Goal: Task Accomplishment & Management: Use online tool/utility

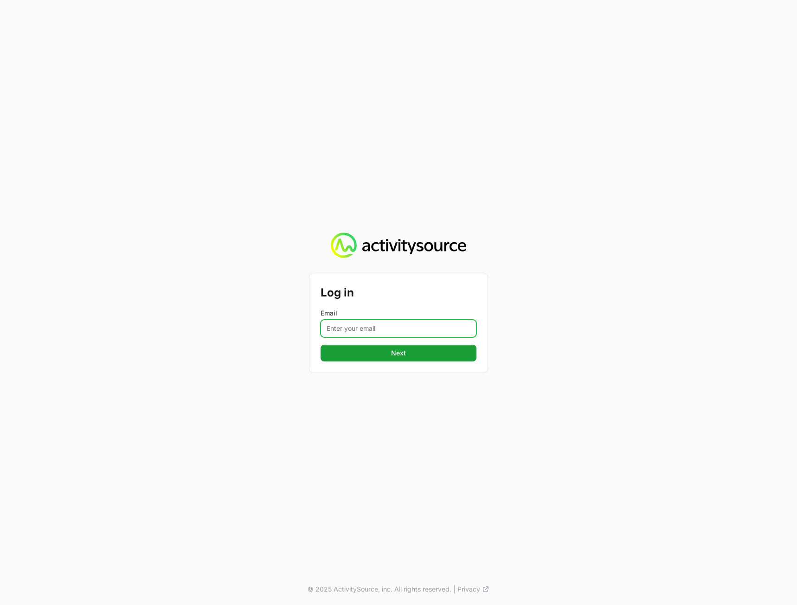
click at [418, 328] on input "Email" at bounding box center [399, 329] width 156 height 18
type input "[PERSON_NAME][EMAIL_ADDRESS][DOMAIN_NAME]"
click at [399, 403] on div "Log in Email [PERSON_NAME][EMAIL_ADDRESS][DOMAIN_NAME] Next © 2025 ActivitySour…" at bounding box center [398, 302] width 797 height 605
click at [381, 356] on button "Next" at bounding box center [399, 353] width 156 height 17
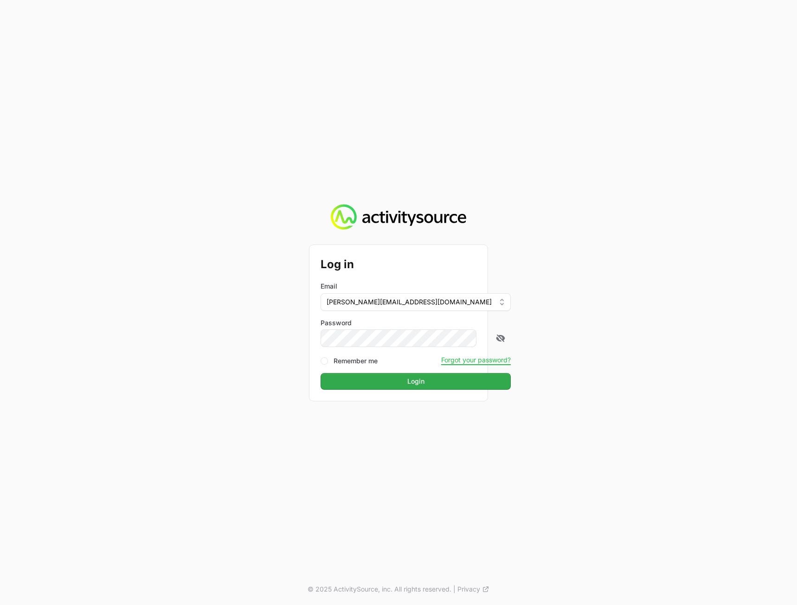
drag, startPoint x: 662, startPoint y: 360, endPoint x: 437, endPoint y: 379, distance: 226.3
click at [662, 360] on div "Log in Email [PERSON_NAME][EMAIL_ADDRESS][DOMAIN_NAME] Password Remember me For…" at bounding box center [398, 302] width 797 height 605
click at [407, 378] on span "Login" at bounding box center [415, 381] width 17 height 11
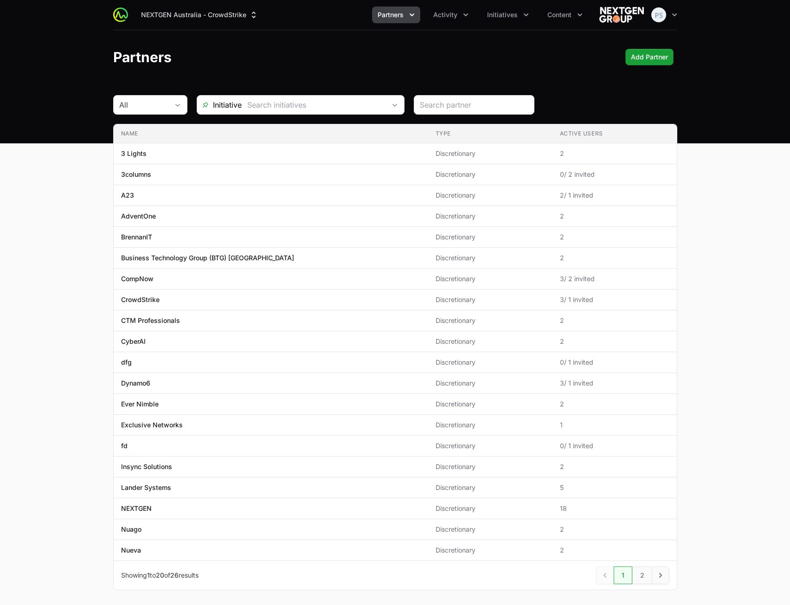
click at [753, 207] on main "All Initiative Name Type Active Users Name 3 Lights Type Discretionary Active U…" at bounding box center [395, 353] width 790 height 517
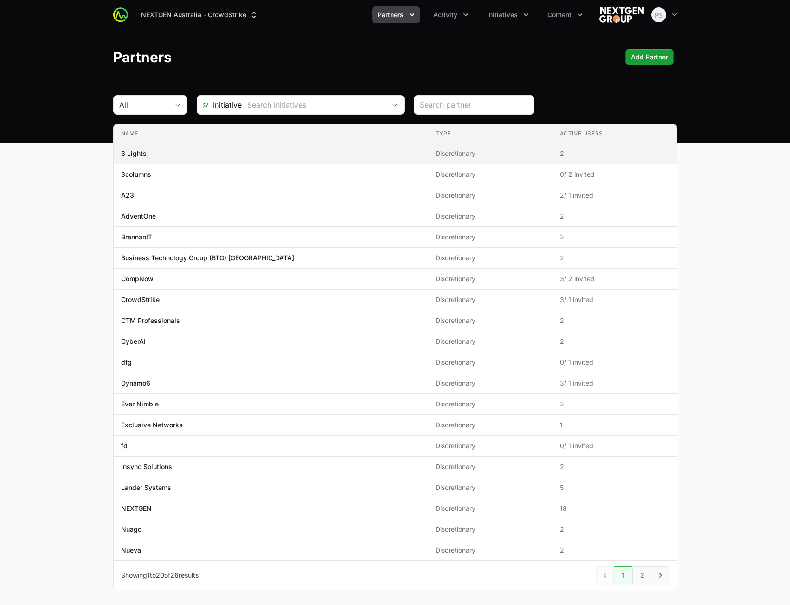
click at [256, 154] on span "3 Lights" at bounding box center [271, 153] width 300 height 9
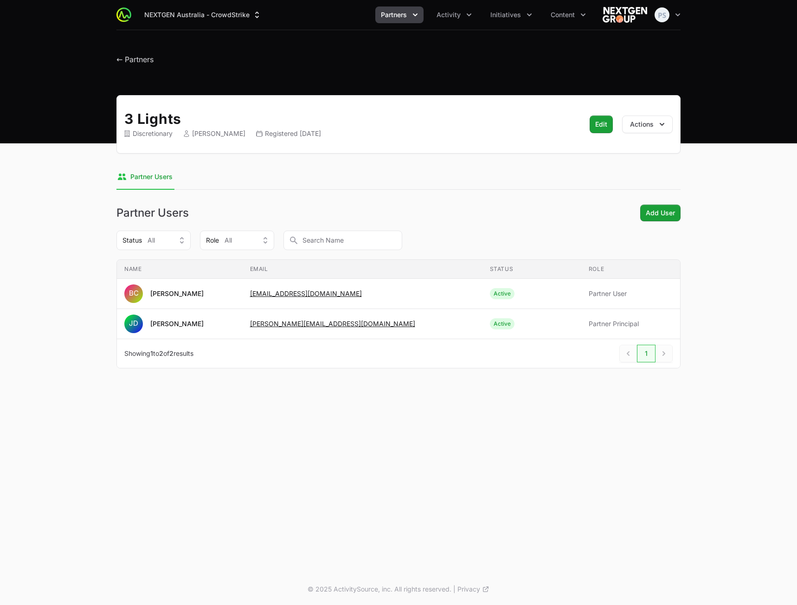
click at [701, 84] on header "← Partners" at bounding box center [398, 57] width 797 height 54
click at [433, 61] on div "← Partners" at bounding box center [398, 57] width 564 height 17
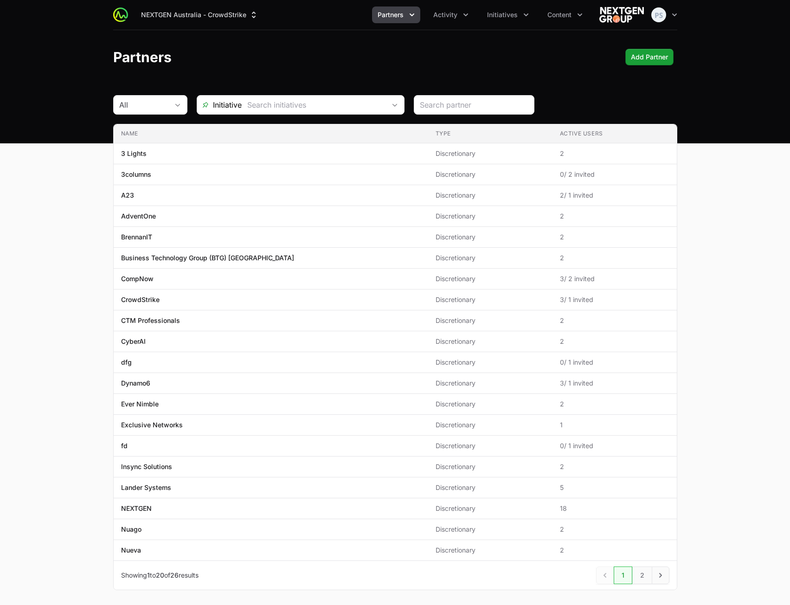
click at [725, 211] on main "All Initiative Name Type Active Users Name 3 Lights Type Discretionary Active U…" at bounding box center [395, 353] width 790 height 517
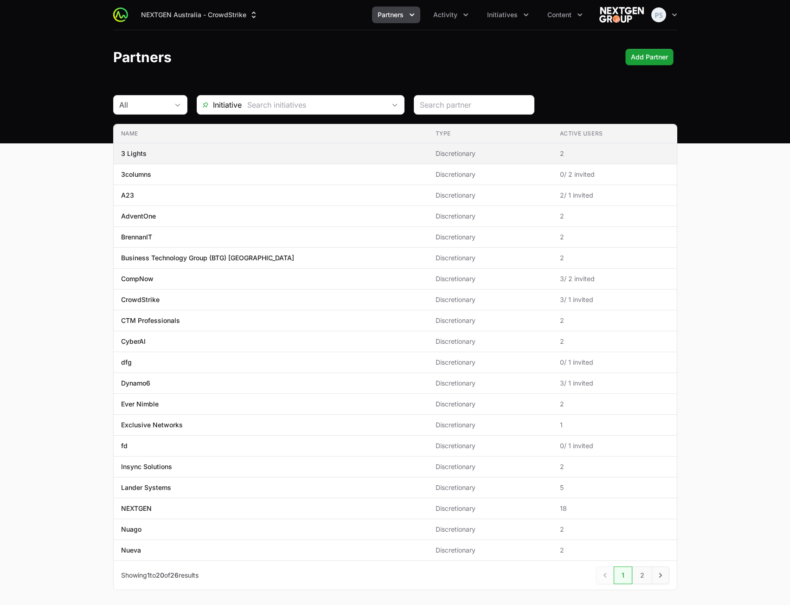
click at [280, 157] on span "3 Lights" at bounding box center [271, 153] width 300 height 9
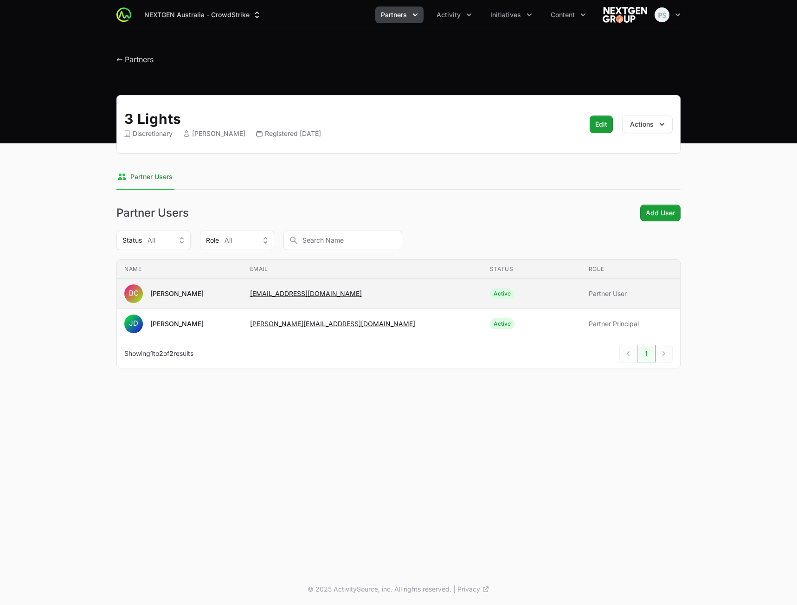
click at [388, 292] on span "[EMAIL_ADDRESS][DOMAIN_NAME]" at bounding box center [362, 293] width 225 height 9
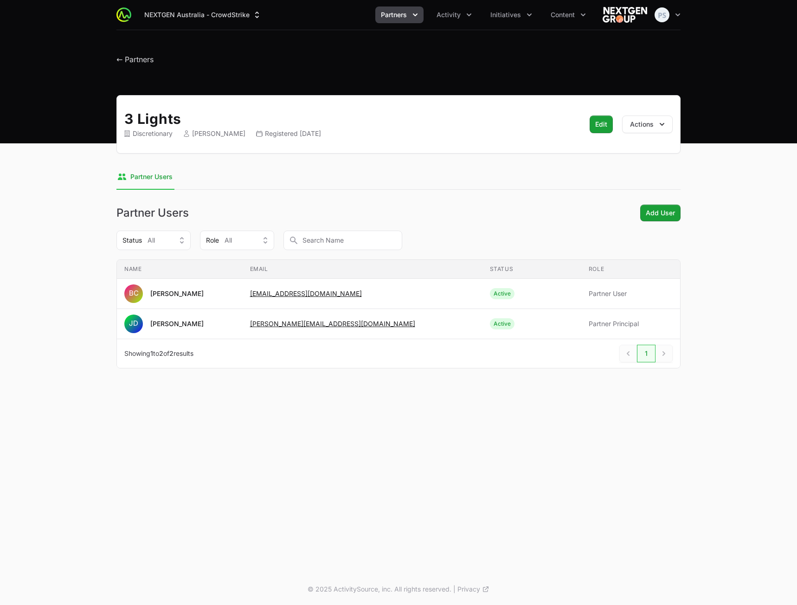
click at [416, 198] on div "3 Lights Discretionary [PERSON_NAME] Registered [DATE] Edit Actions Select a ta…" at bounding box center [399, 243] width 594 height 296
click at [180, 244] on button "Status All" at bounding box center [153, 240] width 74 height 19
click at [231, 207] on div "Partner Users Add User" at bounding box center [398, 213] width 564 height 17
click at [245, 238] on div "Role All" at bounding box center [230, 240] width 49 height 9
click at [308, 201] on div "3 Lights Discretionary [PERSON_NAME] Registered [DATE] Edit Actions Select a ta…" at bounding box center [399, 243] width 594 height 296
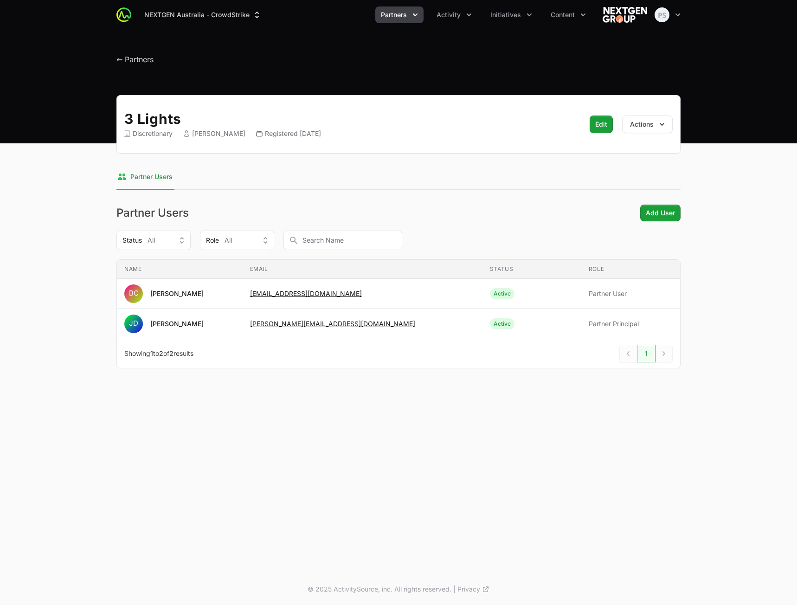
click at [261, 199] on div "3 Lights Discretionary [PERSON_NAME] Registered [DATE] Edit Actions Select a ta…" at bounding box center [399, 243] width 594 height 296
click at [644, 128] on button "Actions" at bounding box center [647, 125] width 51 height 18
click at [309, 175] on nav "Partner Users" at bounding box center [398, 177] width 564 height 25
click at [275, 73] on header "← Partners" at bounding box center [398, 57] width 797 height 54
click at [135, 63] on span "← Partners" at bounding box center [134, 59] width 37 height 9
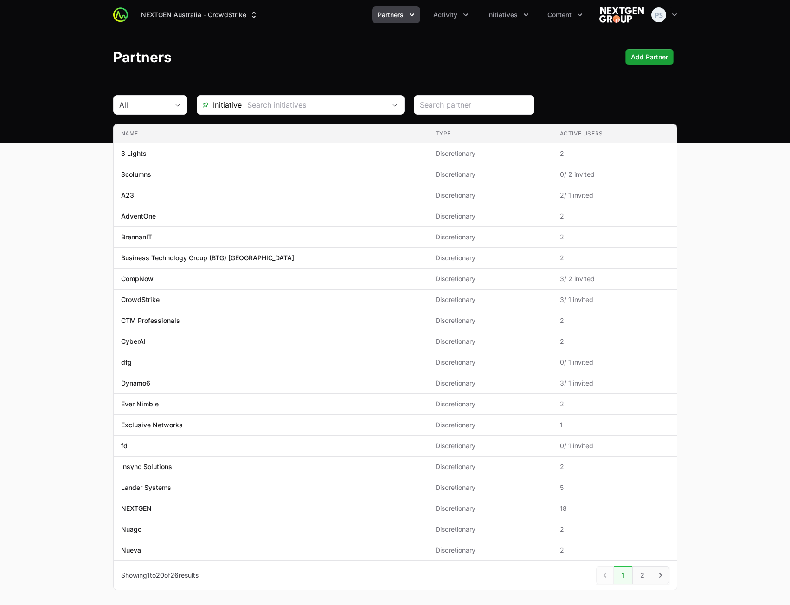
click at [713, 150] on main "All Initiative Name Type Active Users Name 3 Lights Type Discretionary Active U…" at bounding box center [395, 353] width 790 height 517
click at [712, 149] on main "All Initiative Name Type Active Users Name 3 Lights Type Discretionary Active U…" at bounding box center [395, 353] width 790 height 517
click at [388, 19] on button "Partners" at bounding box center [396, 14] width 48 height 17
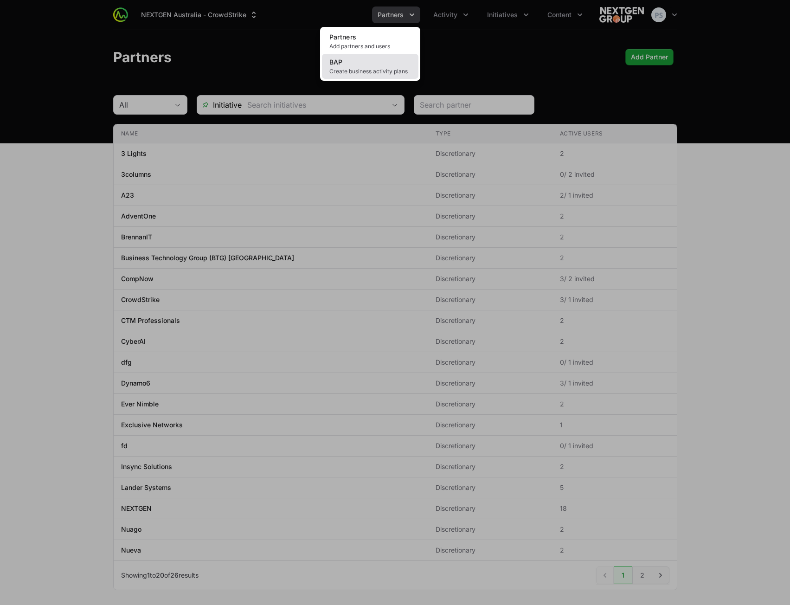
click at [334, 60] on span "BAP" at bounding box center [335, 62] width 13 height 8
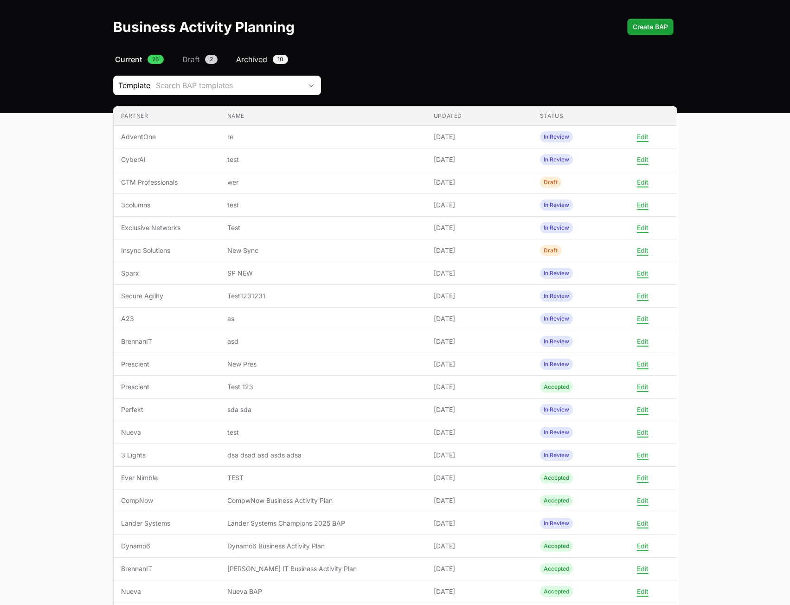
scroll to position [46, 0]
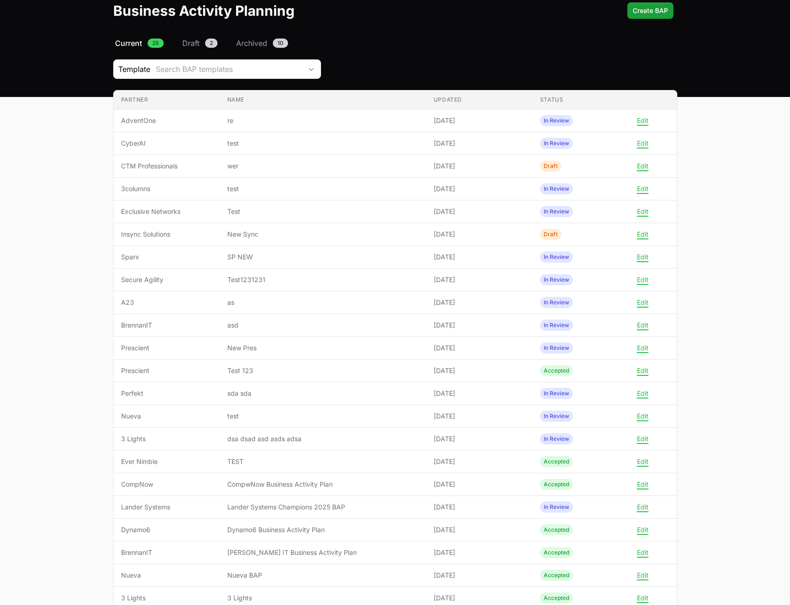
click at [171, 42] on nav "Current 26 Draft 2 Archived 10" at bounding box center [395, 43] width 564 height 11
click at [186, 43] on span "Draft" at bounding box center [190, 43] width 17 height 11
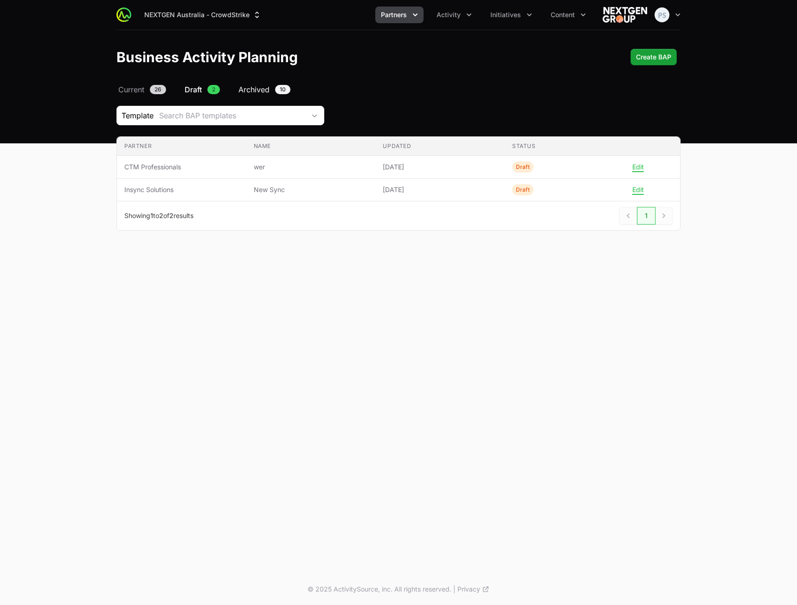
click at [244, 84] on span "Archived" at bounding box center [253, 89] width 31 height 11
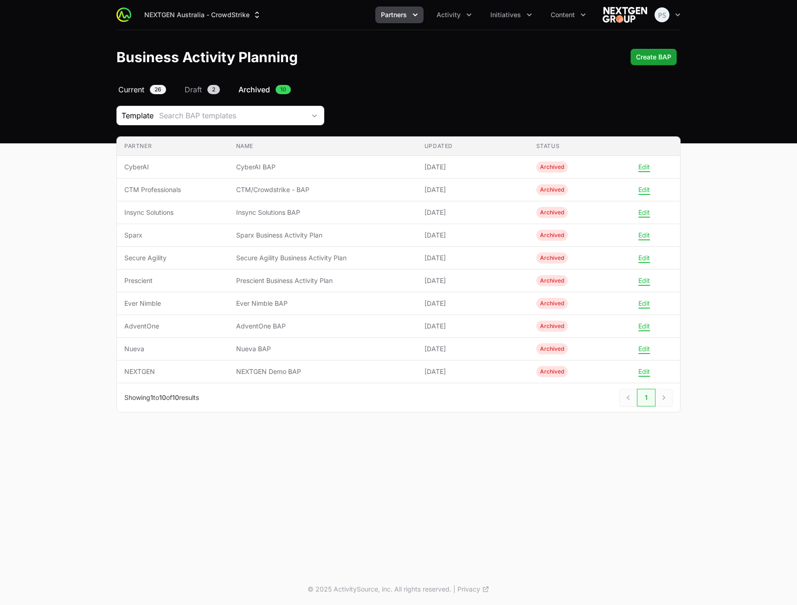
click at [139, 92] on span "Current" at bounding box center [131, 89] width 26 height 11
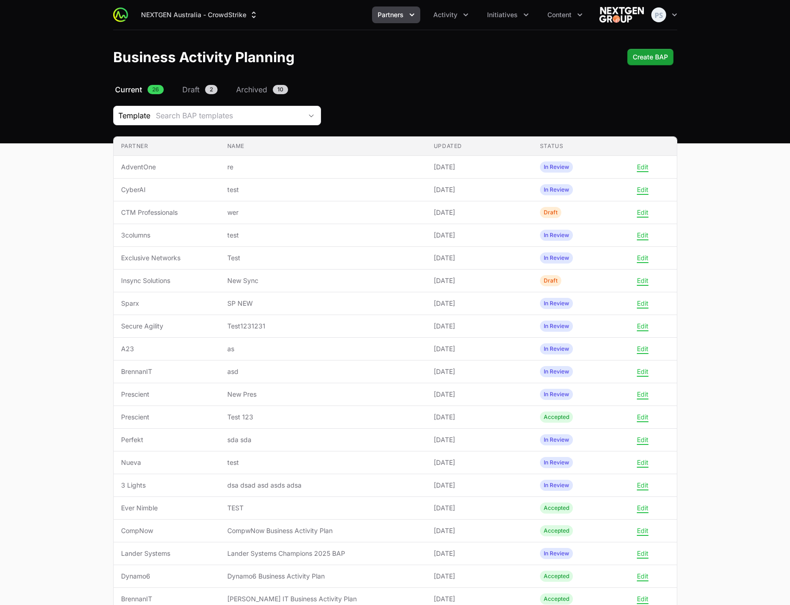
click at [697, 110] on main "Select a tab Current Draft Archived Current 26 Draft 2 Archived 10 Template Sea…" at bounding box center [395, 430] width 790 height 692
click at [382, 19] on button "Partners" at bounding box center [396, 14] width 48 height 17
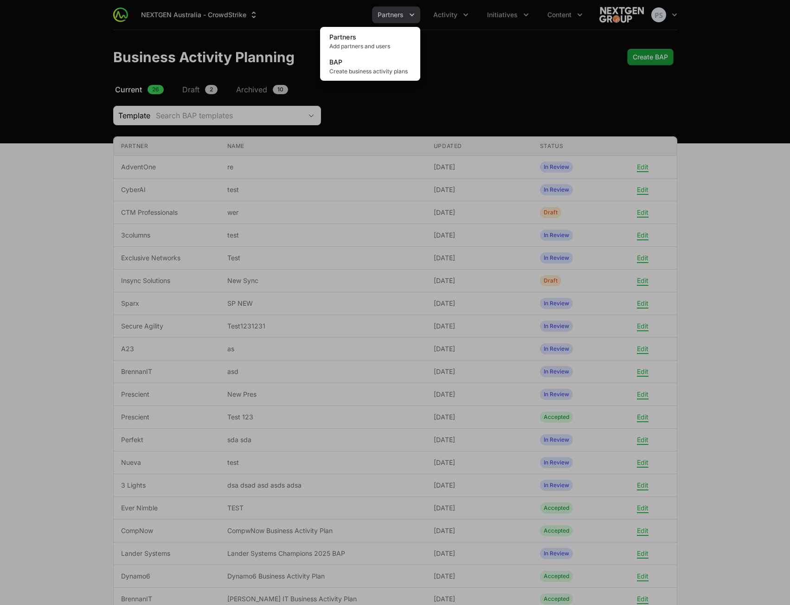
click at [453, 32] on div "Partners menu" at bounding box center [395, 302] width 790 height 605
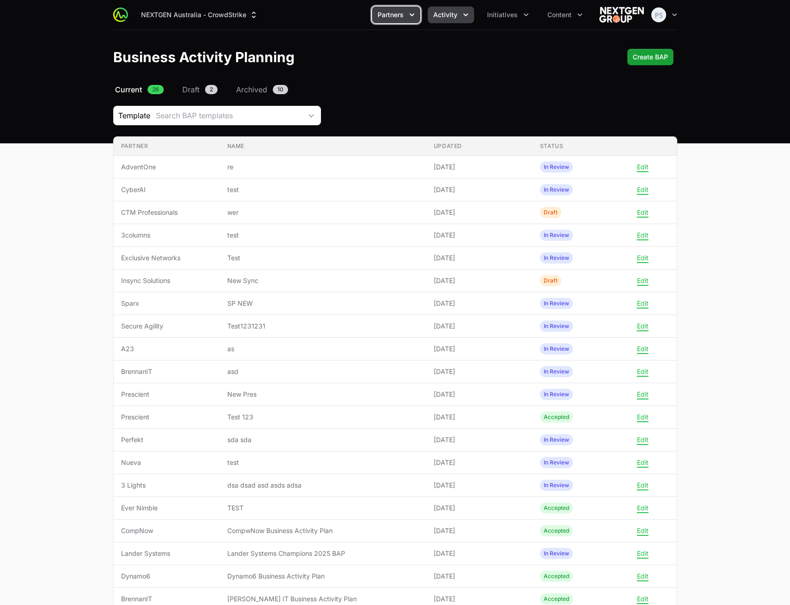
click at [454, 19] on span "Activity" at bounding box center [445, 14] width 24 height 9
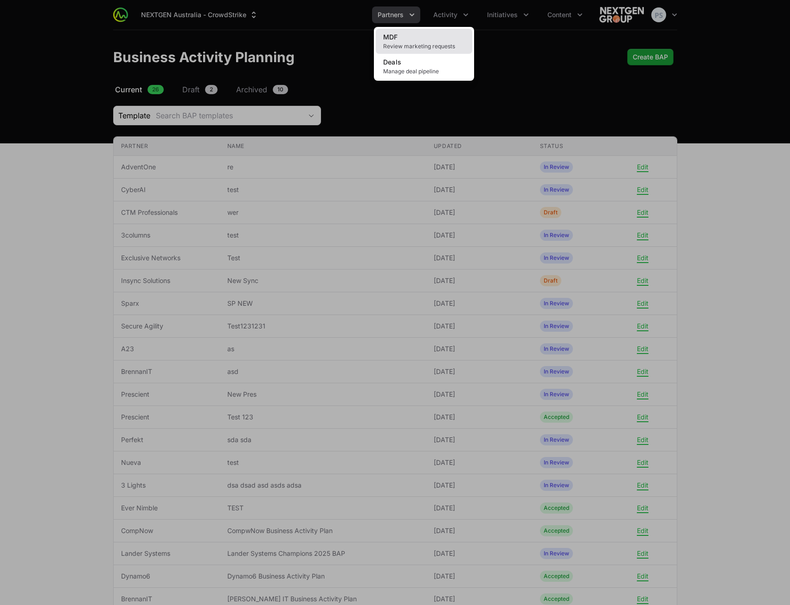
click at [431, 34] on link "MDF Review marketing requests" at bounding box center [424, 41] width 96 height 25
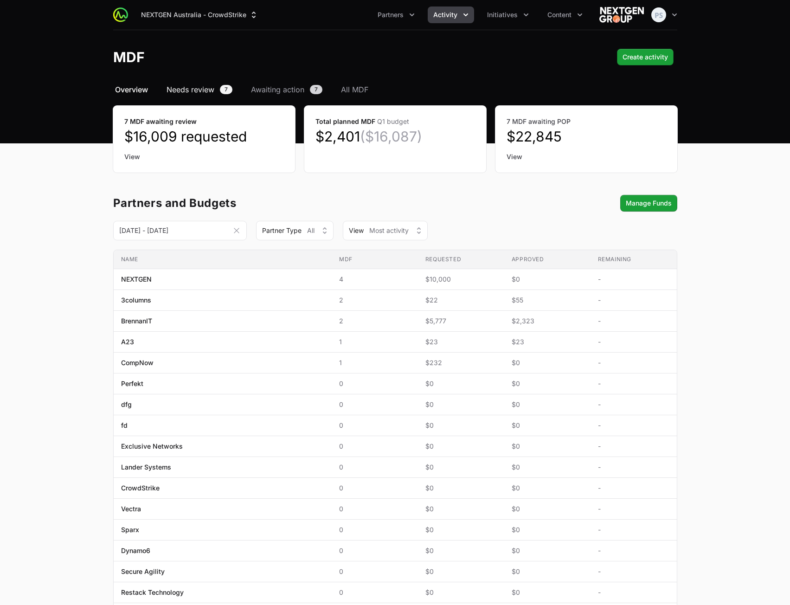
click at [185, 90] on span "Needs review" at bounding box center [191, 89] width 48 height 11
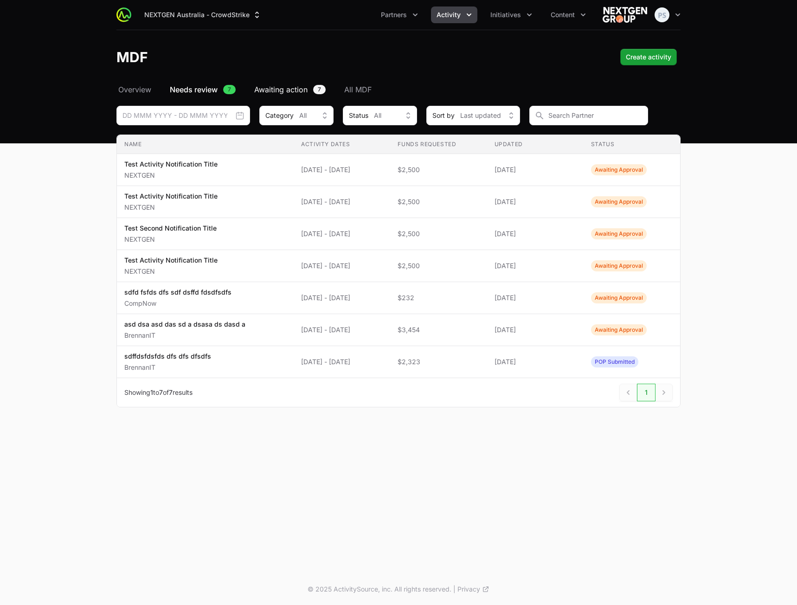
click at [297, 90] on span "Awaiting action" at bounding box center [280, 89] width 53 height 11
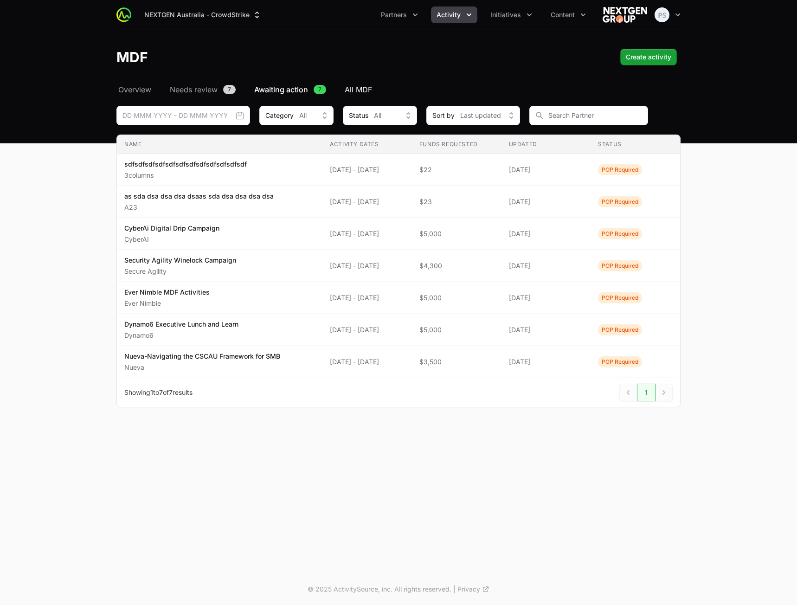
click at [358, 92] on span "All MDF" at bounding box center [358, 89] width 27 height 11
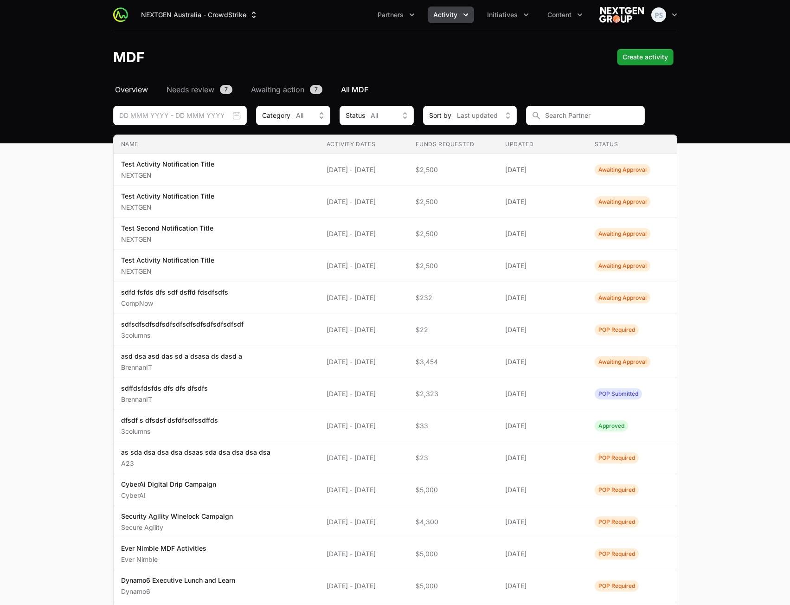
click at [149, 88] on link "Overview" at bounding box center [131, 89] width 37 height 11
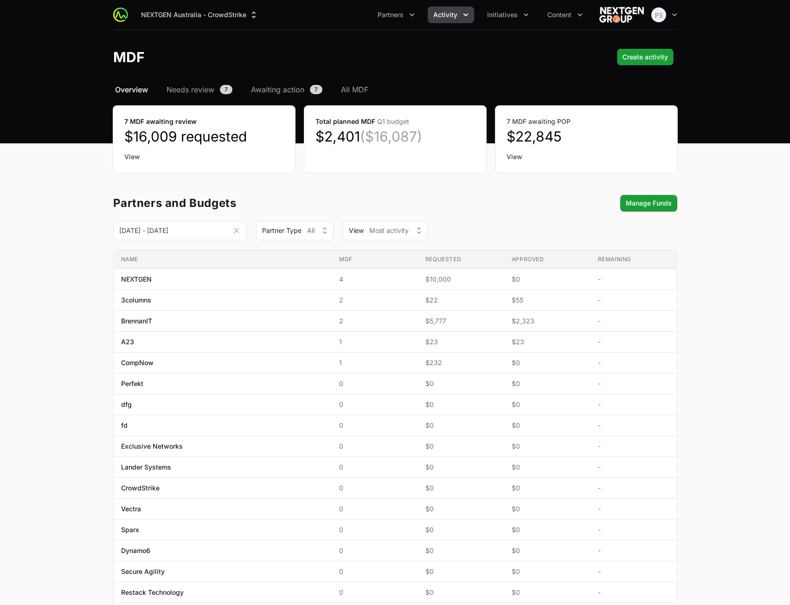
click at [748, 281] on main "Select a tab Overview Needs review Awaiting action All MDF Overview Needs revie…" at bounding box center [395, 463] width 790 height 758
click at [208, 90] on span "Needs review" at bounding box center [191, 89] width 48 height 11
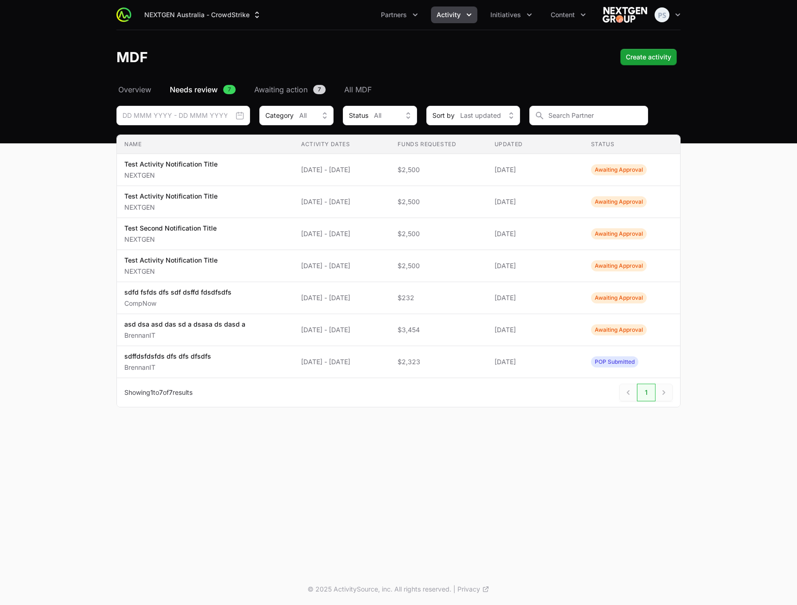
click at [761, 187] on main "Select a tab Overview Needs review Awaiting action All MDF Overview Needs revie…" at bounding box center [398, 257] width 797 height 346
click at [451, 13] on span "Activity" at bounding box center [449, 14] width 24 height 9
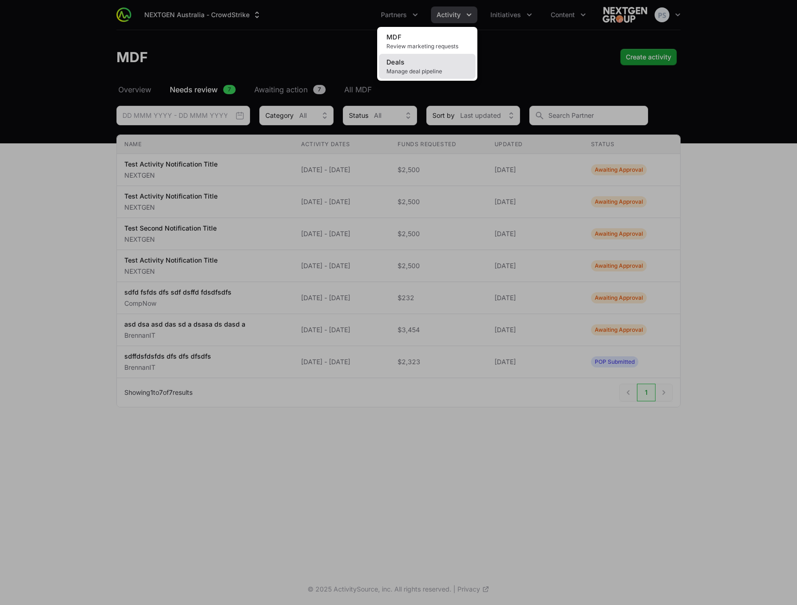
click at [450, 63] on link "Deals Manage deal pipeline" at bounding box center [427, 66] width 96 height 25
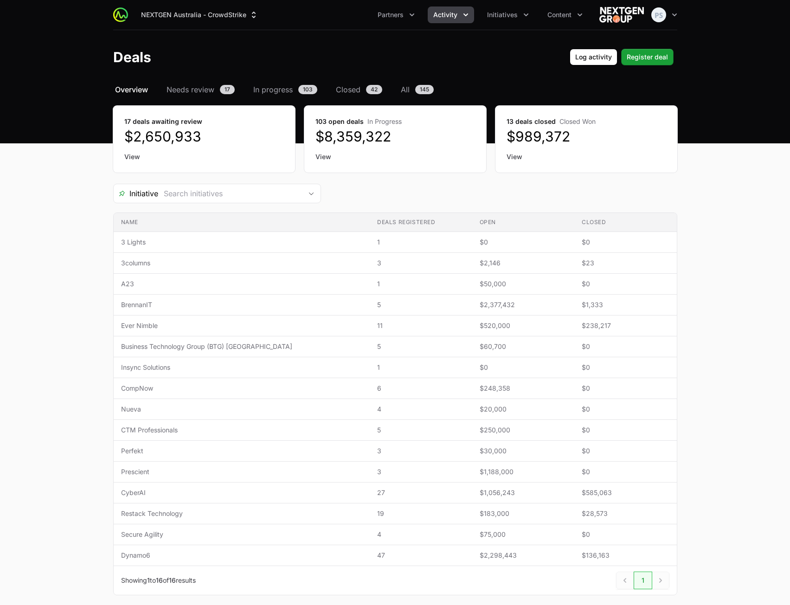
click at [743, 127] on main "Select a tab Overview Needs review In progress Closed All Overview Needs review…" at bounding box center [395, 350] width 790 height 533
click at [204, 89] on span "Needs review" at bounding box center [191, 89] width 48 height 11
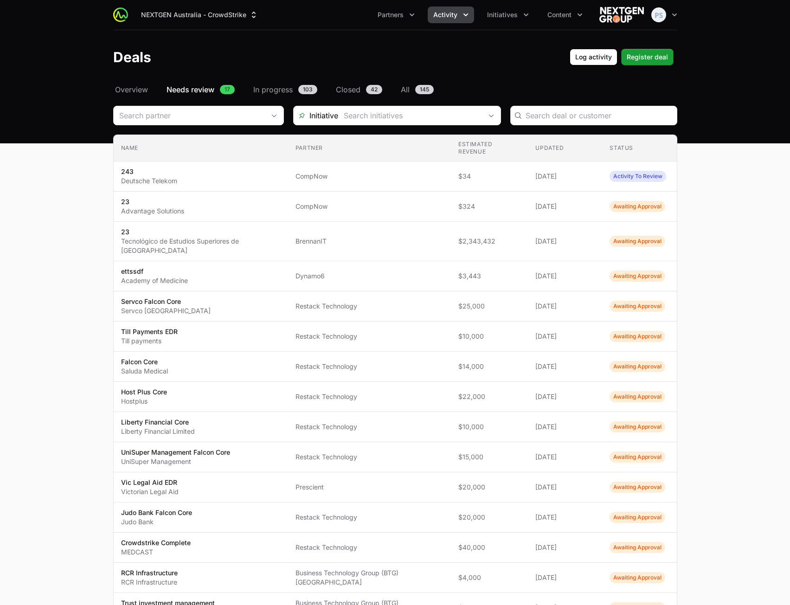
drag, startPoint x: 746, startPoint y: 123, endPoint x: 735, endPoint y: 124, distance: 11.2
click at [745, 123] on main "Select a tab Overview Needs review In progress Closed All Overview Needs review…" at bounding box center [395, 409] width 790 height 651
click at [494, 18] on span "Initiatives" at bounding box center [502, 14] width 31 height 9
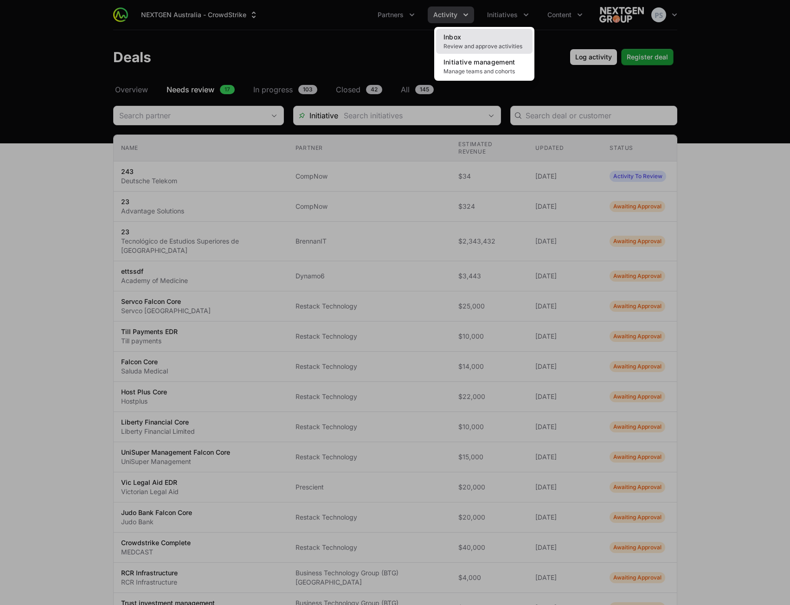
click at [482, 33] on link "Inbox Review and approve activities" at bounding box center [484, 41] width 96 height 25
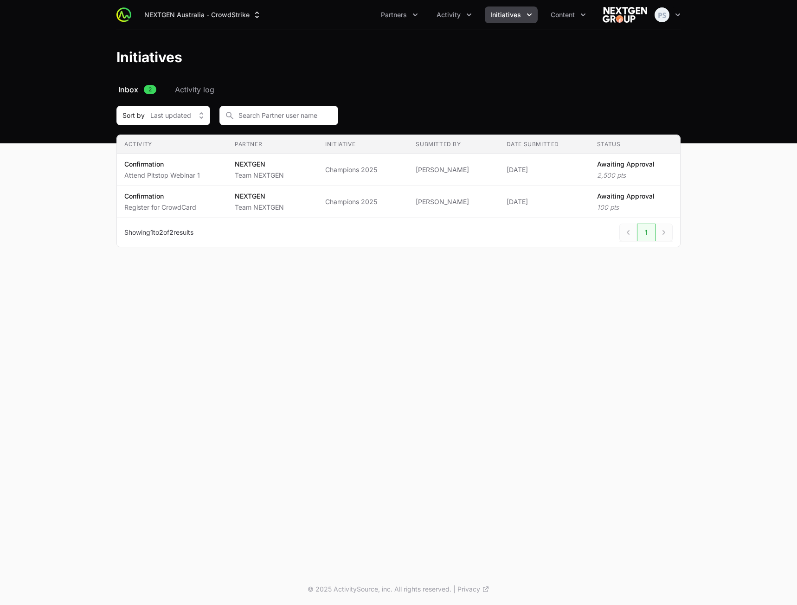
drag, startPoint x: 676, startPoint y: 103, endPoint x: 512, endPoint y: 108, distance: 164.8
click at [672, 105] on div "Select a tab Inbox Activity log Inbox 2 Activity log Sort by Last updated Activ…" at bounding box center [399, 177] width 594 height 186
click at [211, 92] on span "Activity log" at bounding box center [194, 89] width 39 height 11
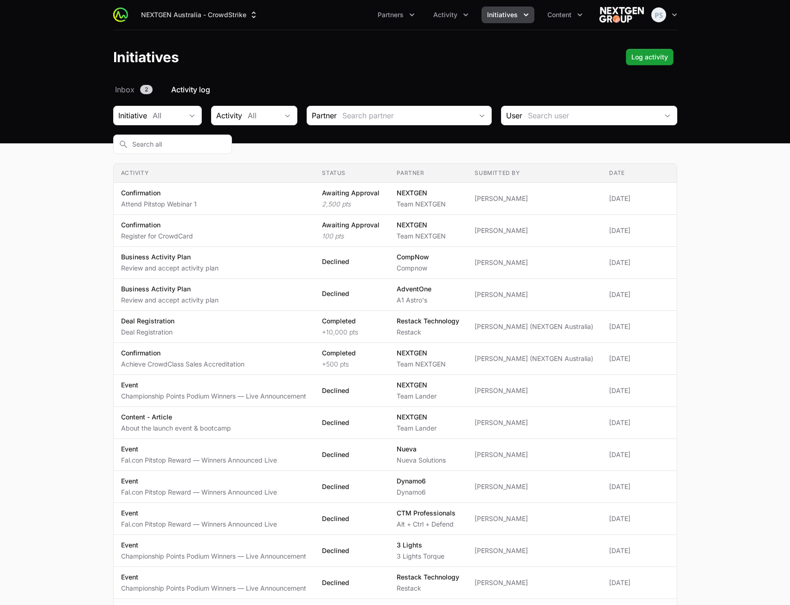
click at [743, 186] on main "Select a tab Inbox Activity log Inbox 2 Activity log Initiative All Activity Al…" at bounding box center [395, 559] width 790 height 951
click at [364, 69] on header "Initiatives Log activity" at bounding box center [395, 57] width 790 height 54
click at [515, 19] on span "Initiatives" at bounding box center [502, 14] width 31 height 9
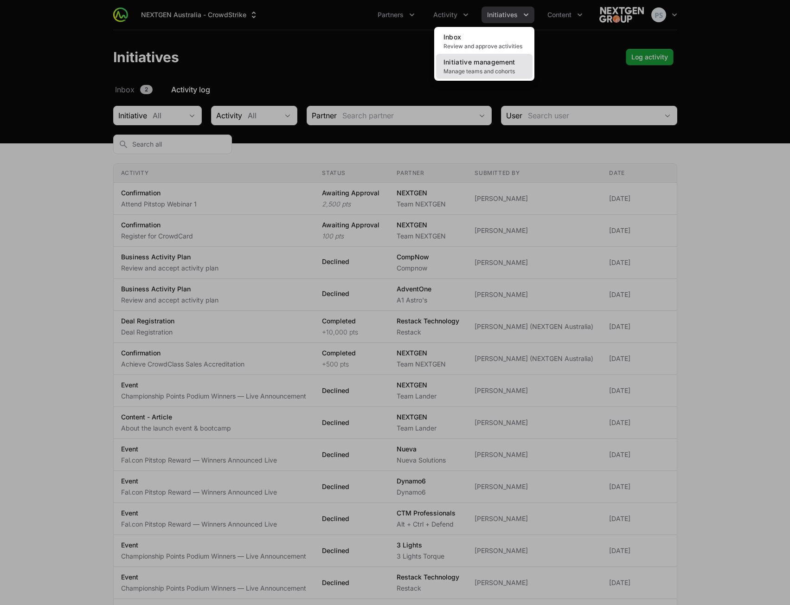
click at [478, 62] on span "Initiative management" at bounding box center [479, 62] width 72 height 8
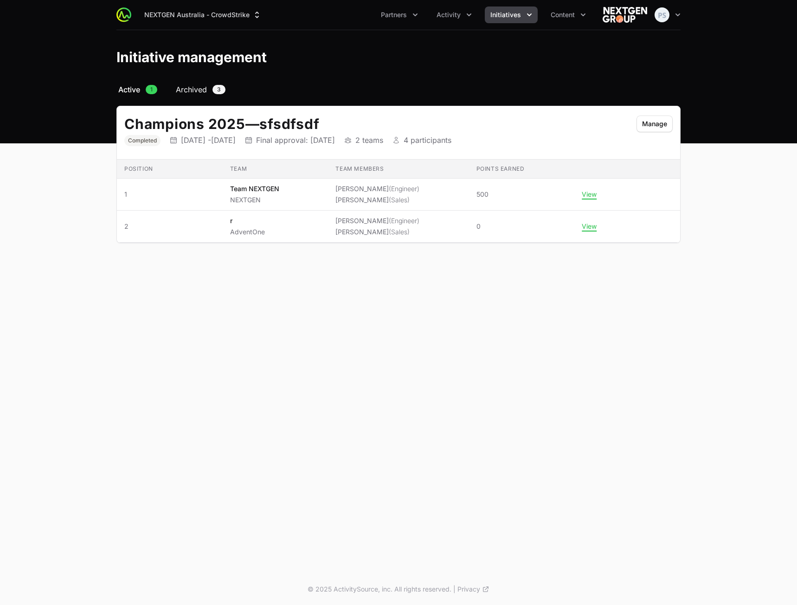
click at [193, 88] on span "Archived" at bounding box center [191, 89] width 31 height 11
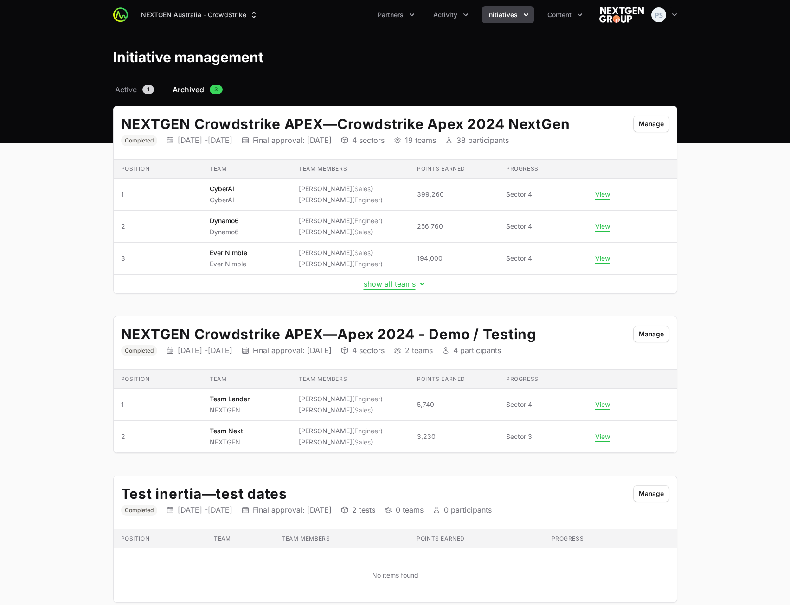
click at [743, 203] on main "Select a tab Active Archived Active 1 Archived 3 NEXTGEN Crowdstrike APEX — Cro…" at bounding box center [395, 354] width 790 height 541
click at [565, 18] on span "Content" at bounding box center [559, 14] width 24 height 9
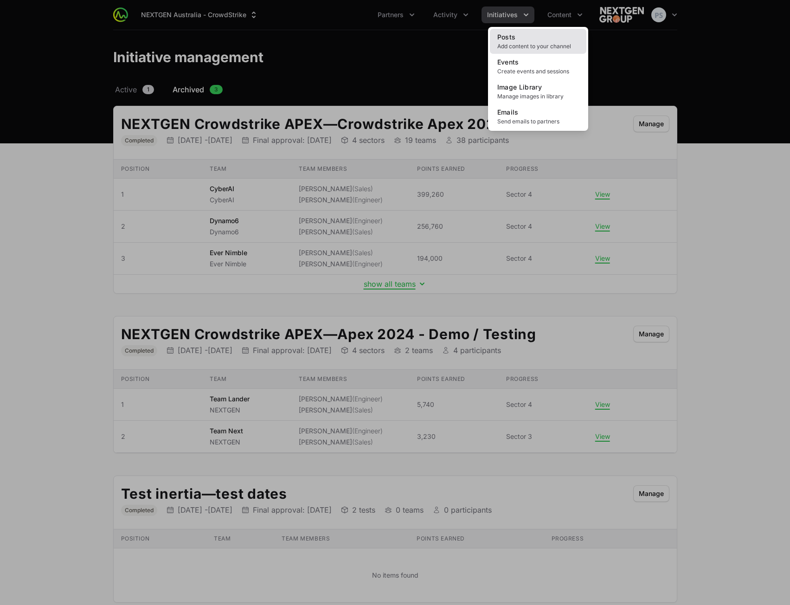
click at [540, 41] on link "Posts Add content to your channel" at bounding box center [538, 41] width 96 height 25
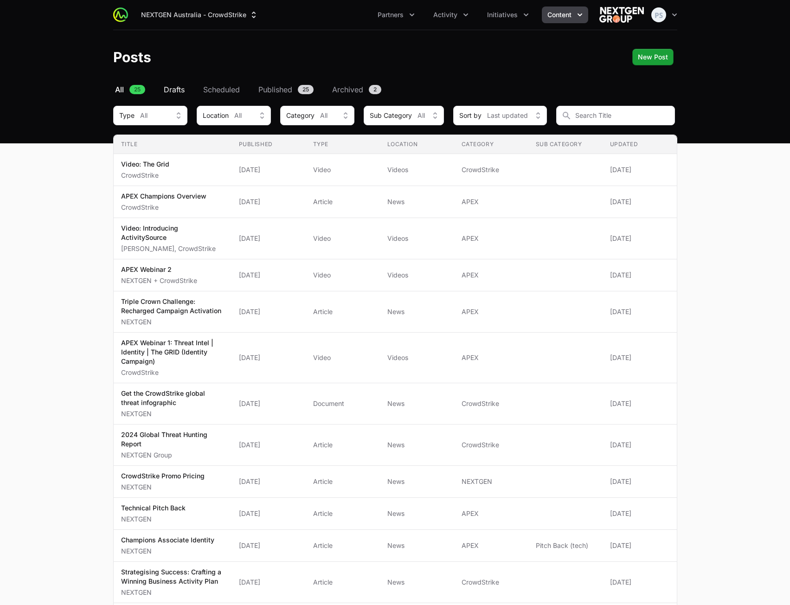
click at [181, 90] on span "Drafts" at bounding box center [174, 89] width 21 height 11
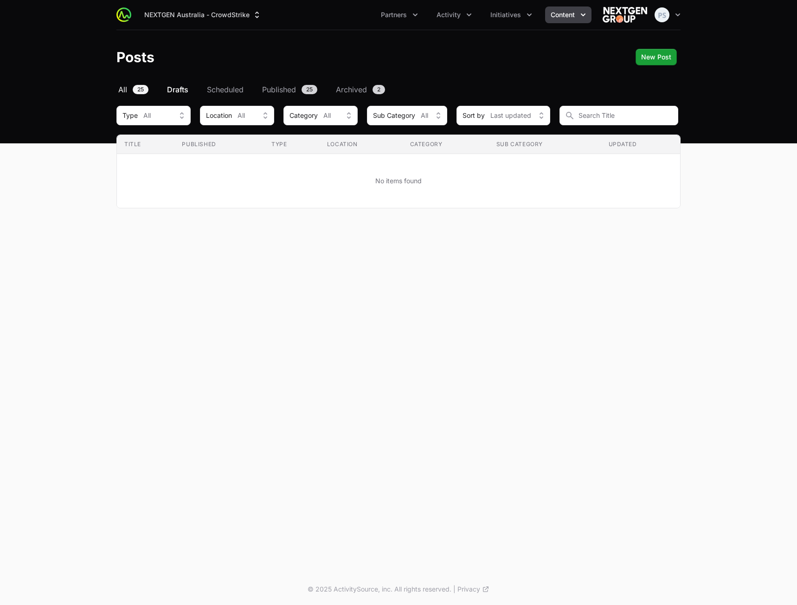
click at [120, 90] on span "All" at bounding box center [122, 89] width 9 height 11
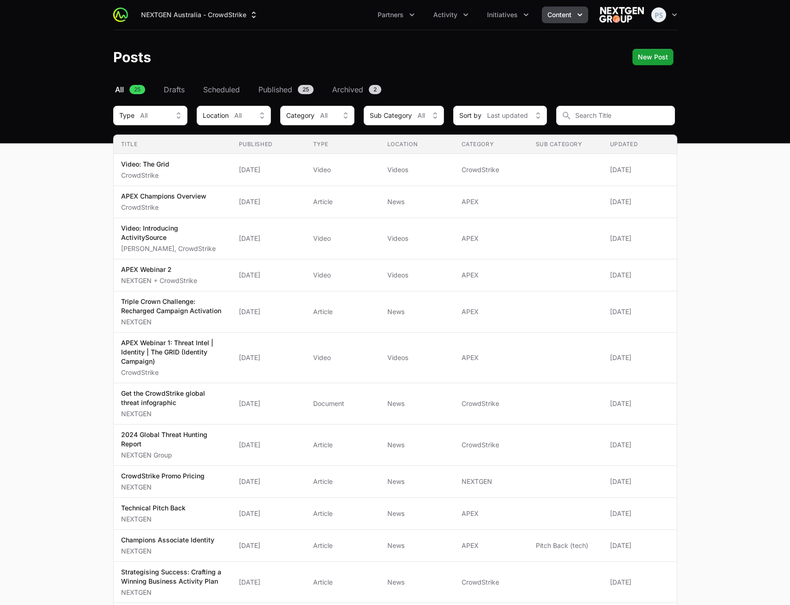
click at [738, 184] on main "Select a tab All Drafts Scheduled Published Archived All 25 Drafts Scheduled Pu…" at bounding box center [395, 610] width 790 height 1052
click at [559, 15] on span "Content" at bounding box center [559, 14] width 24 height 9
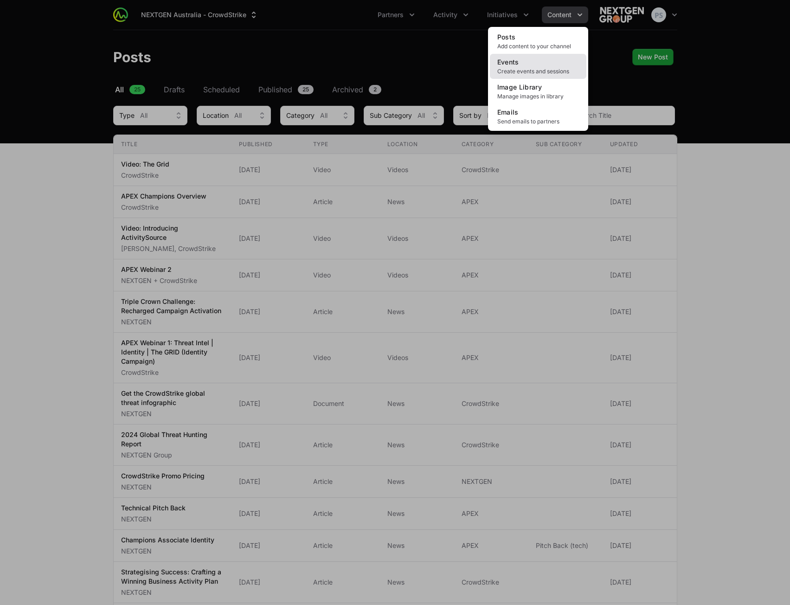
click at [537, 60] on link "Events Create events and sessions" at bounding box center [538, 66] width 96 height 25
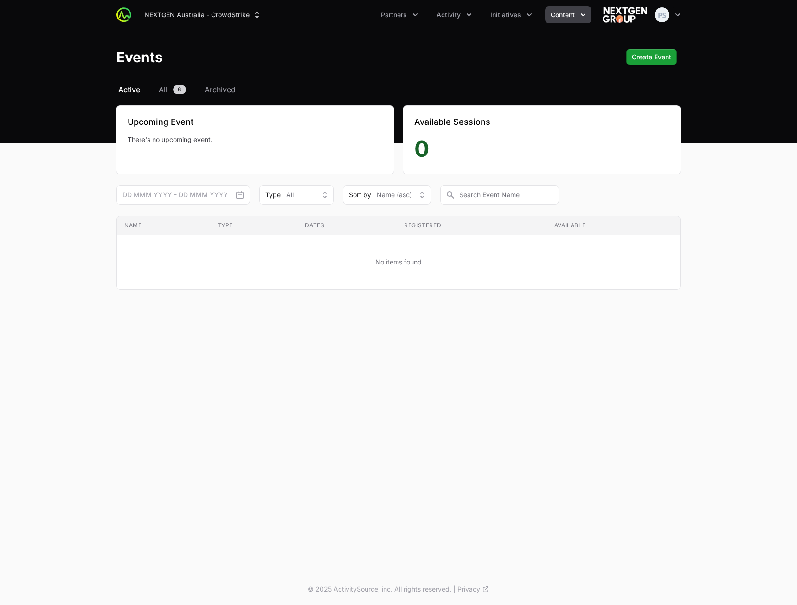
click at [432, 435] on div "NEXTGEN Australia - CrowdStrike Partners Activity Initiatives Content Open user…" at bounding box center [398, 286] width 797 height 573
click at [162, 89] on span "All" at bounding box center [163, 89] width 9 height 11
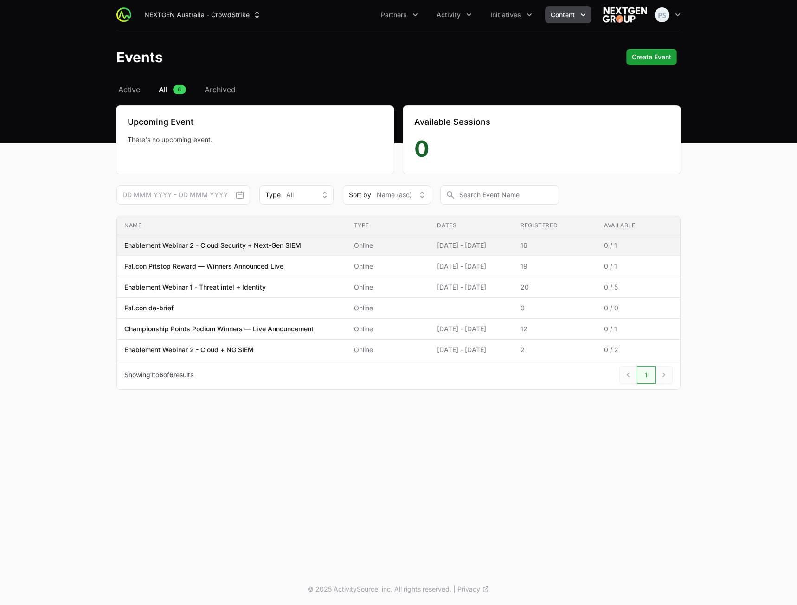
click at [197, 246] on p "Enablement Webinar 2 - Cloud Security + Next-Gen SIEM" at bounding box center [212, 245] width 177 height 9
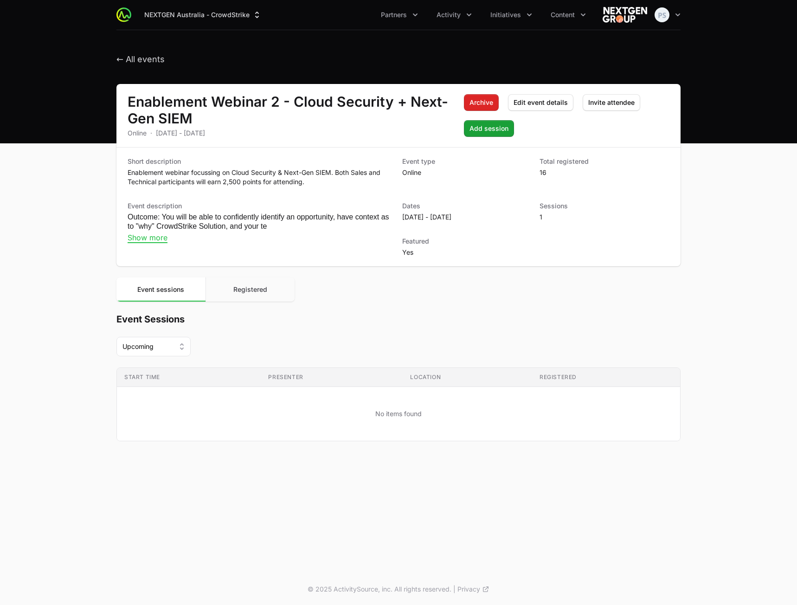
click at [258, 290] on span "Registered" at bounding box center [250, 289] width 34 height 8
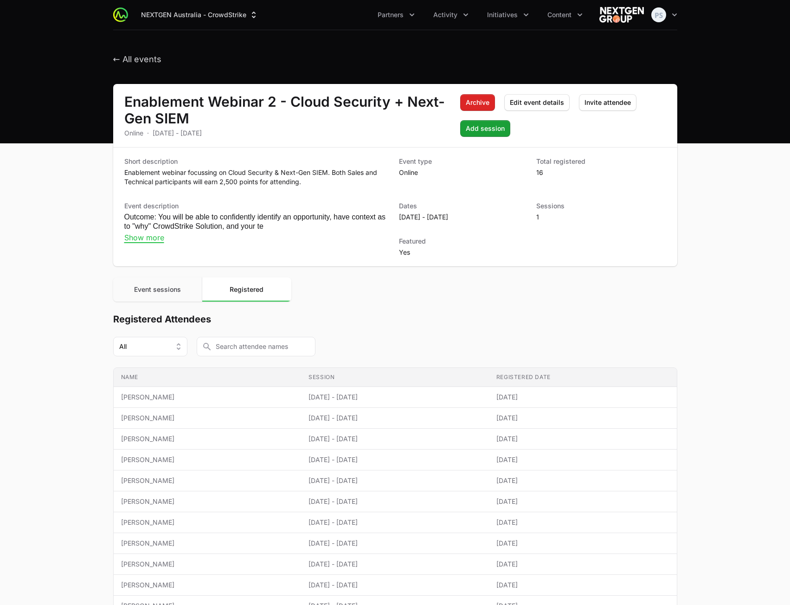
click at [182, 289] on button "Event sessions" at bounding box center [157, 289] width 89 height 24
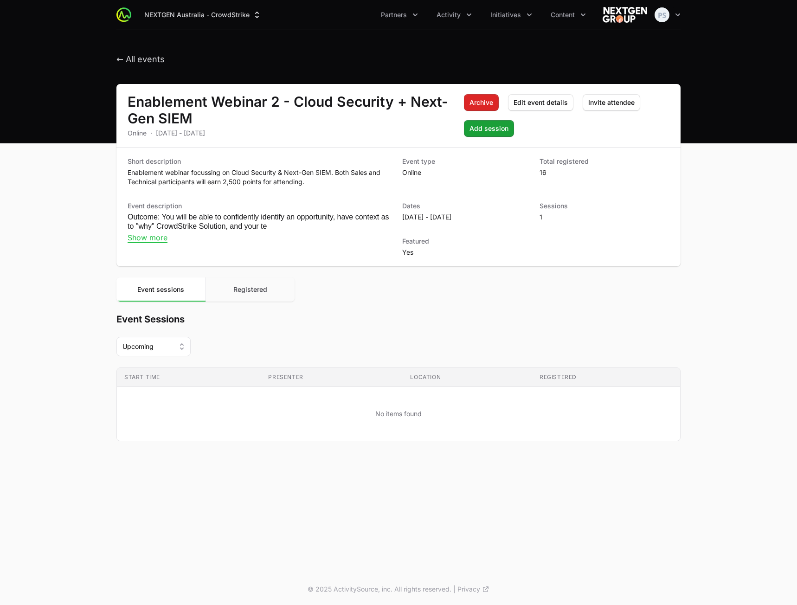
click at [256, 293] on button "Registered" at bounding box center [251, 289] width 90 height 24
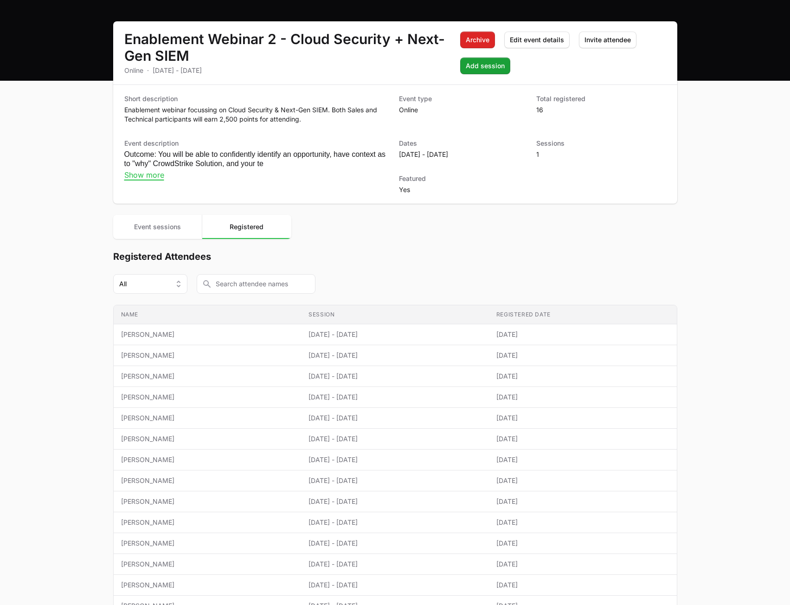
scroll to position [46, 0]
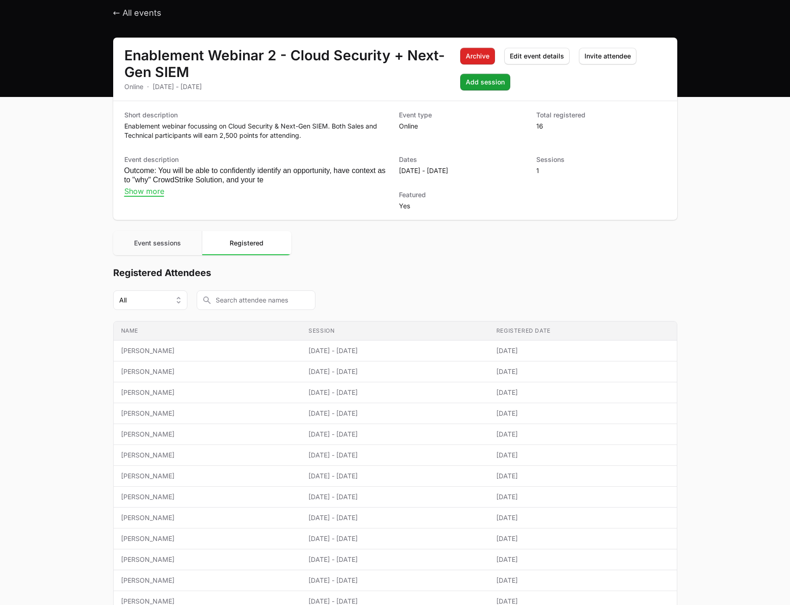
click at [164, 242] on span "Event sessions" at bounding box center [157, 243] width 47 height 8
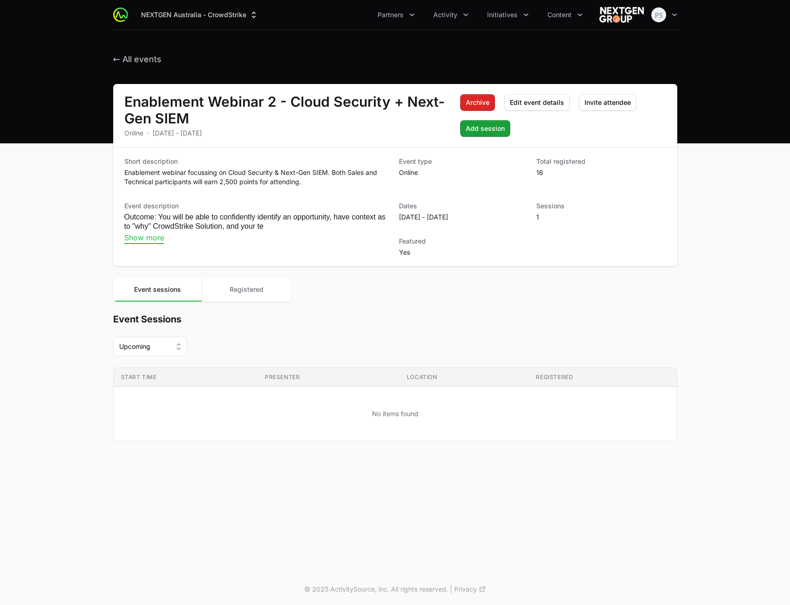
scroll to position [0, 0]
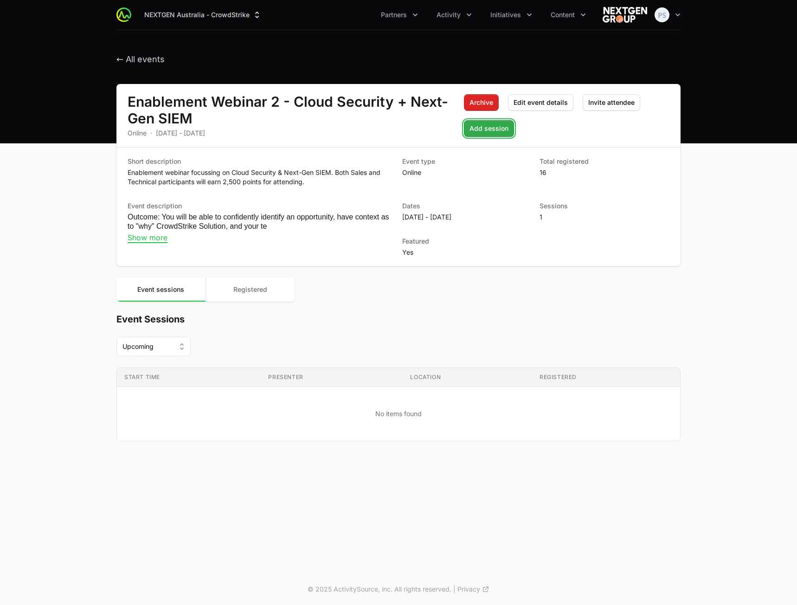
click at [501, 130] on span "Add session" at bounding box center [488, 128] width 39 height 11
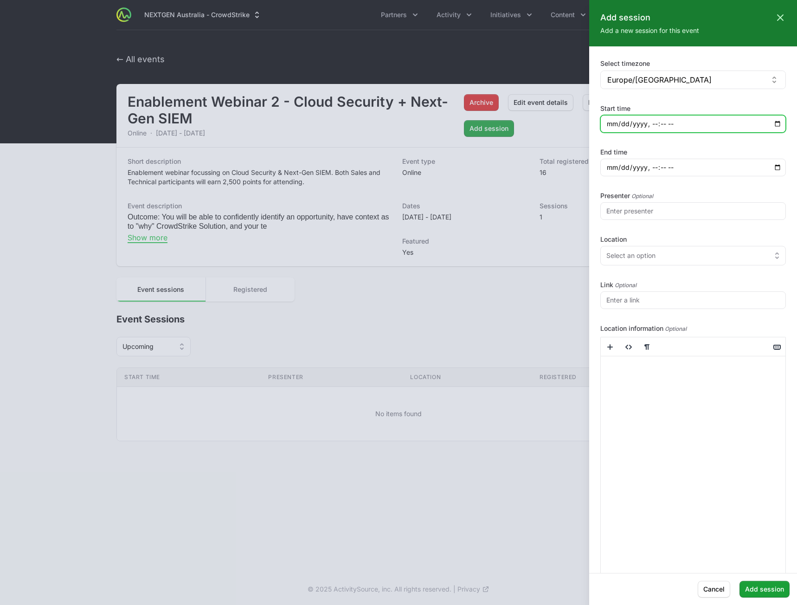
click at [771, 122] on input "Start time" at bounding box center [693, 124] width 186 height 18
type input "[DATE]T18:16"
click at [783, 186] on form "Select timezone [GEOGRAPHIC_DATA]/[GEOGRAPHIC_DATA] [GEOGRAPHIC_DATA]/[GEOGRAPH…" at bounding box center [693, 347] width 208 height 578
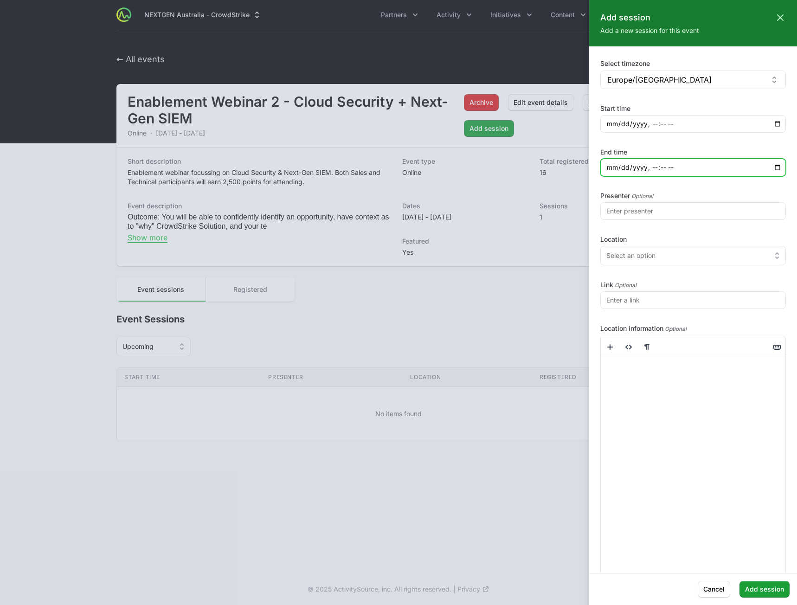
click at [774, 170] on input "End time" at bounding box center [693, 168] width 186 height 18
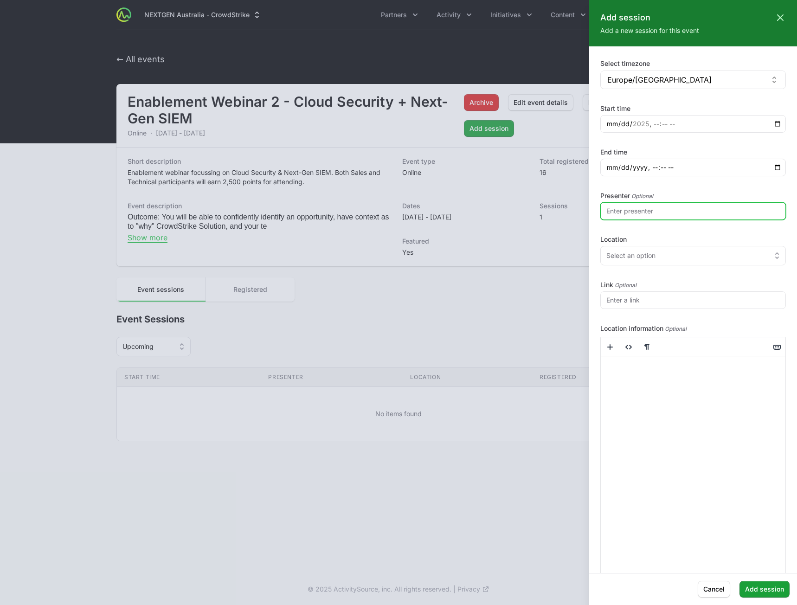
type input "[DATE]T18:16"
click at [775, 217] on input "Presenter" at bounding box center [693, 211] width 186 height 18
type input "sd"
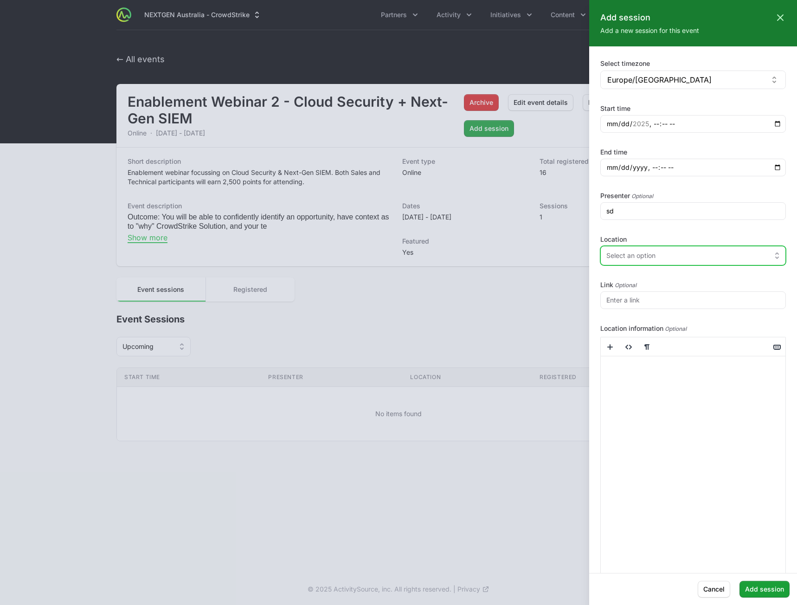
click at [658, 256] on div "Select an option" at bounding box center [686, 255] width 161 height 9
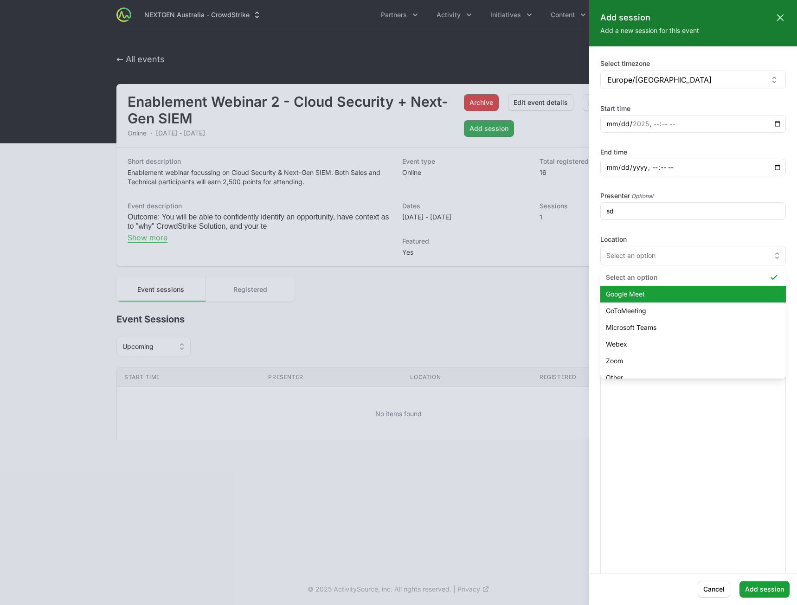
click at [653, 292] on span "Google Meet" at bounding box center [687, 293] width 163 height 9
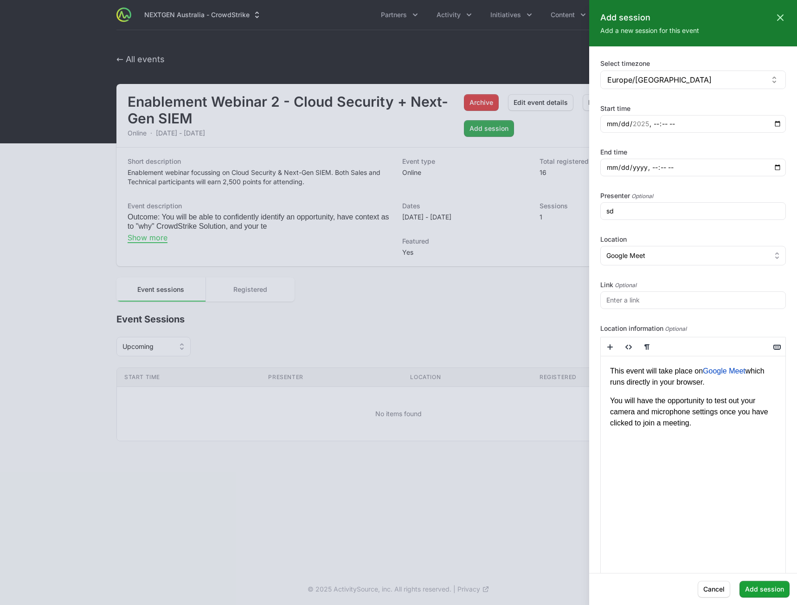
click at [649, 309] on div "Select timezone [GEOGRAPHIC_DATA]/[GEOGRAPHIC_DATA] [GEOGRAPHIC_DATA]/[GEOGRAPH…" at bounding box center [693, 347] width 186 height 578
click at [673, 303] on input "Link" at bounding box center [693, 300] width 186 height 18
click at [770, 596] on button "Add session" at bounding box center [764, 589] width 50 height 17
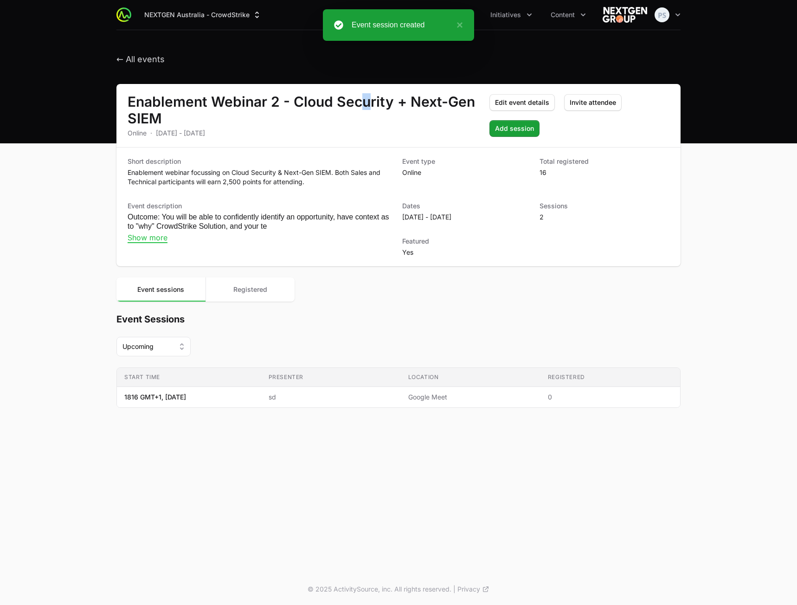
click at [365, 90] on div "Enablement Webinar 2 - Cloud Security + Next-Gen SIEM Online · [DATE] - [DATE] …" at bounding box center [398, 115] width 564 height 63
click at [243, 63] on div "← All events" at bounding box center [398, 57] width 564 height 17
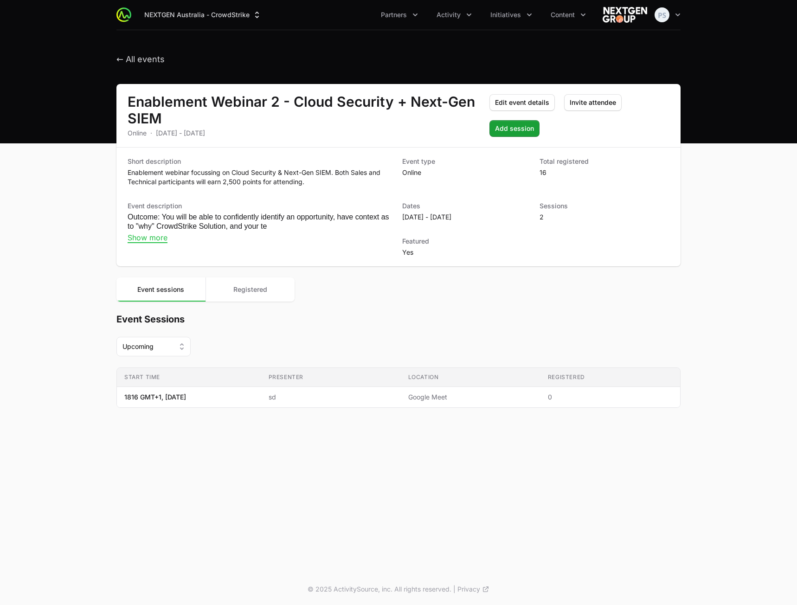
click at [735, 139] on main "Enablement Webinar 2 - Cloud Security + Next-Gen SIEM Online · [DATE] - [DATE] …" at bounding box center [398, 257] width 797 height 346
click at [169, 58] on div "← All events" at bounding box center [398, 57] width 564 height 17
click at [154, 60] on span "← All events" at bounding box center [140, 59] width 48 height 11
click at [563, 17] on span "Content" at bounding box center [563, 14] width 24 height 9
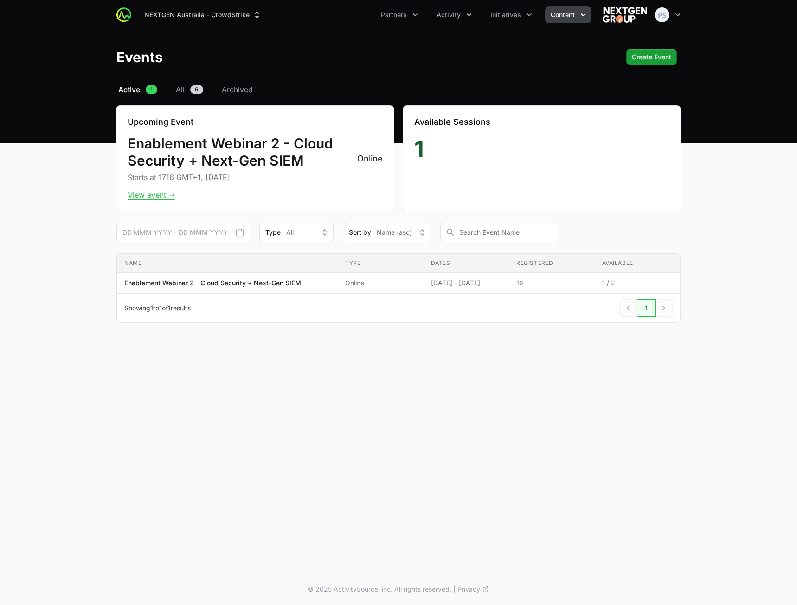
click at [568, 12] on span "Content" at bounding box center [563, 14] width 24 height 9
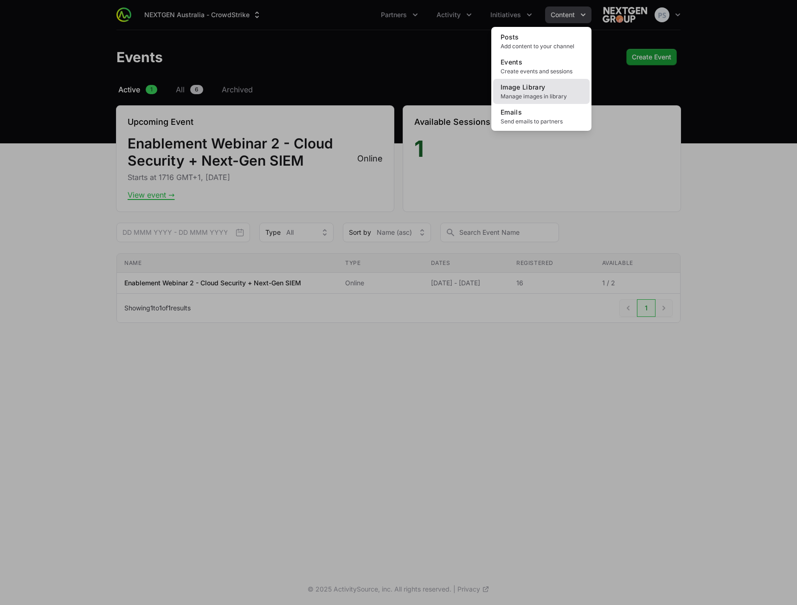
click at [542, 89] on span "Image Library" at bounding box center [523, 87] width 45 height 8
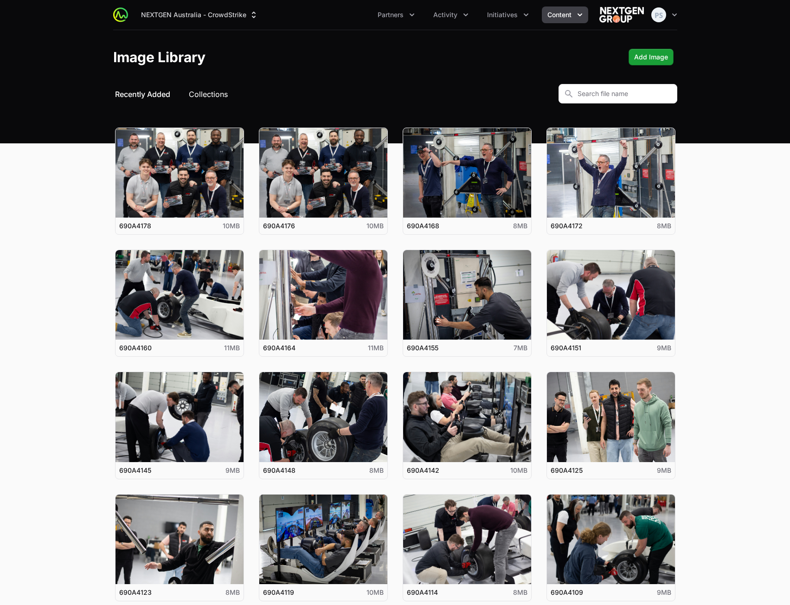
click at [214, 93] on button "Collections" at bounding box center [208, 94] width 39 height 11
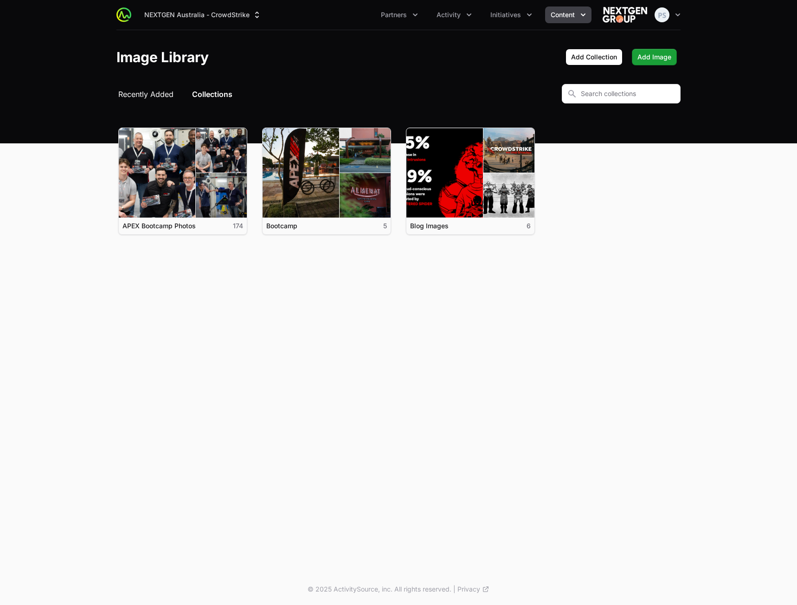
click at [141, 91] on span "Recently Added" at bounding box center [145, 94] width 55 height 11
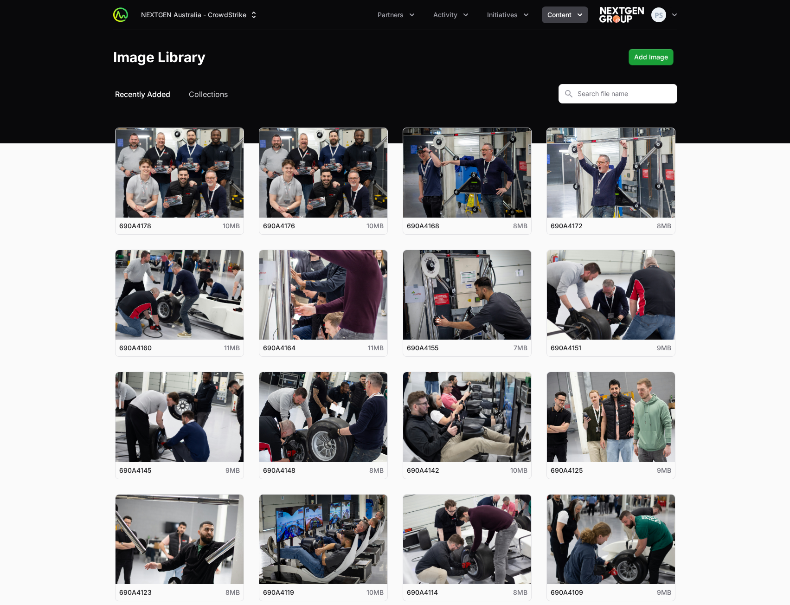
click at [568, 9] on button "Content" at bounding box center [565, 14] width 46 height 17
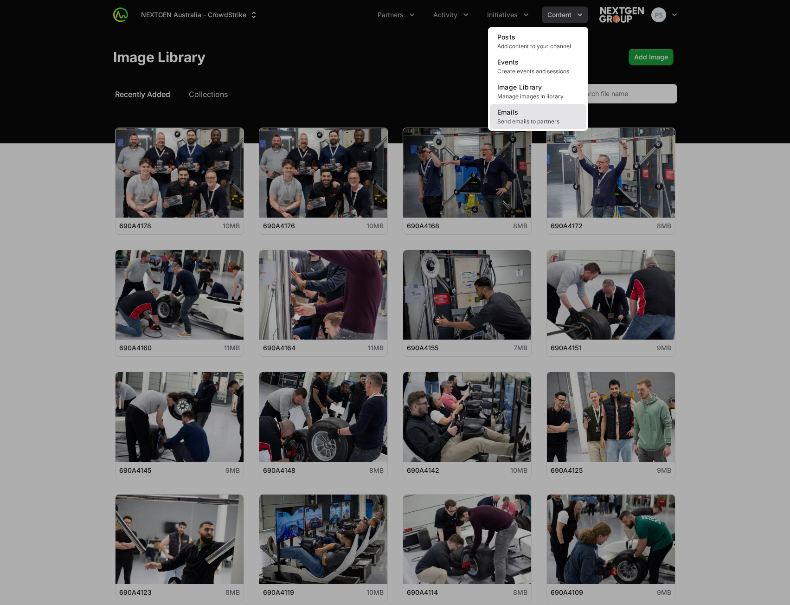
click at [517, 111] on span "Emails" at bounding box center [507, 112] width 21 height 8
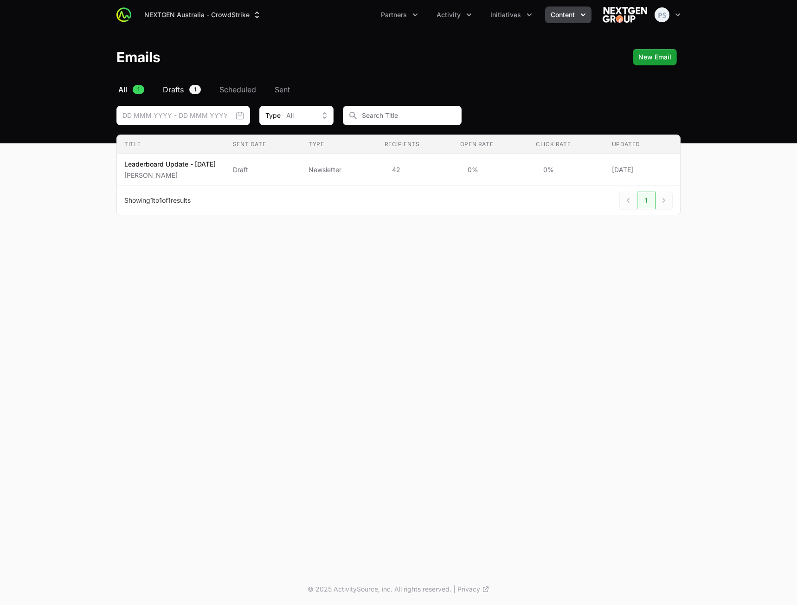
click at [180, 94] on span "Drafts" at bounding box center [173, 89] width 21 height 11
click at [125, 90] on span "All" at bounding box center [122, 89] width 9 height 11
click at [461, 308] on div "NEXTGEN Australia - CrowdStrike Partners Activity Initiatives Content Open user…" at bounding box center [398, 286] width 797 height 573
click at [584, 16] on icon "Content menu" at bounding box center [582, 14] width 9 height 9
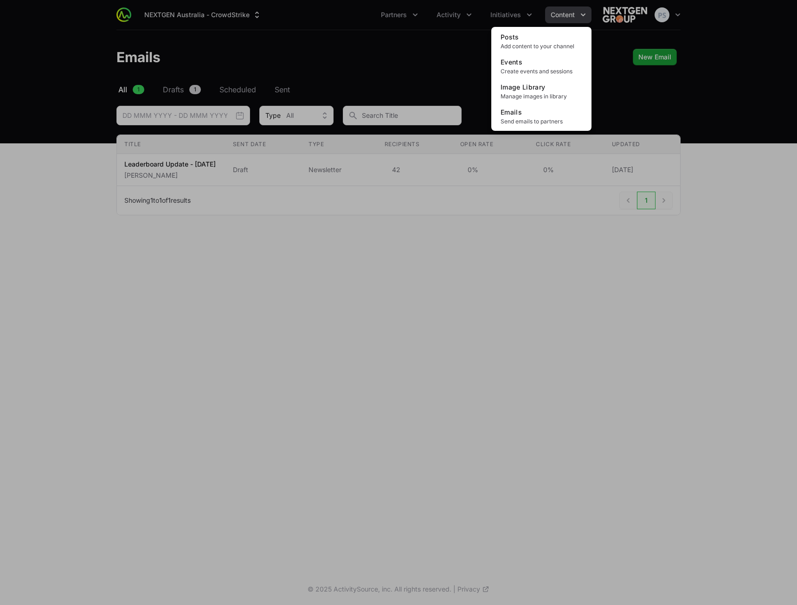
click at [699, 118] on div "Content menu" at bounding box center [398, 302] width 797 height 605
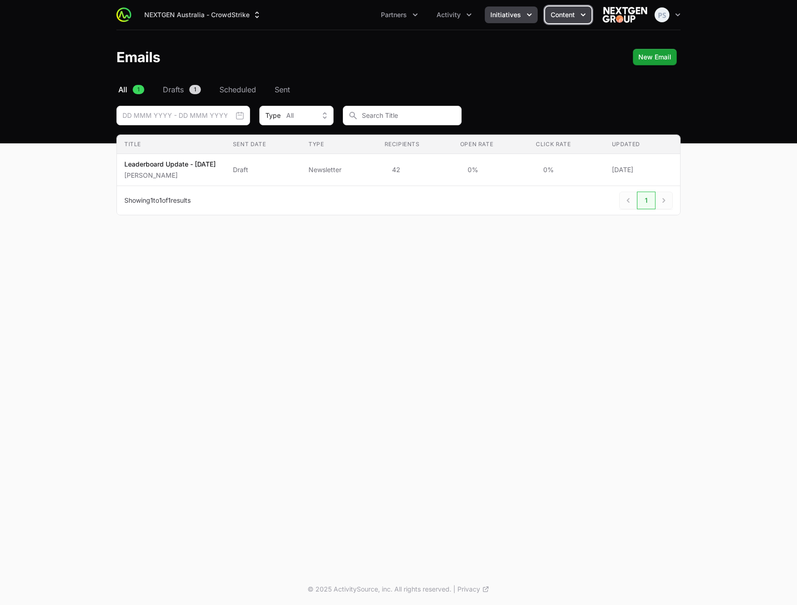
click at [512, 19] on span "Initiatives" at bounding box center [505, 14] width 31 height 9
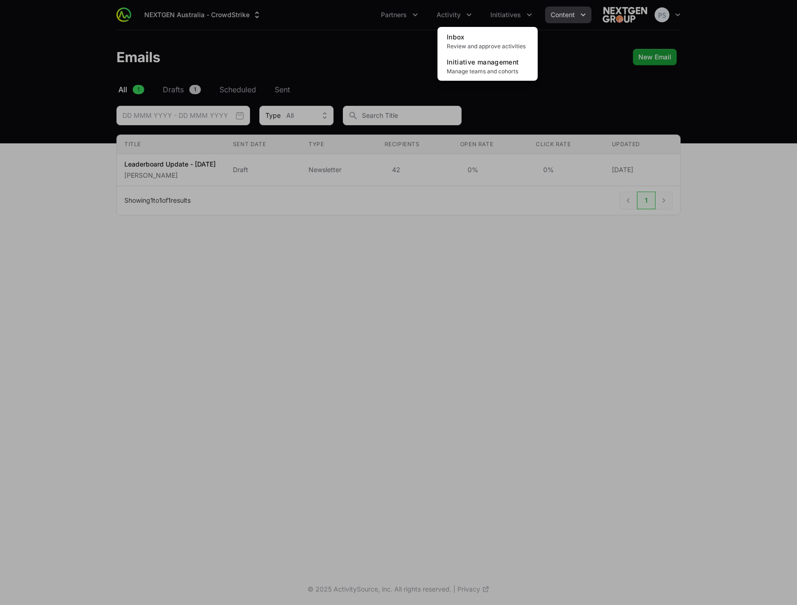
click at [383, 29] on div "Initiatives menu" at bounding box center [398, 302] width 797 height 605
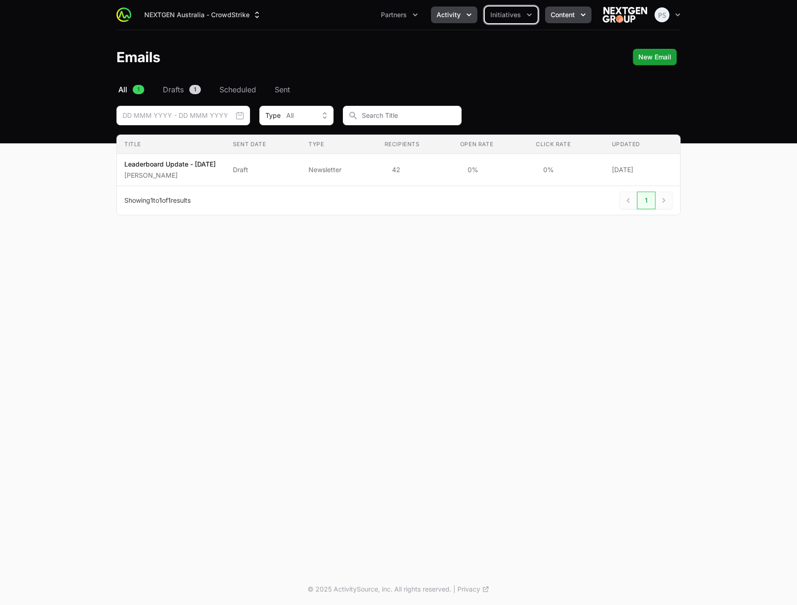
click at [435, 18] on button "Activity" at bounding box center [454, 14] width 46 height 17
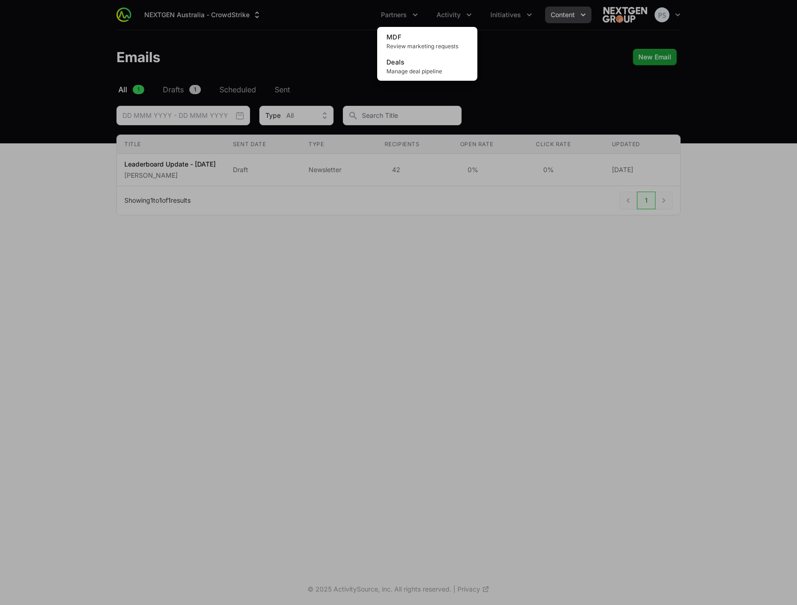
drag, startPoint x: 322, startPoint y: 19, endPoint x: 328, endPoint y: 19, distance: 5.6
click at [326, 19] on div "Activity menu" at bounding box center [398, 302] width 797 height 605
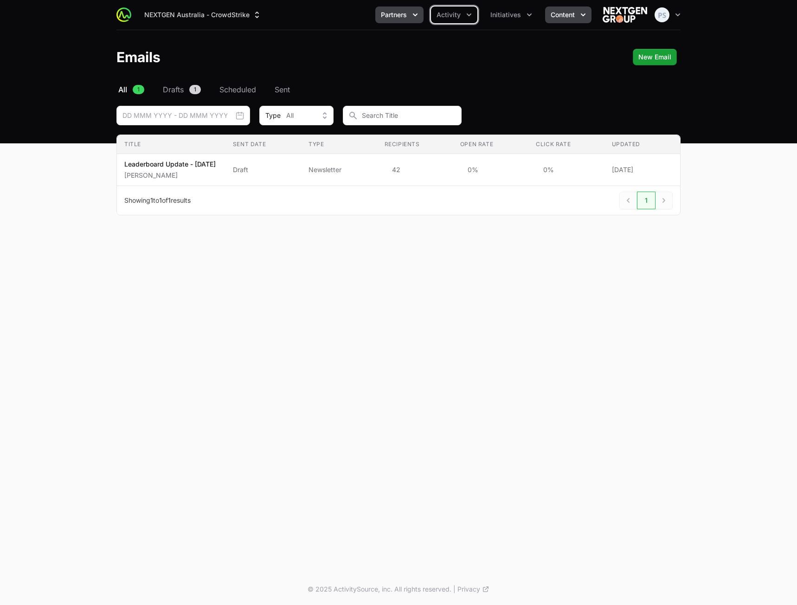
click at [397, 16] on span "Partners" at bounding box center [394, 14] width 26 height 9
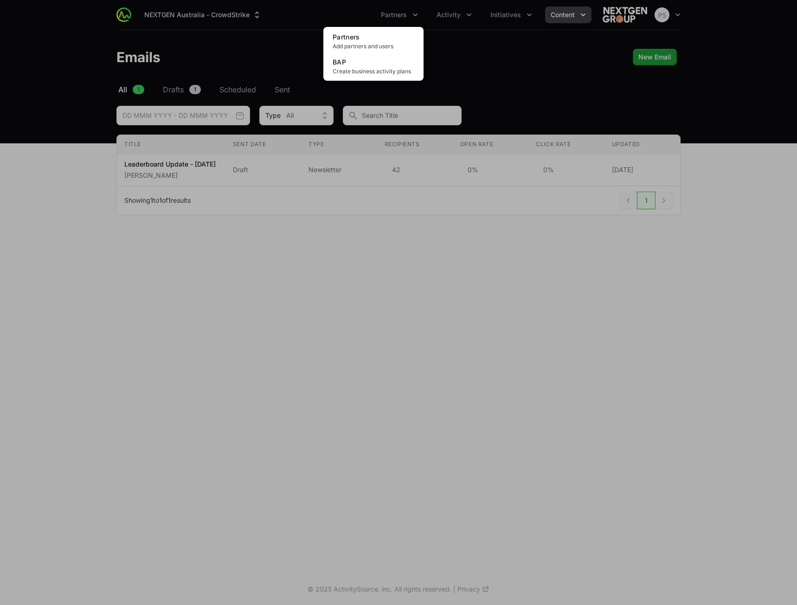
click at [294, 27] on div "Partners menu" at bounding box center [398, 302] width 797 height 605
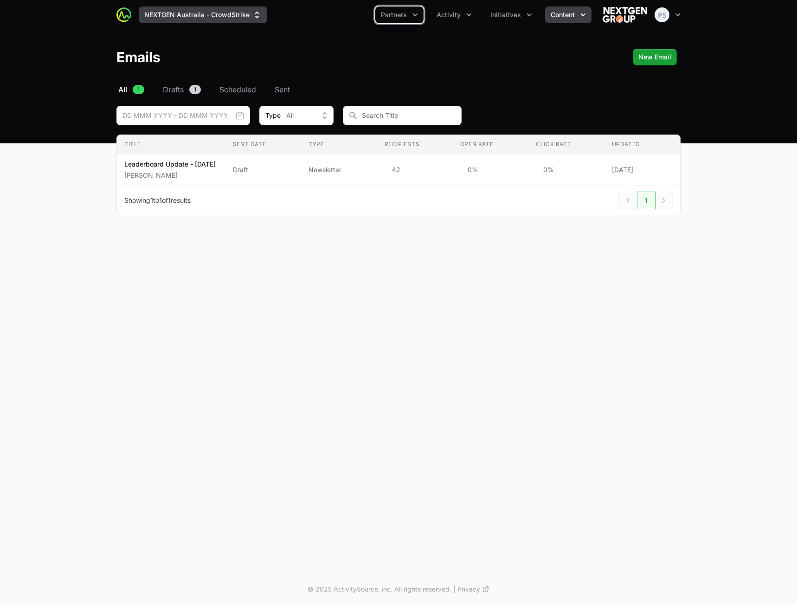
click at [233, 14] on button "NEXTGEN Australia - CrowdStrike" at bounding box center [203, 14] width 129 height 17
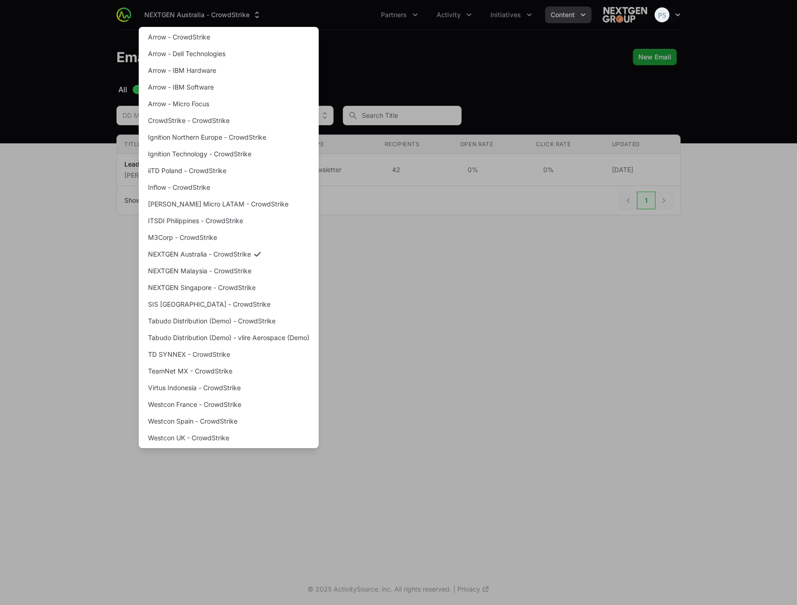
click at [706, 108] on div "Supplier switch menu" at bounding box center [398, 302] width 797 height 605
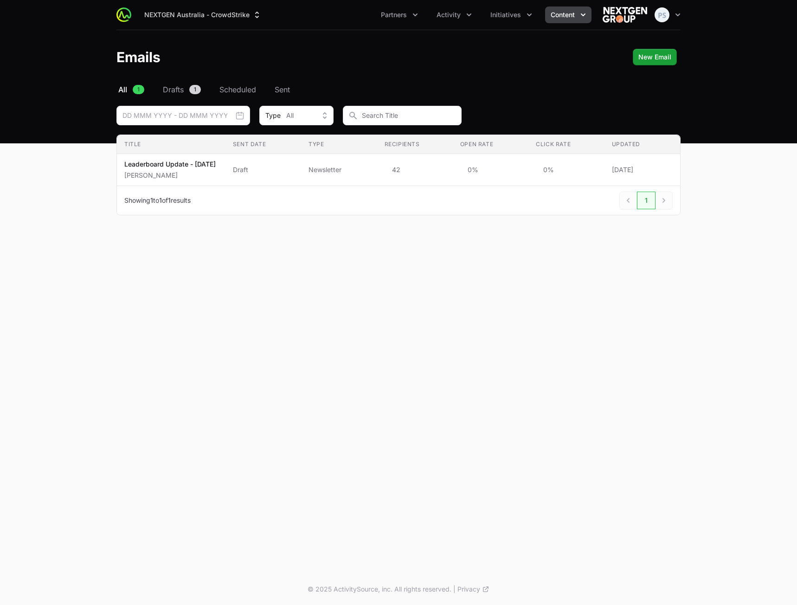
click at [533, 56] on div "Emails New Email" at bounding box center [398, 57] width 564 height 17
click at [527, 85] on nav "All 1 Drafts 1 Scheduled Sent" at bounding box center [398, 89] width 564 height 11
click at [211, 19] on button "NEXTGEN Australia - CrowdStrike" at bounding box center [203, 14] width 129 height 17
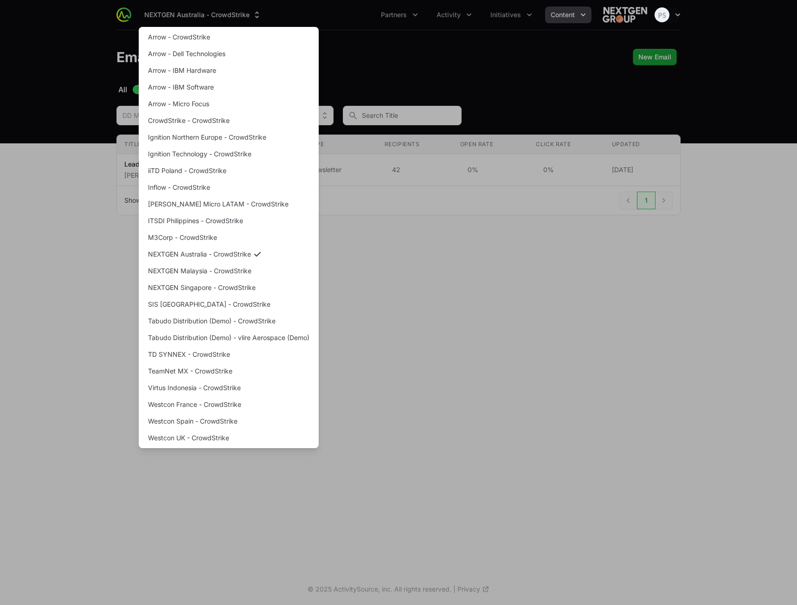
click at [572, 79] on div "Supplier switch menu" at bounding box center [398, 302] width 797 height 605
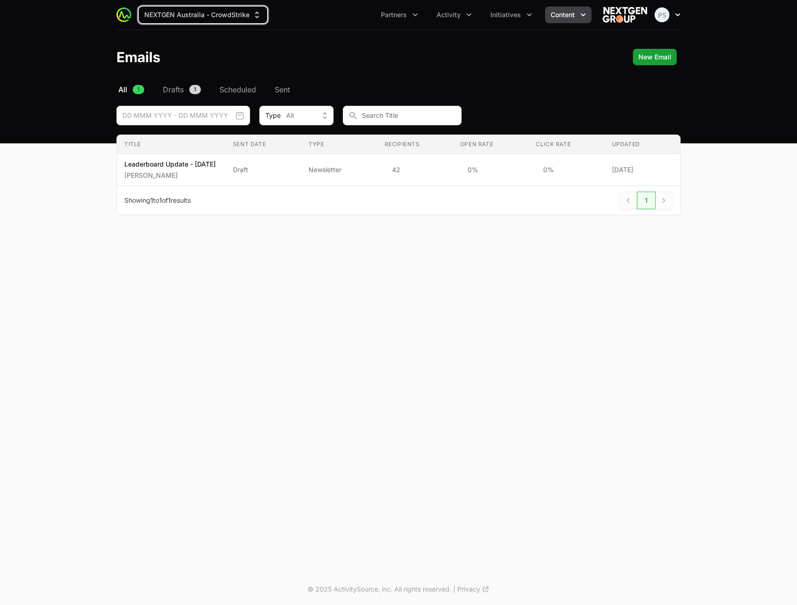
click at [657, 15] on img "button" at bounding box center [662, 14] width 15 height 15
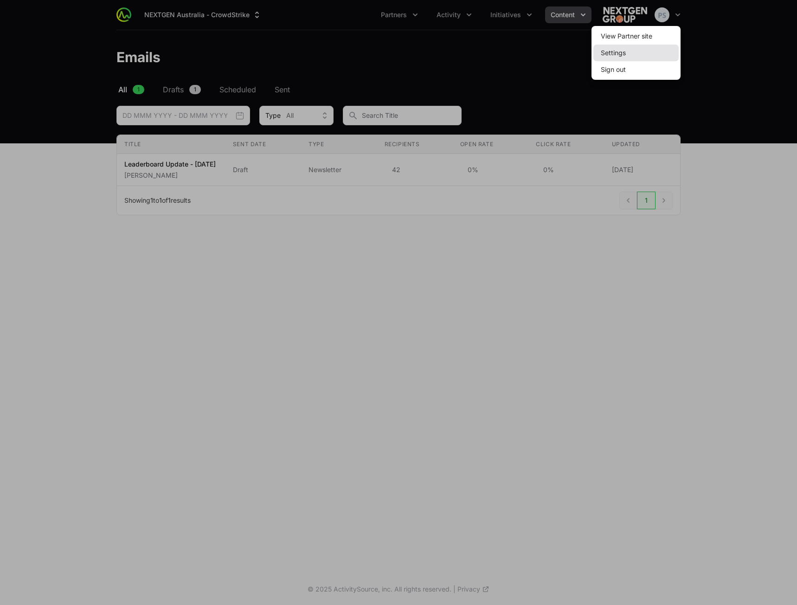
click at [611, 53] on link "Settings" at bounding box center [635, 53] width 85 height 17
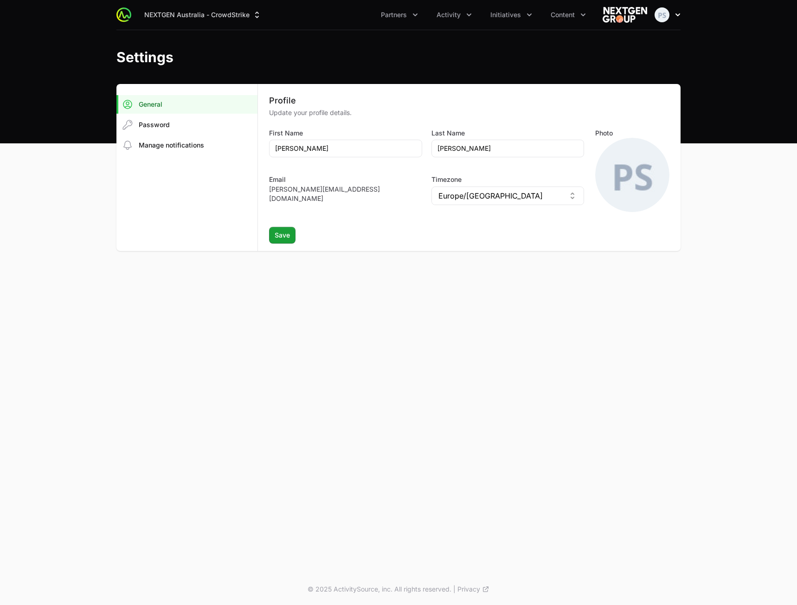
click at [662, 13] on img "button" at bounding box center [662, 14] width 15 height 15
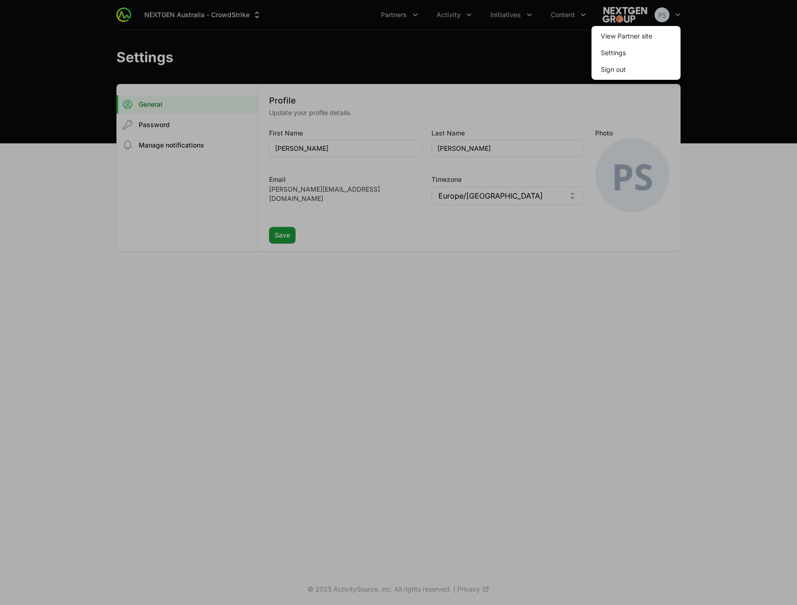
click at [491, 36] on div at bounding box center [398, 302] width 797 height 605
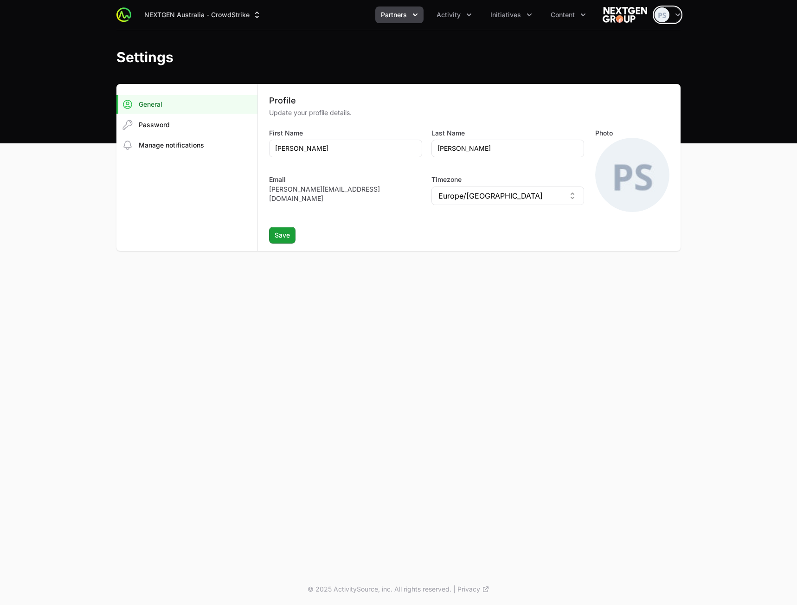
click at [402, 22] on button "Partners" at bounding box center [399, 14] width 48 height 17
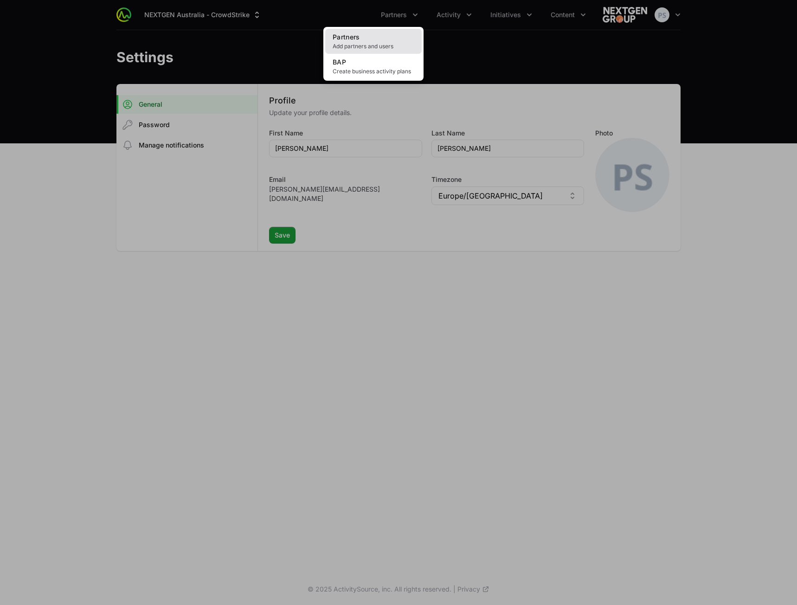
click at [395, 32] on link "Partners Add partners and users" at bounding box center [373, 41] width 96 height 25
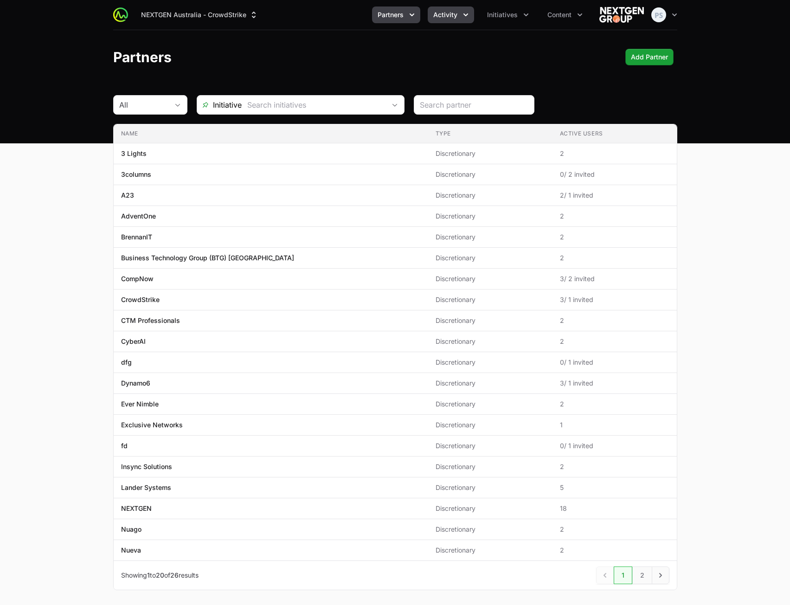
click at [462, 21] on button "Activity" at bounding box center [451, 14] width 46 height 17
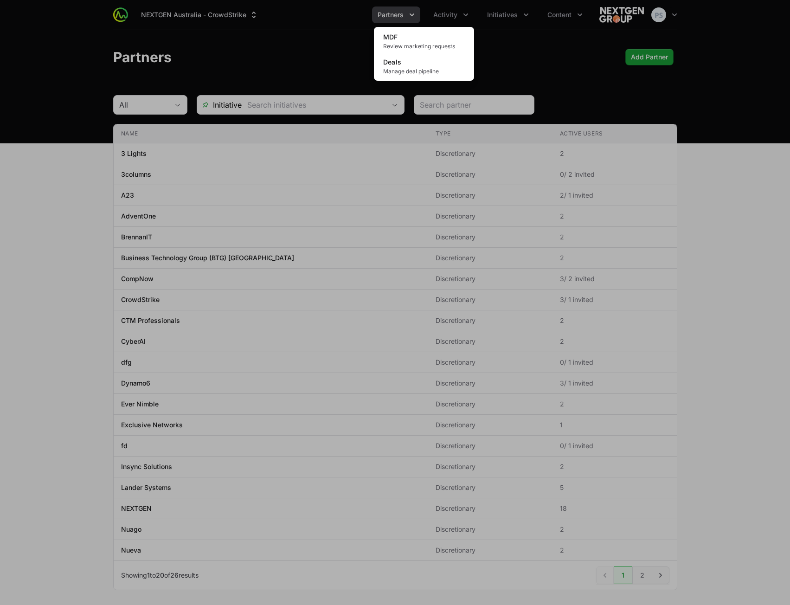
drag, startPoint x: 530, startPoint y: 51, endPoint x: 505, endPoint y: 40, distance: 27.2
click at [529, 51] on div "Activity menu" at bounding box center [395, 302] width 790 height 605
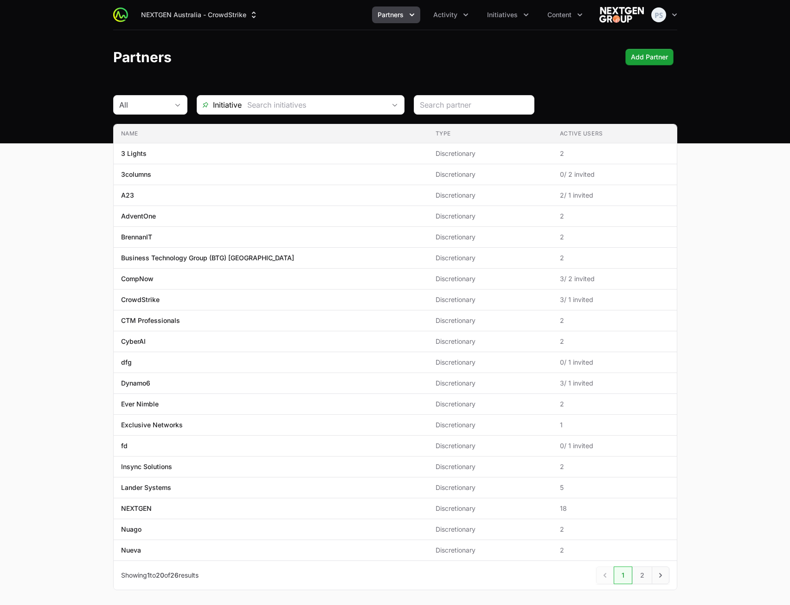
click at [490, 24] on div "NEXTGEN Australia - CrowdStrike Partners Activity MDF Review marketing requests…" at bounding box center [395, 15] width 564 height 30
click at [502, 20] on button "Initiatives" at bounding box center [508, 14] width 53 height 17
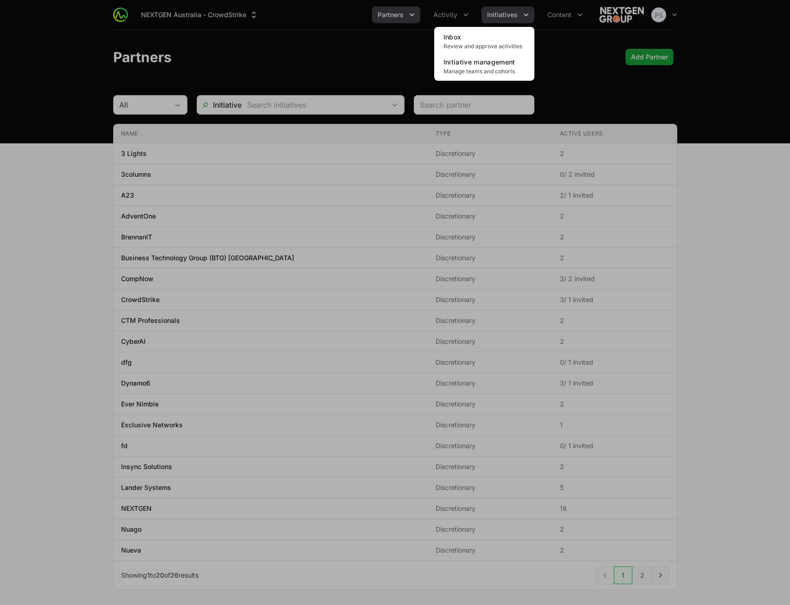
click at [557, 45] on div "Initiatives menu" at bounding box center [395, 302] width 790 height 605
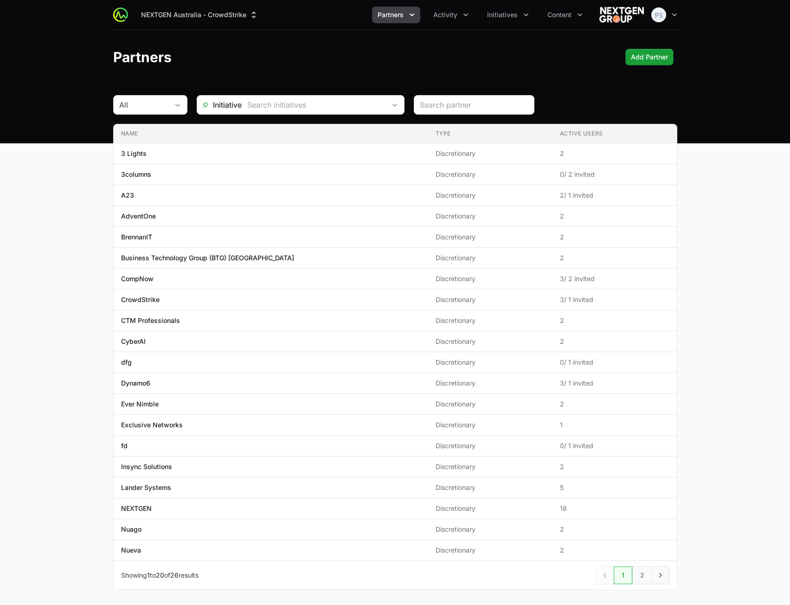
drag, startPoint x: 536, startPoint y: 12, endPoint x: 540, endPoint y: 14, distance: 4.8
click at [536, 13] on ul "Partners Activity Initiatives Content" at bounding box center [480, 14] width 216 height 17
click at [559, 17] on span "Content" at bounding box center [559, 14] width 24 height 9
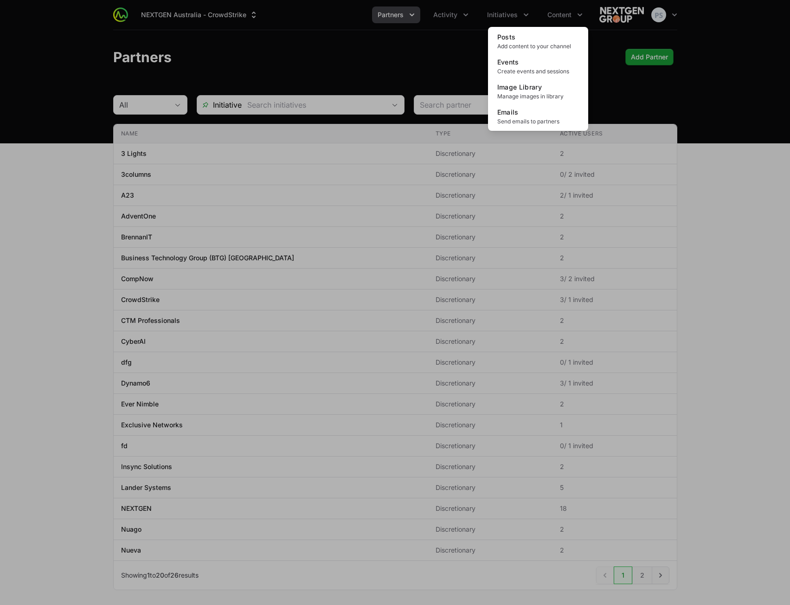
drag, startPoint x: 355, startPoint y: 49, endPoint x: 422, endPoint y: 41, distance: 67.8
click at [355, 50] on div "Content menu" at bounding box center [395, 302] width 790 height 605
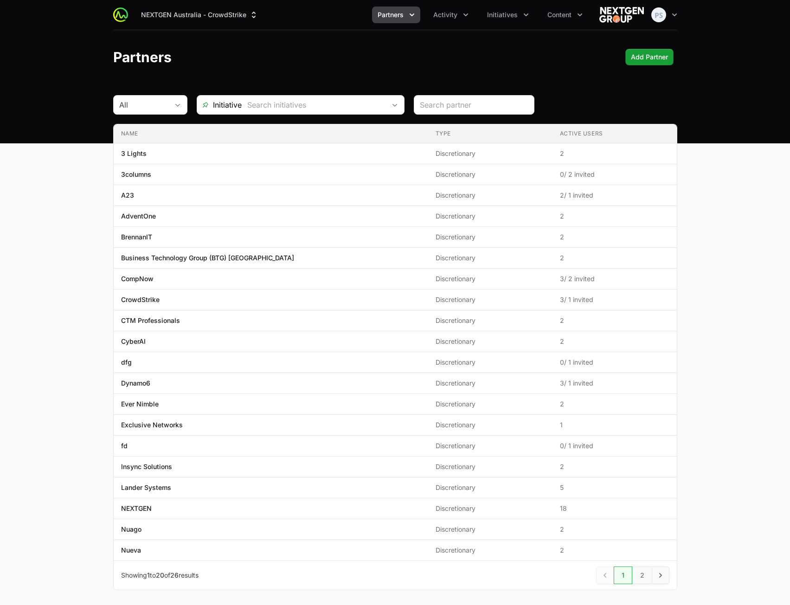
click at [469, 24] on div "NEXTGEN Australia - CrowdStrike Partners Activity Initiatives Content Open user…" at bounding box center [395, 15] width 564 height 30
click at [450, 20] on button "Activity" at bounding box center [451, 14] width 46 height 17
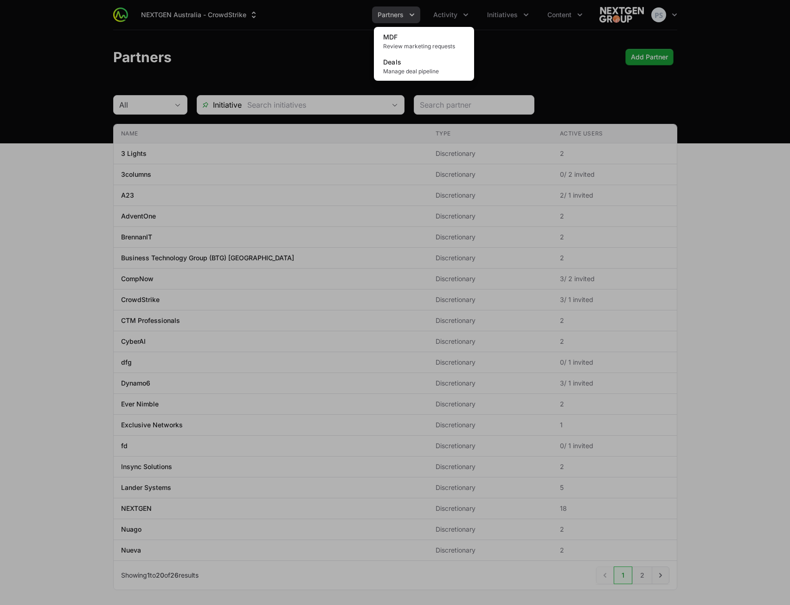
click at [388, 19] on div "Activity menu" at bounding box center [395, 302] width 790 height 605
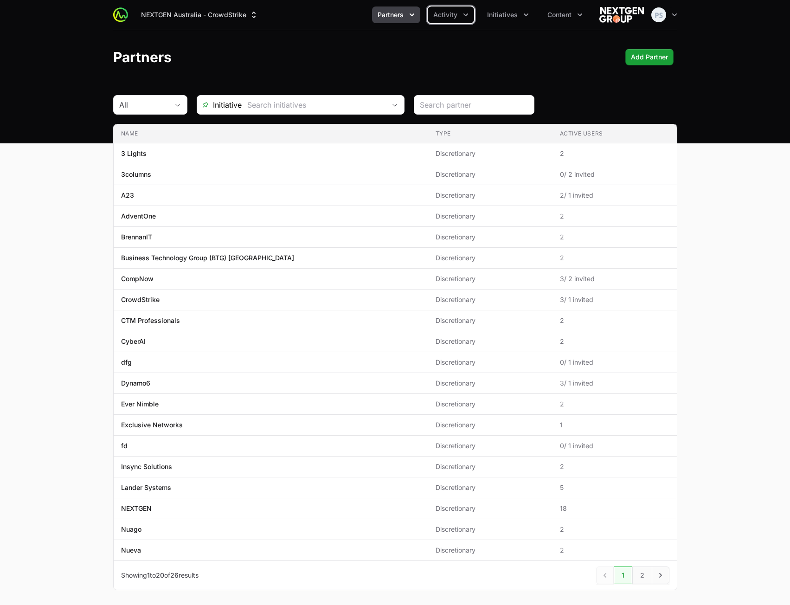
click at [390, 18] on span "Partners" at bounding box center [391, 14] width 26 height 9
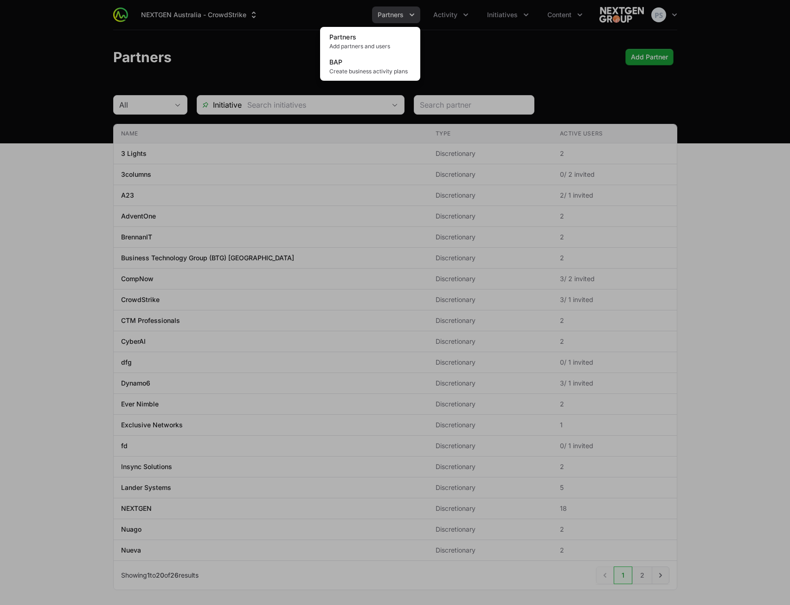
click at [265, 45] on div "Partners menu" at bounding box center [395, 302] width 790 height 605
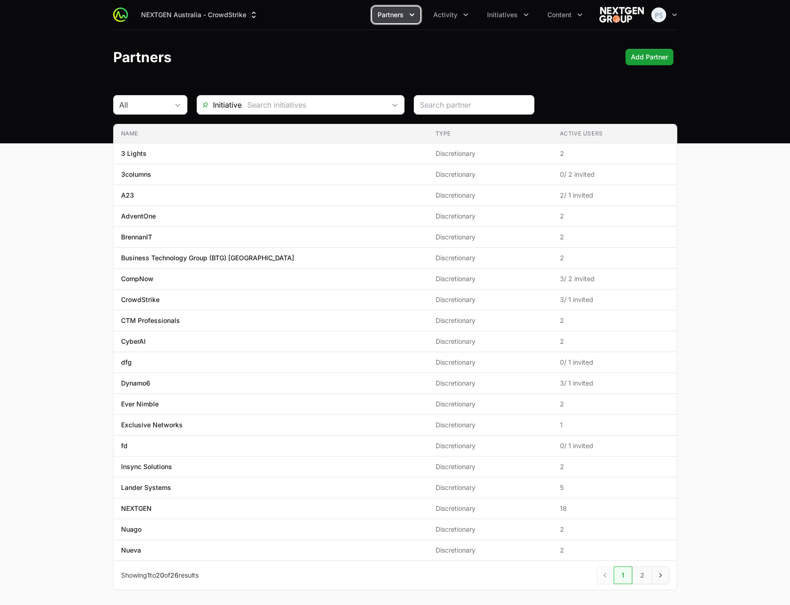
click at [399, 13] on span "Partners" at bounding box center [391, 14] width 26 height 9
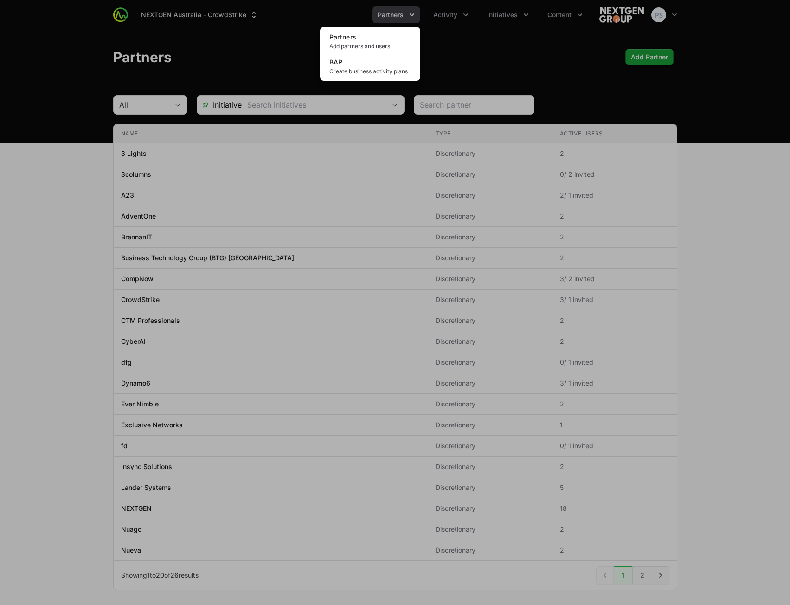
click at [288, 42] on div "Partners menu" at bounding box center [395, 302] width 790 height 605
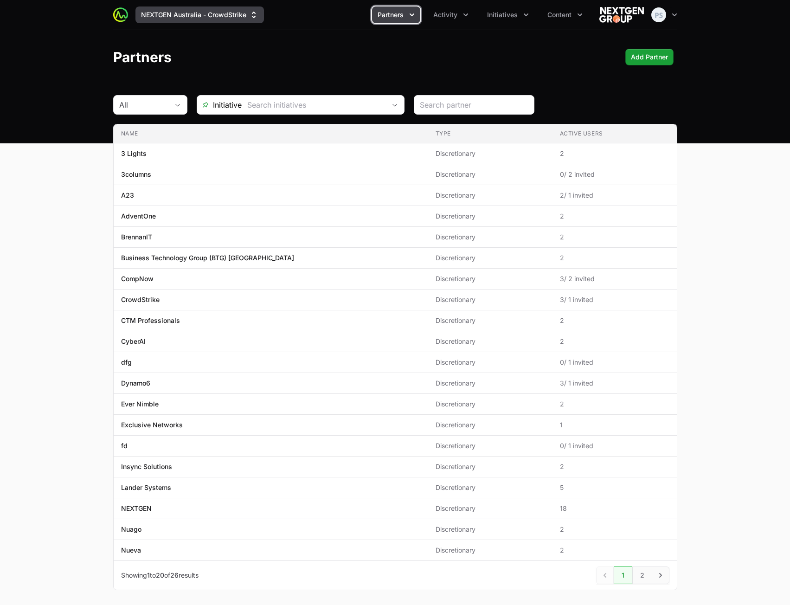
click at [231, 20] on button "NEXTGEN Australia - CrowdStrike" at bounding box center [199, 14] width 129 height 17
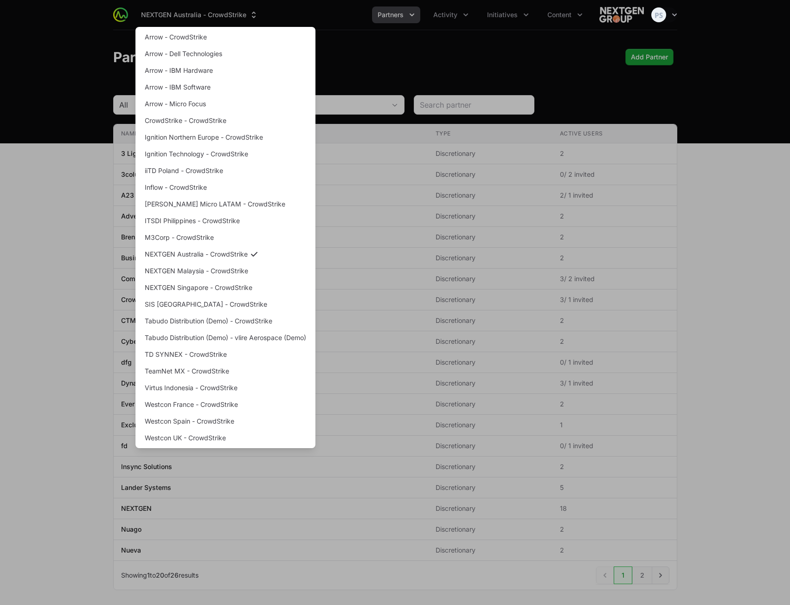
click at [435, 54] on div "Supplier switch menu" at bounding box center [395, 302] width 790 height 605
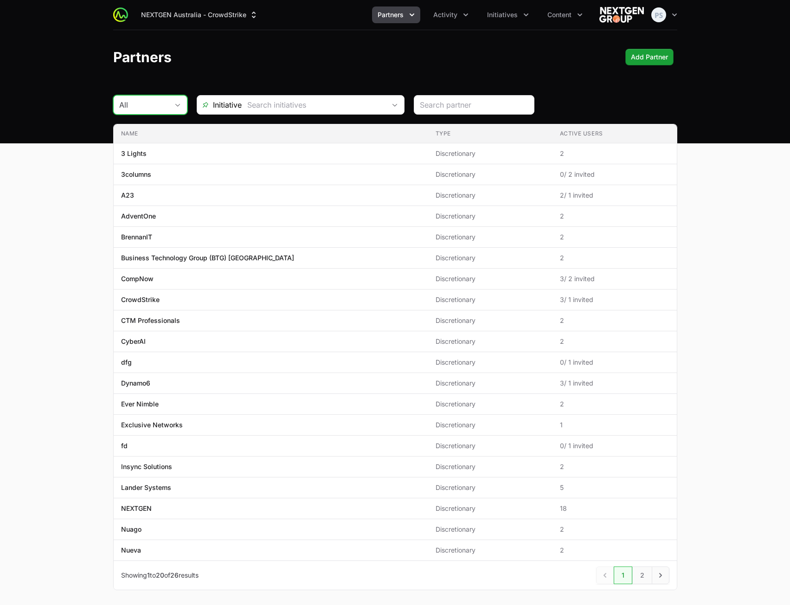
click at [144, 109] on div "All" at bounding box center [143, 104] width 49 height 11
click at [174, 77] on header "Partners Add Partner" at bounding box center [395, 57] width 790 height 54
click at [71, 368] on main "All Initiative Name Type Active Users Name 3 Lights Type Discretionary Active U…" at bounding box center [395, 353] width 790 height 517
click at [448, 19] on span "Activity" at bounding box center [445, 14] width 24 height 9
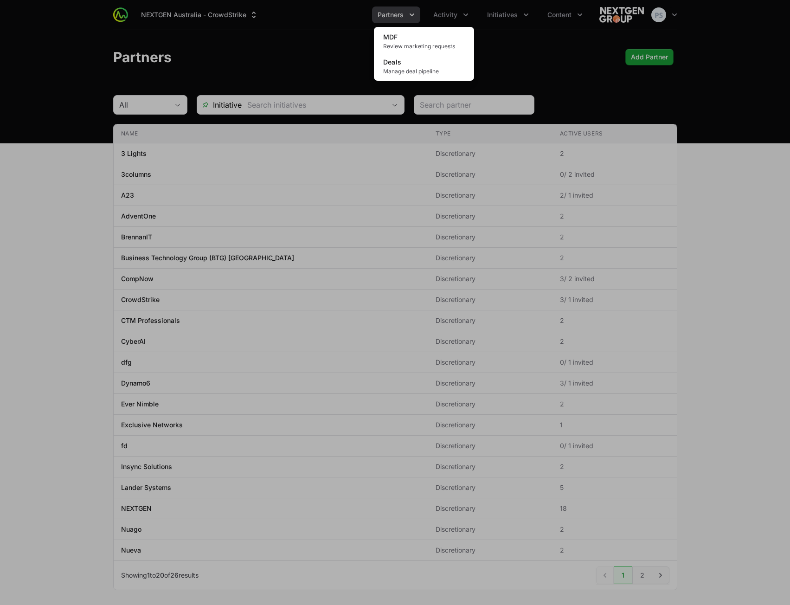
click at [394, 13] on div "Activity menu" at bounding box center [395, 302] width 790 height 605
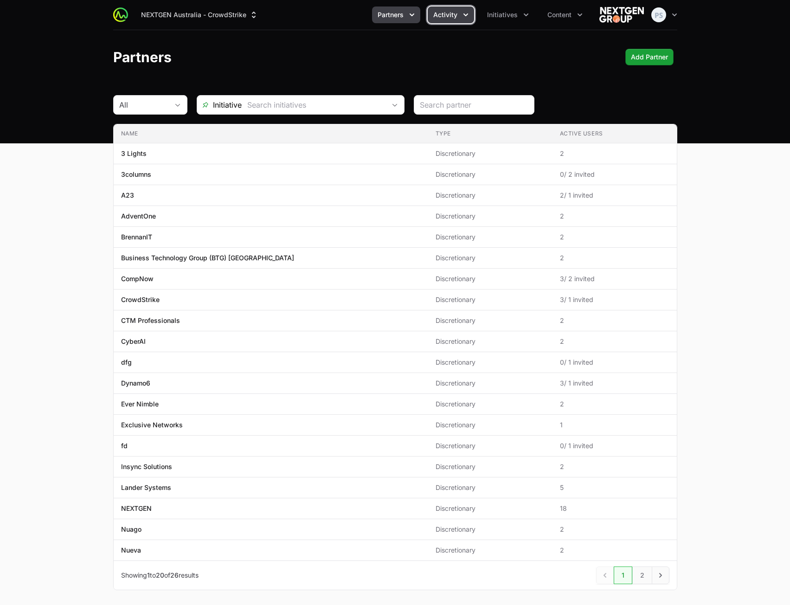
click at [442, 12] on span "Activity" at bounding box center [445, 14] width 24 height 9
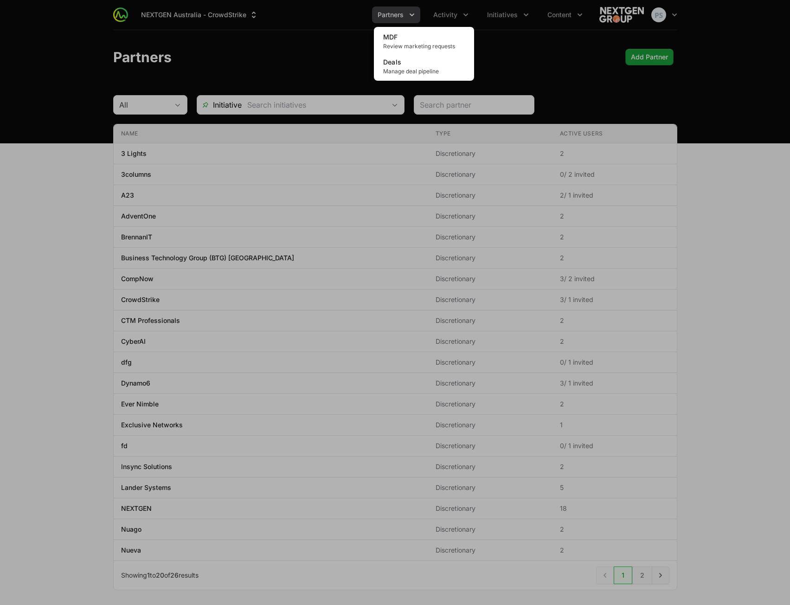
click at [417, 28] on div "MDF Review marketing requests Deals Manage deal pipeline" at bounding box center [424, 54] width 100 height 54
click at [413, 35] on link "MDF Review marketing requests" at bounding box center [424, 41] width 96 height 25
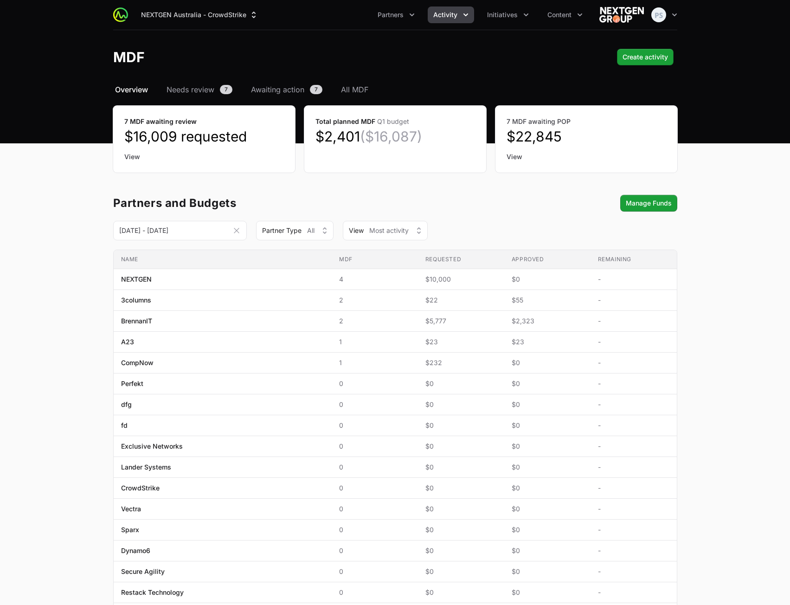
click at [236, 233] on icon "Date range picker" at bounding box center [236, 230] width 9 height 9
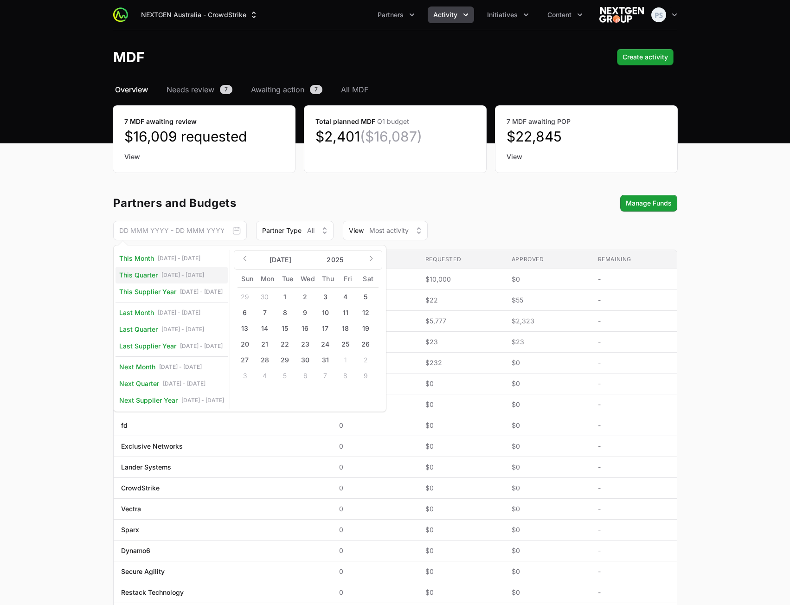
click at [168, 272] on span "[DATE] - [DATE]" at bounding box center [182, 274] width 43 height 7
type input "[DATE] - [DATE]"
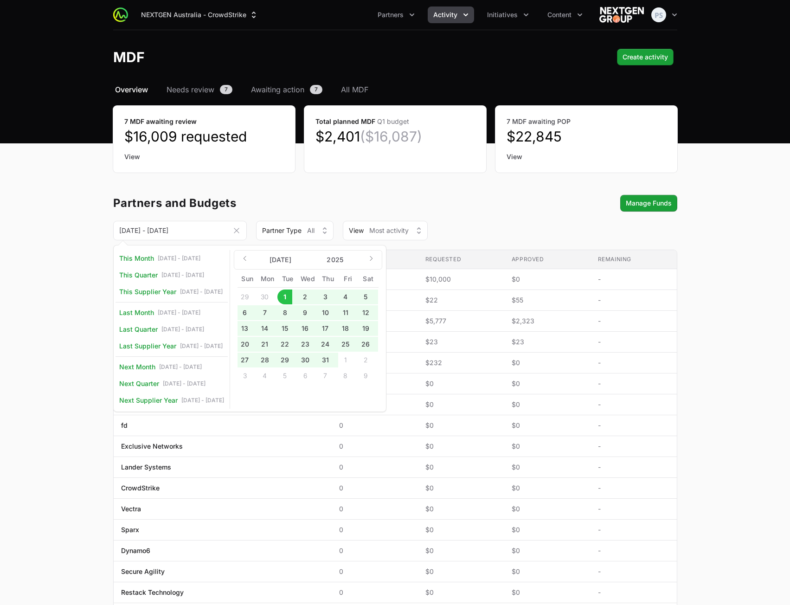
click at [236, 233] on icon "Date range picker" at bounding box center [236, 230] width 9 height 9
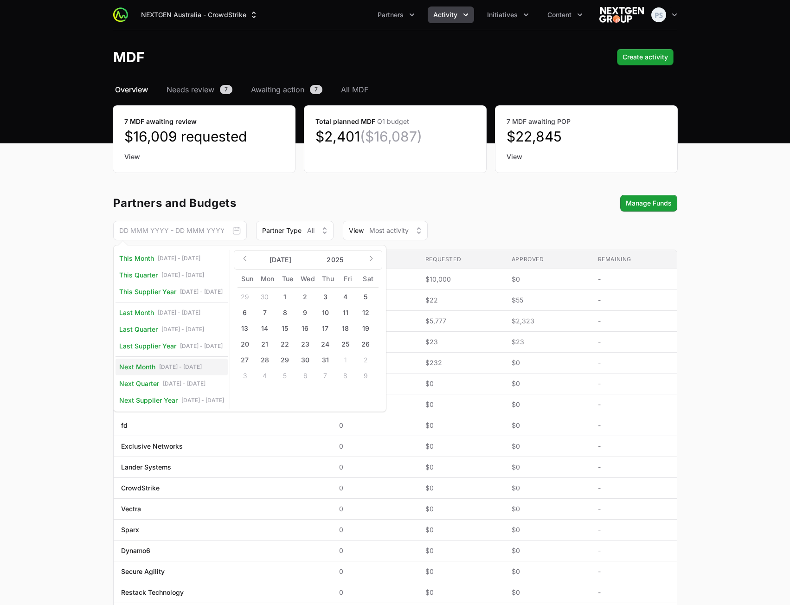
click at [167, 359] on link "Next Month [DATE] - [DATE]" at bounding box center [172, 367] width 112 height 17
type input "[DATE] - [DATE]"
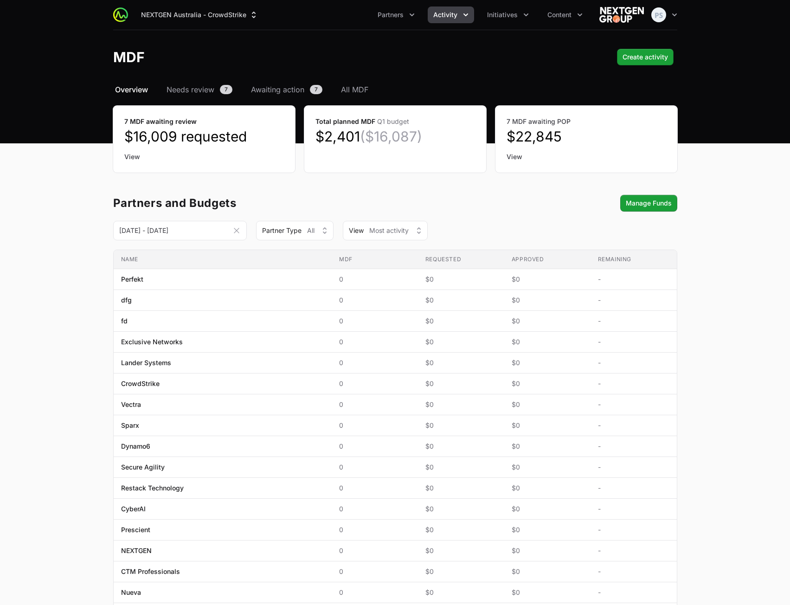
click at [236, 230] on icon "Date range picker" at bounding box center [236, 230] width 5 height 5
click at [235, 230] on icon "Date range picker" at bounding box center [236, 230] width 7 height 7
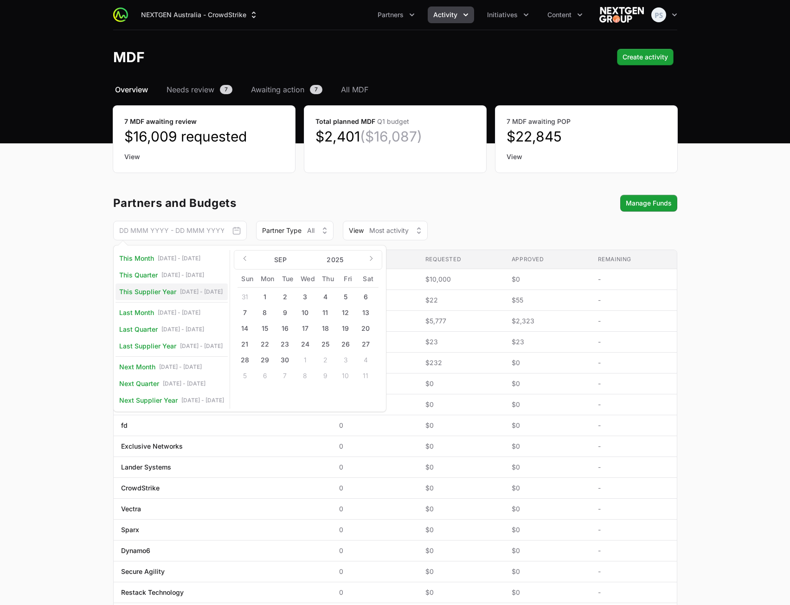
click at [178, 292] on span "This Supplier Year [DATE] - [DATE]" at bounding box center [170, 291] width 103 height 9
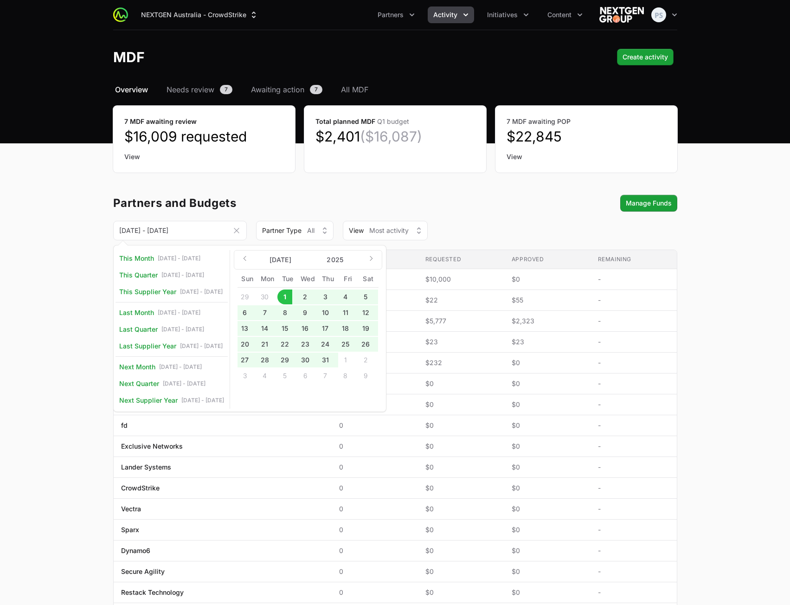
drag, startPoint x: 344, startPoint y: 200, endPoint x: 327, endPoint y: 204, distance: 17.1
click at [343, 200] on div "Partners and Budgets Manage Funds" at bounding box center [395, 203] width 564 height 17
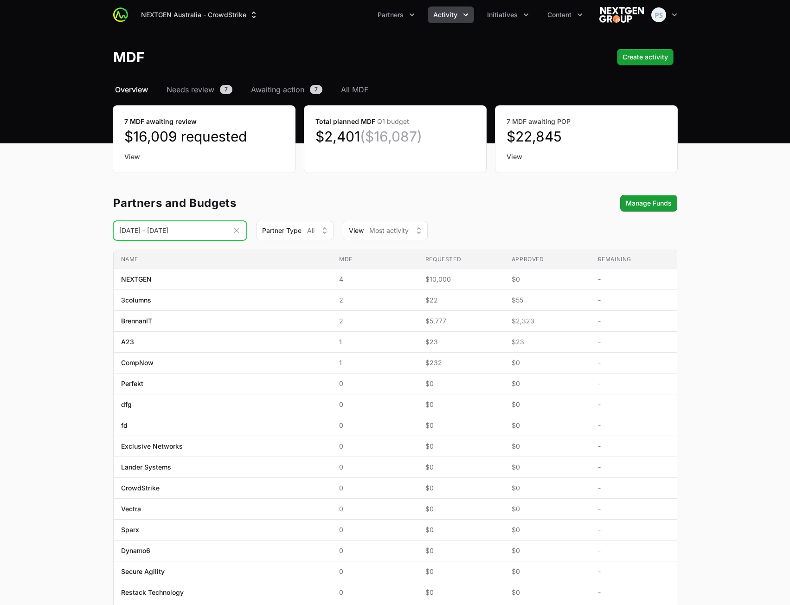
click at [193, 234] on input "[DATE] - [DATE]" at bounding box center [180, 230] width 134 height 19
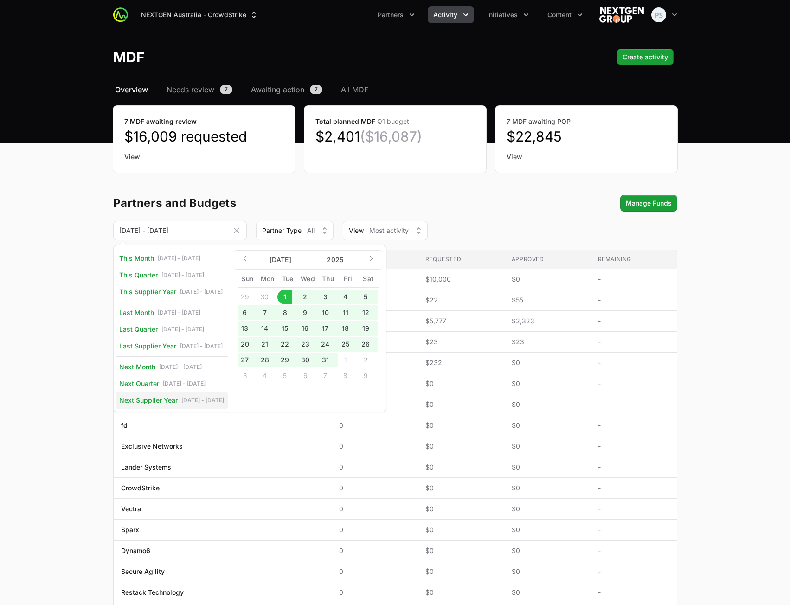
click at [160, 398] on span "Next Supplier Year" at bounding box center [148, 400] width 58 height 9
type input "[DATE] - [DATE]"
click at [313, 206] on div "Partners and Budgets Manage Funds" at bounding box center [395, 203] width 564 height 17
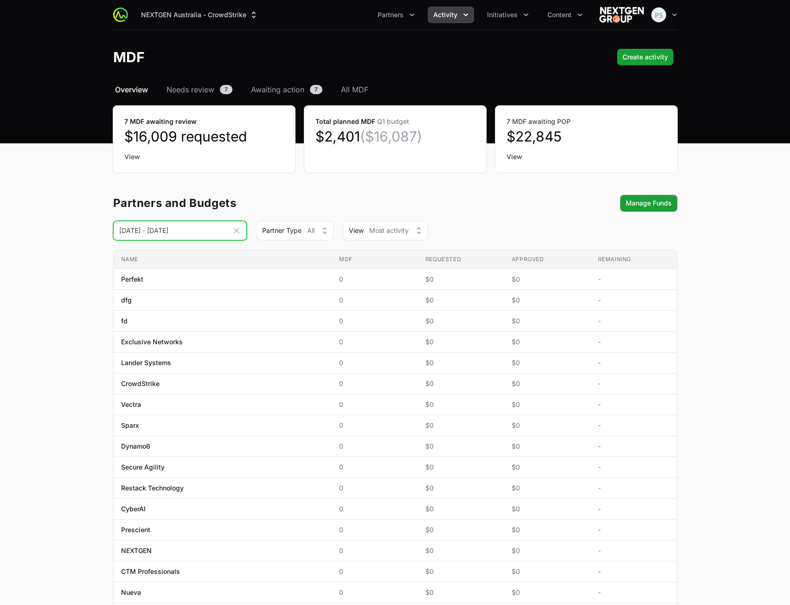
click at [211, 235] on input "[DATE] - [DATE]" at bounding box center [180, 230] width 134 height 19
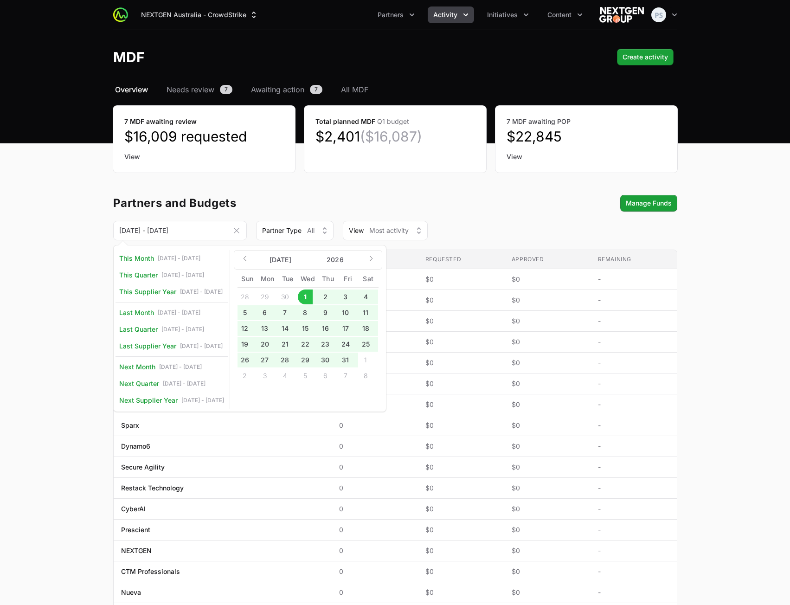
click at [302, 198] on div "Partners and Budgets Manage Funds" at bounding box center [395, 203] width 564 height 17
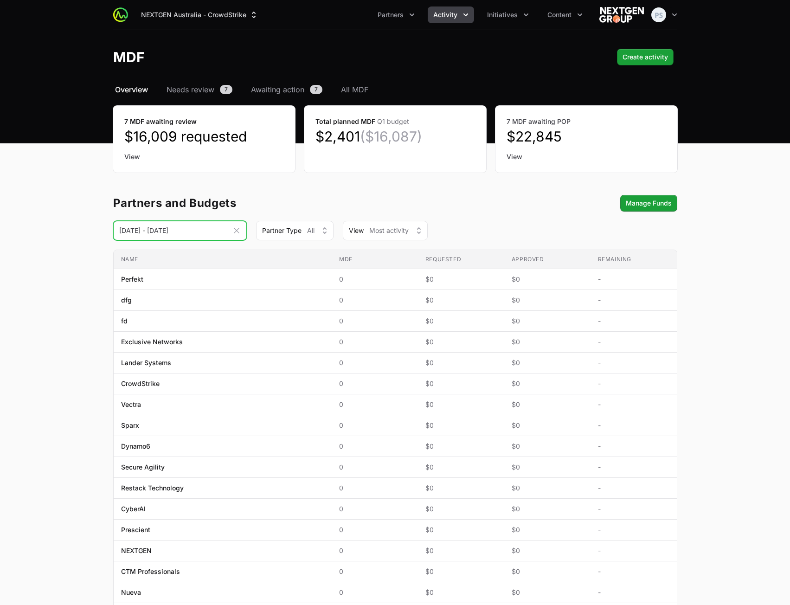
click at [158, 232] on input "[DATE] - [DATE]" at bounding box center [180, 230] width 134 height 19
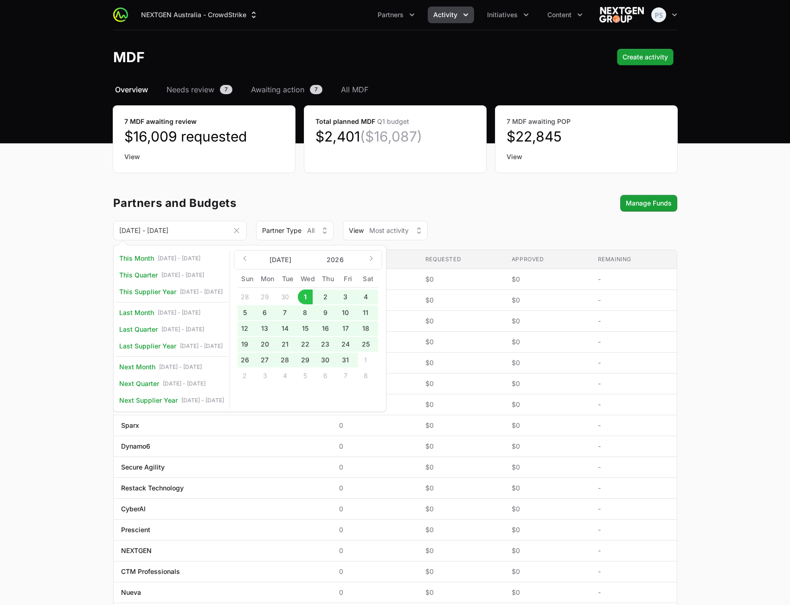
click at [745, 235] on main "Select a tab Overview Needs review Awaiting action All MDF Overview Needs revie…" at bounding box center [395, 463] width 790 height 758
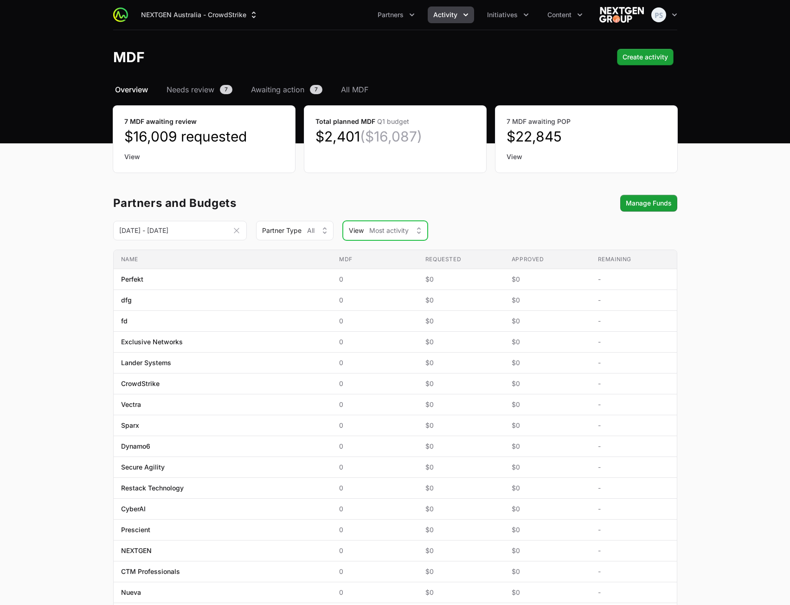
click at [403, 234] on span "Most activity" at bounding box center [388, 230] width 39 height 9
click at [512, 189] on div "Select a tab Overview Needs review Awaiting action All MDF Overview Needs revie…" at bounding box center [395, 463] width 594 height 758
click at [755, 129] on main "Select a tab Overview Needs review Awaiting action All MDF Overview Needs revie…" at bounding box center [395, 463] width 790 height 758
click at [180, 91] on span "Needs review" at bounding box center [191, 89] width 48 height 11
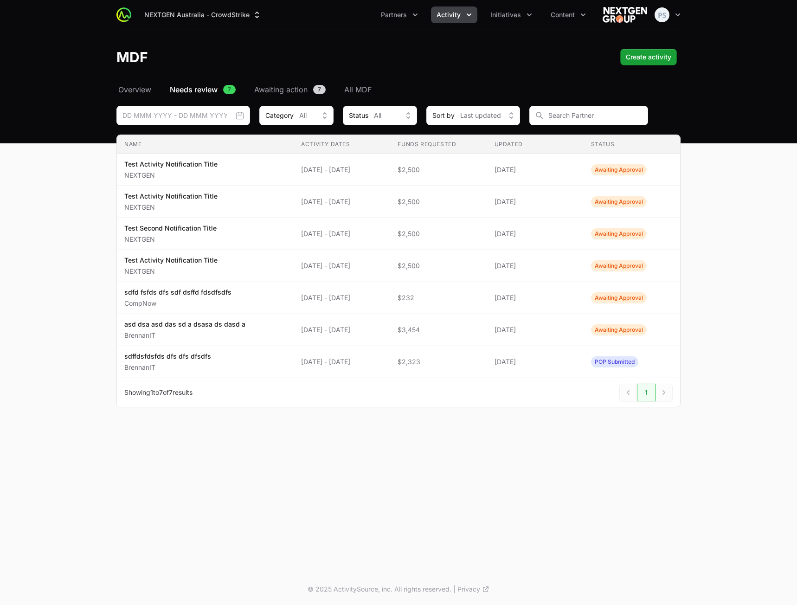
click at [240, 116] on icon "Date range picker" at bounding box center [239, 115] width 9 height 9
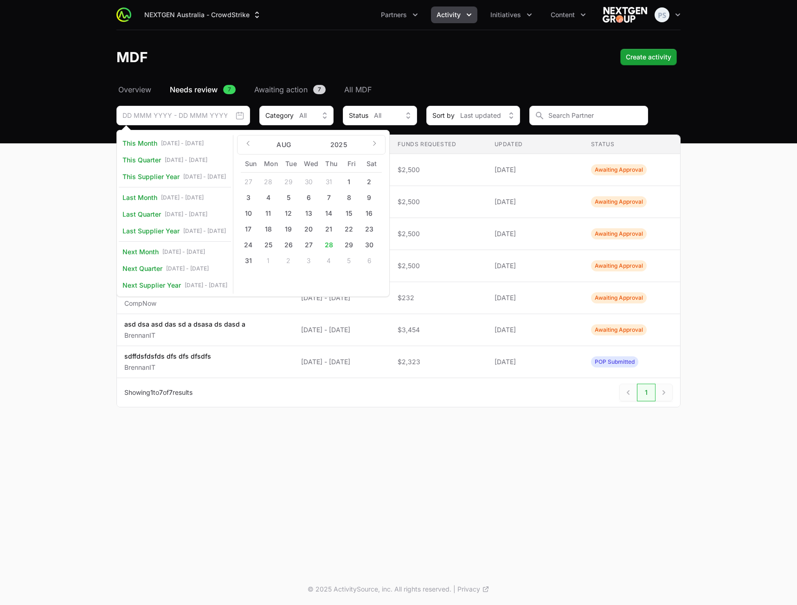
click at [746, 172] on main "Select a tab Overview Needs review Awaiting action All MDF Overview Needs revie…" at bounding box center [398, 257] width 797 height 346
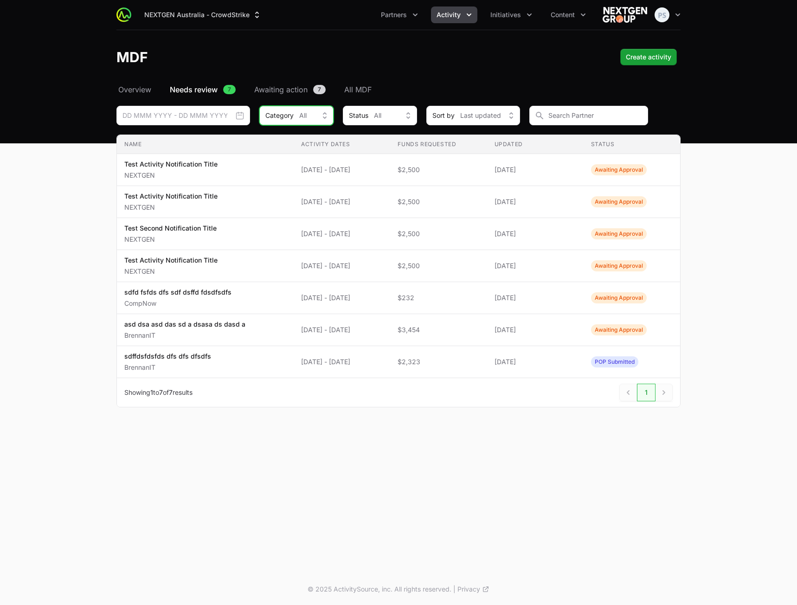
click at [296, 115] on div "Category All" at bounding box center [289, 115] width 49 height 9
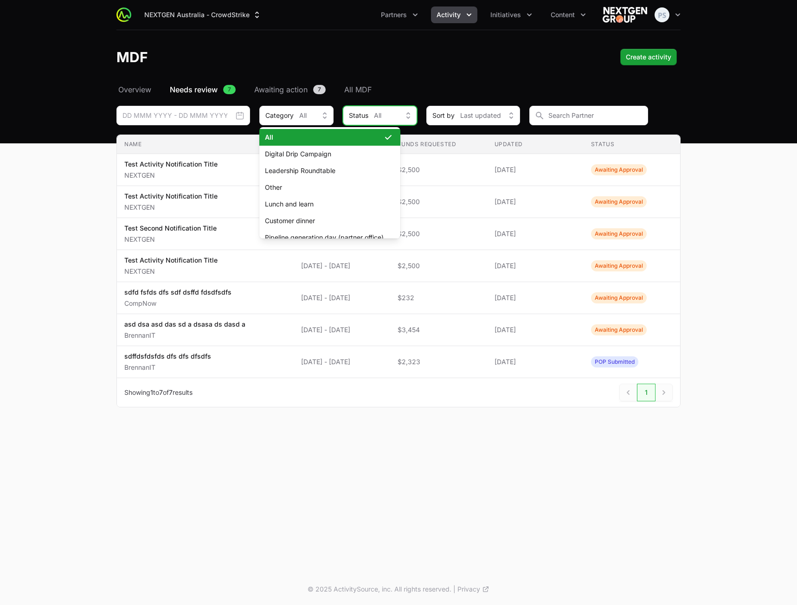
click at [392, 114] on div "Status All" at bounding box center [373, 115] width 49 height 9
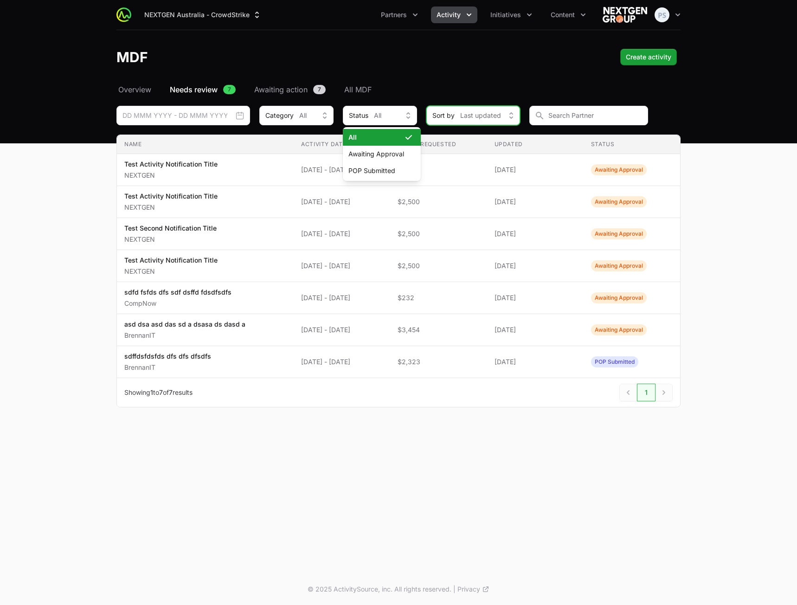
click at [491, 115] on span "Last updated" at bounding box center [480, 115] width 41 height 9
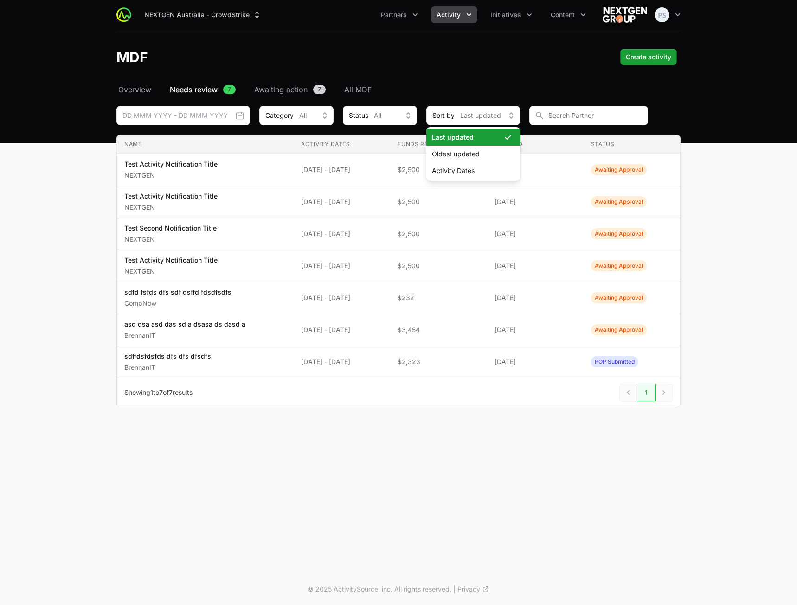
click at [737, 124] on main "Select a tab Overview Needs review Awaiting action All MDF Overview Needs revie…" at bounding box center [398, 257] width 797 height 346
click at [139, 90] on span "Overview" at bounding box center [134, 89] width 33 height 11
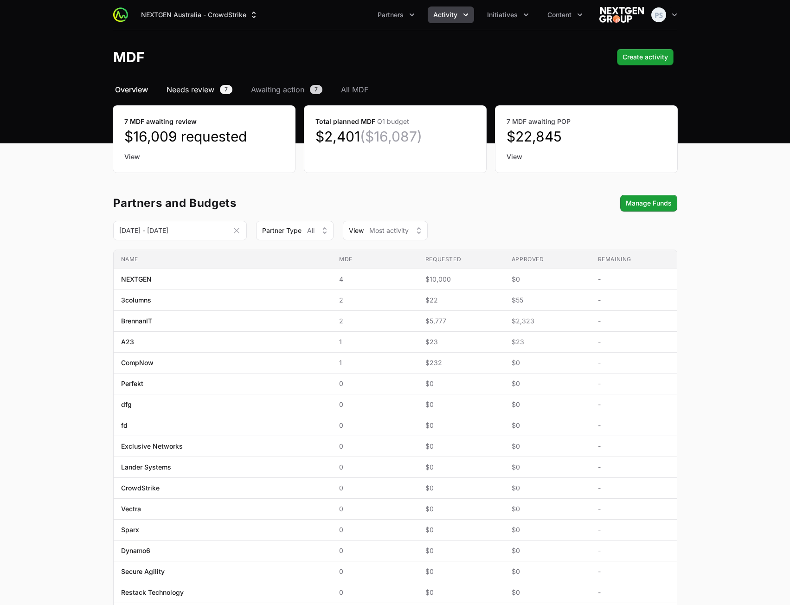
click at [195, 93] on span "Needs review" at bounding box center [191, 89] width 48 height 11
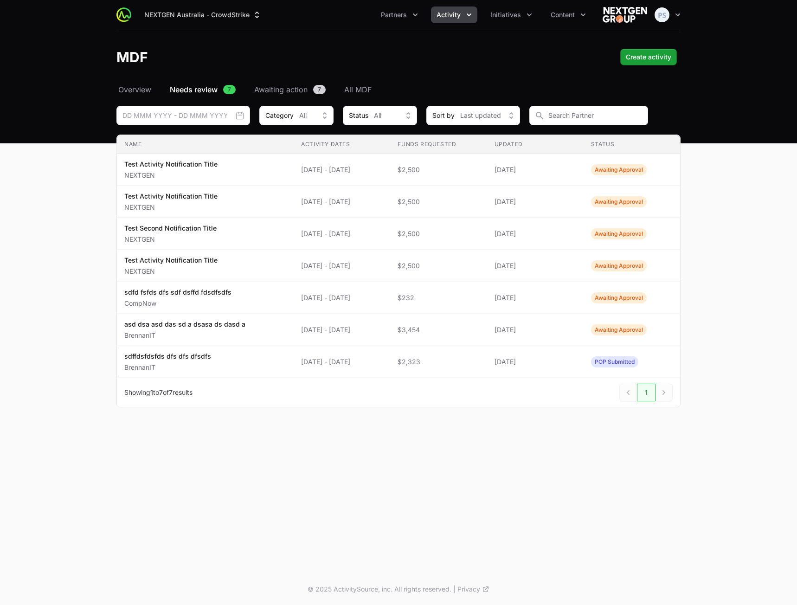
click at [276, 56] on div "MDF Create activity" at bounding box center [398, 57] width 564 height 17
click at [470, 61] on div "MDF Create activity" at bounding box center [398, 57] width 564 height 17
click at [454, 16] on span "Activity" at bounding box center [449, 14] width 24 height 9
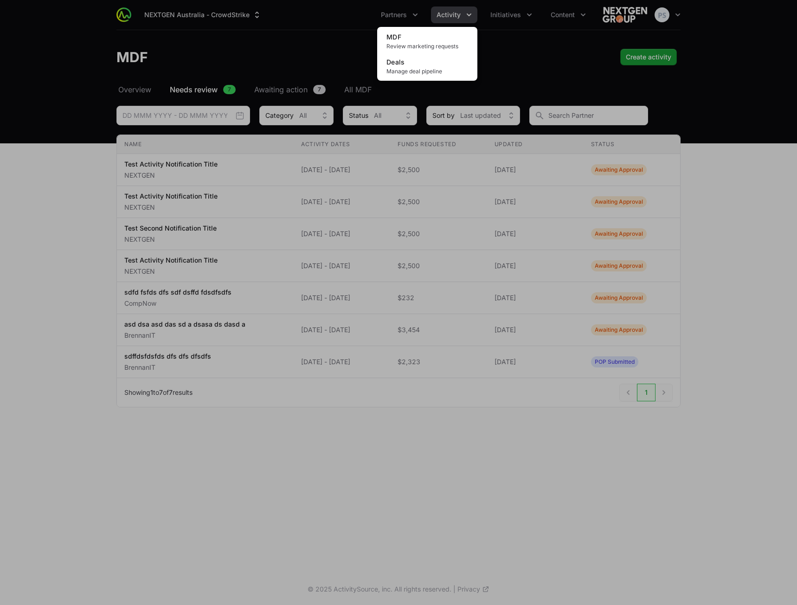
click at [508, 31] on div "Activity menu" at bounding box center [398, 302] width 797 height 605
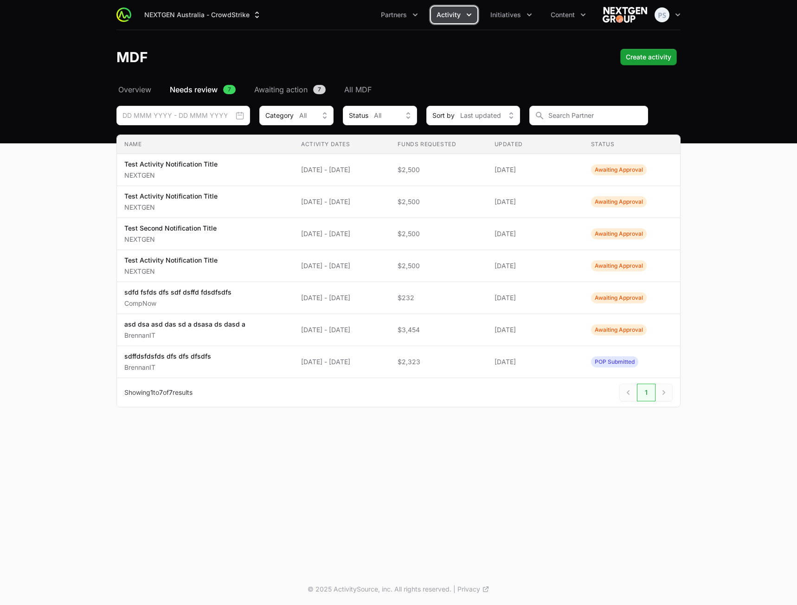
click at [450, 18] on span "Activity" at bounding box center [449, 14] width 24 height 9
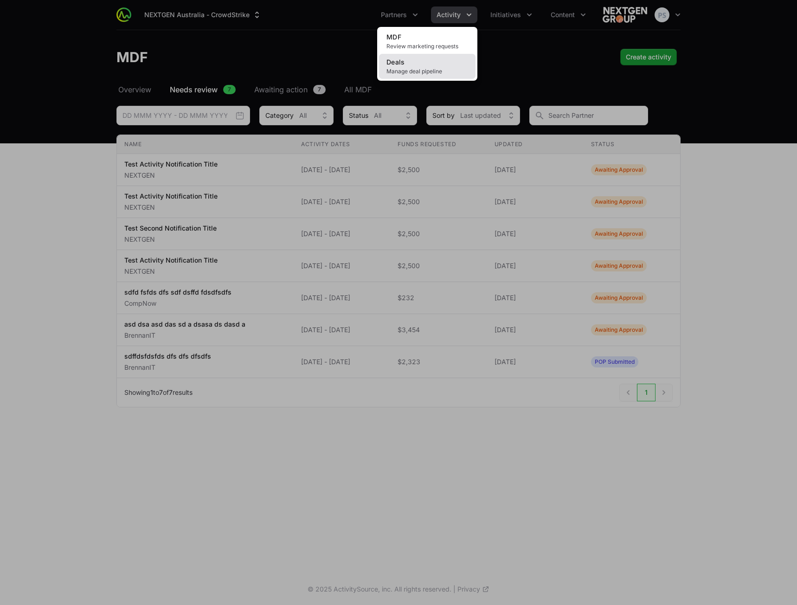
click at [426, 59] on link "Deals Manage deal pipeline" at bounding box center [427, 66] width 96 height 25
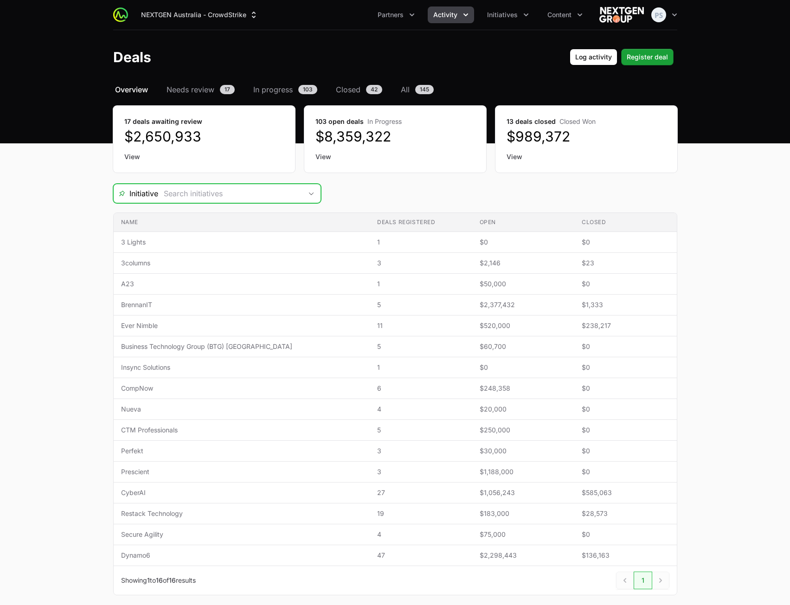
click at [289, 195] on input "Deals Filters" at bounding box center [230, 193] width 144 height 19
click at [771, 217] on main "Select a tab Overview Needs review In progress Closed All Overview Needs review…" at bounding box center [395, 350] width 790 height 533
click at [272, 194] on input "Deals Filters" at bounding box center [230, 193] width 144 height 19
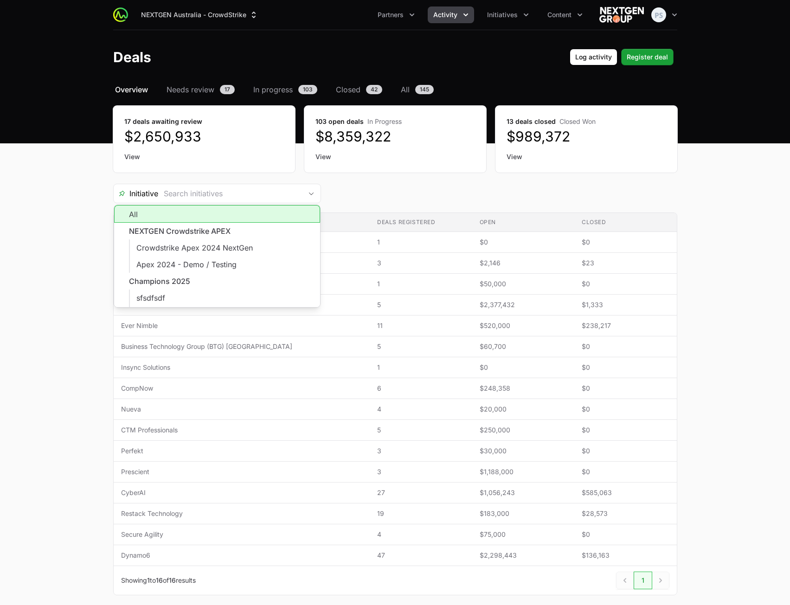
click at [492, 202] on div "Initiative All NEXTGEN Crowdstrike APEX Crowdstrike Apex 2024 NextGen Apex 2024…" at bounding box center [395, 193] width 564 height 19
click at [266, 194] on input "Deals Filters" at bounding box center [230, 193] width 144 height 19
click at [454, 196] on div "Initiative All NEXTGEN Crowdstrike APEX Crowdstrike Apex 2024 NextGen Apex 2024…" at bounding box center [395, 193] width 564 height 19
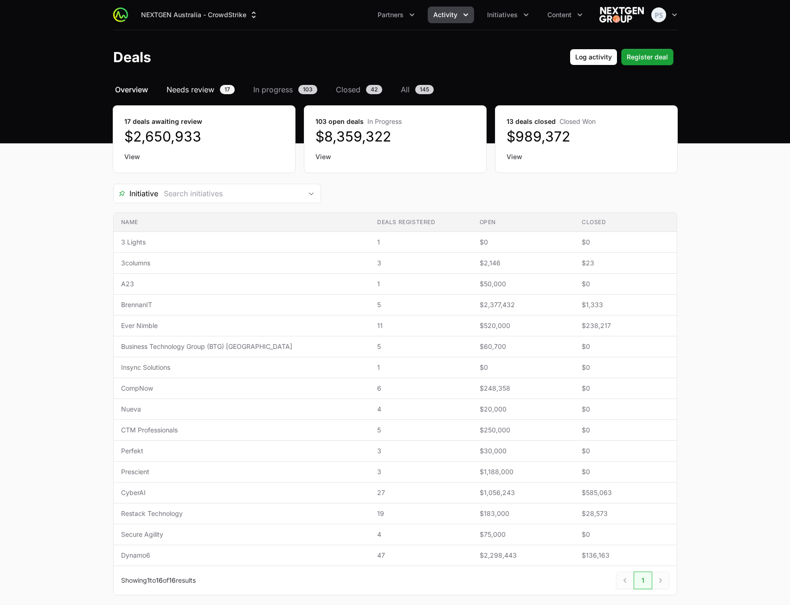
click at [205, 90] on span "Needs review" at bounding box center [191, 89] width 48 height 11
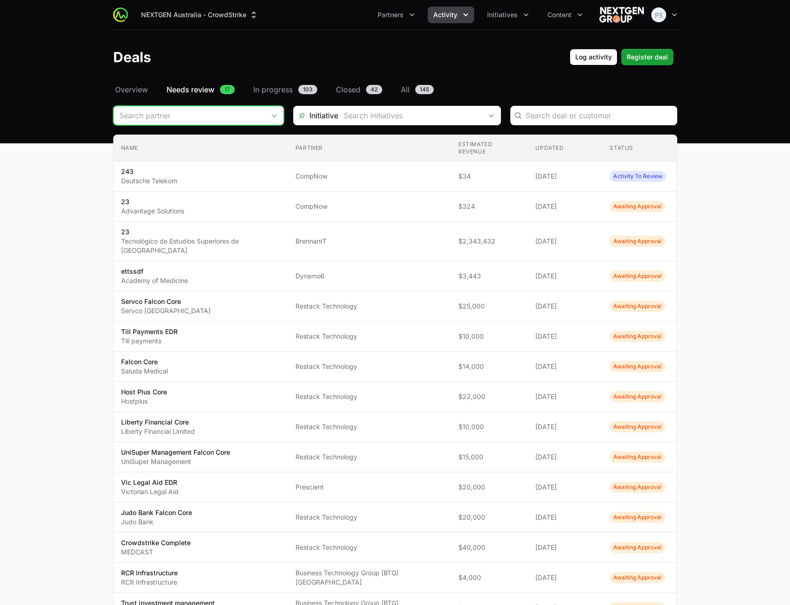
click at [259, 113] on div "Deals Filters" at bounding box center [198, 115] width 171 height 19
click at [752, 153] on main "Select a tab Overview Needs review In progress Closed All Overview Needs review…" at bounding box center [395, 409] width 790 height 651
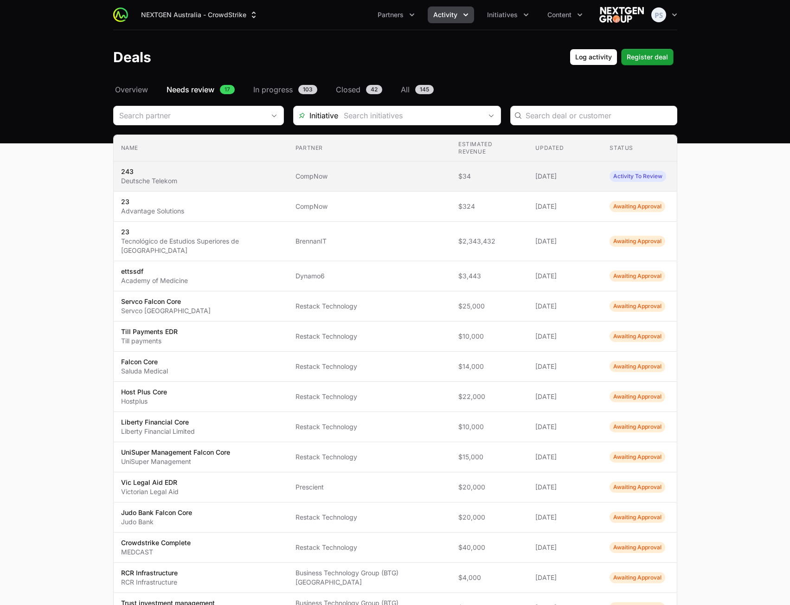
click at [219, 167] on span "243 Deutsche Telekom" at bounding box center [201, 176] width 160 height 19
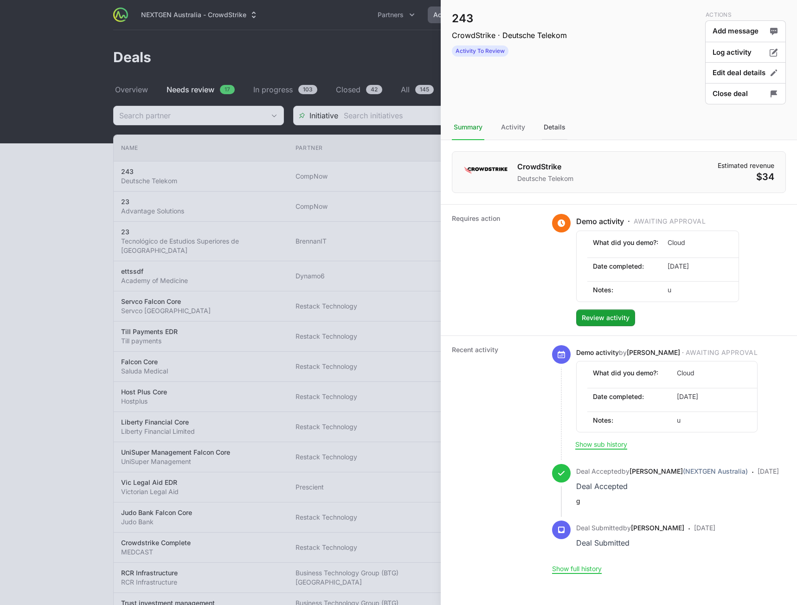
click at [556, 127] on div "Details" at bounding box center [555, 127] width 26 height 25
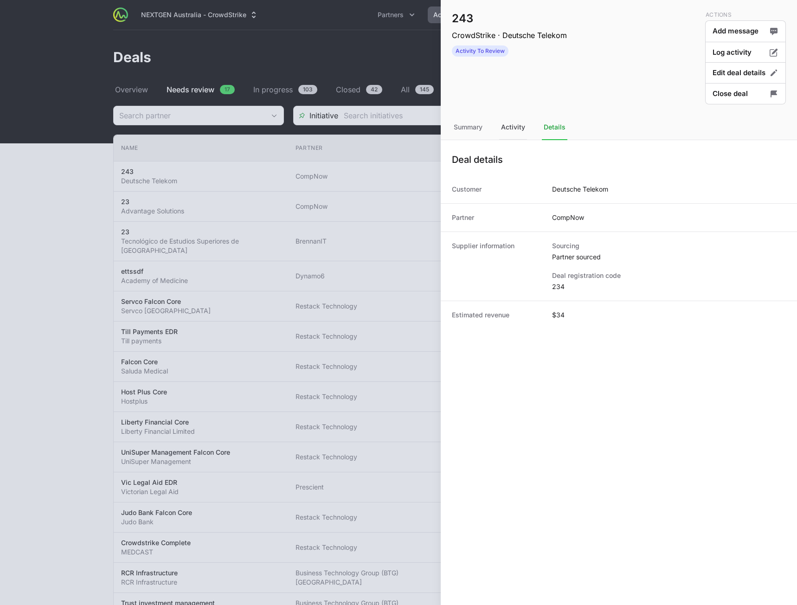
click at [509, 130] on div "Activity" at bounding box center [513, 127] width 28 height 25
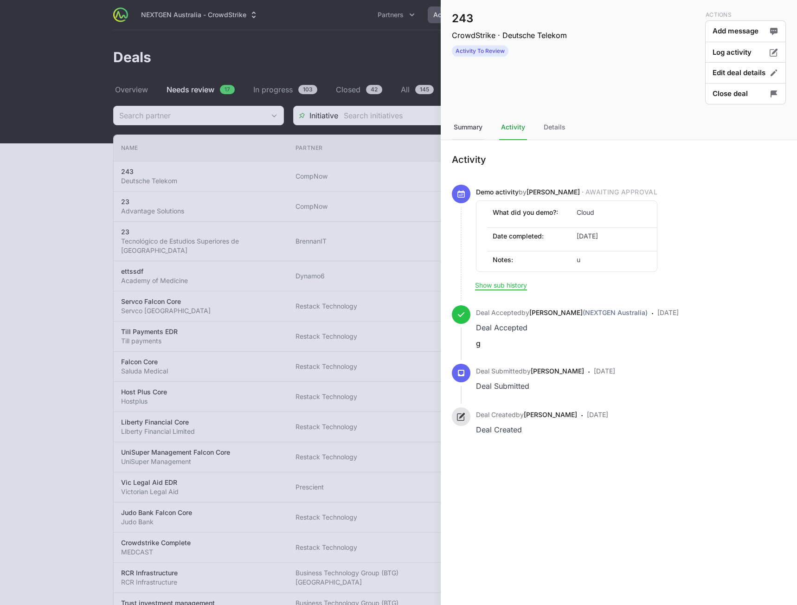
click at [470, 128] on div "Summary" at bounding box center [468, 127] width 32 height 25
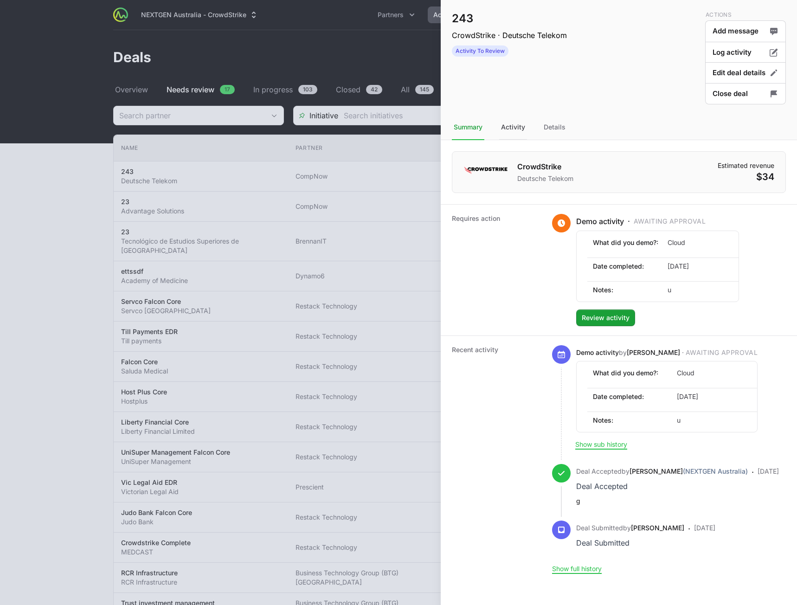
click at [514, 128] on div "Activity" at bounding box center [513, 127] width 28 height 25
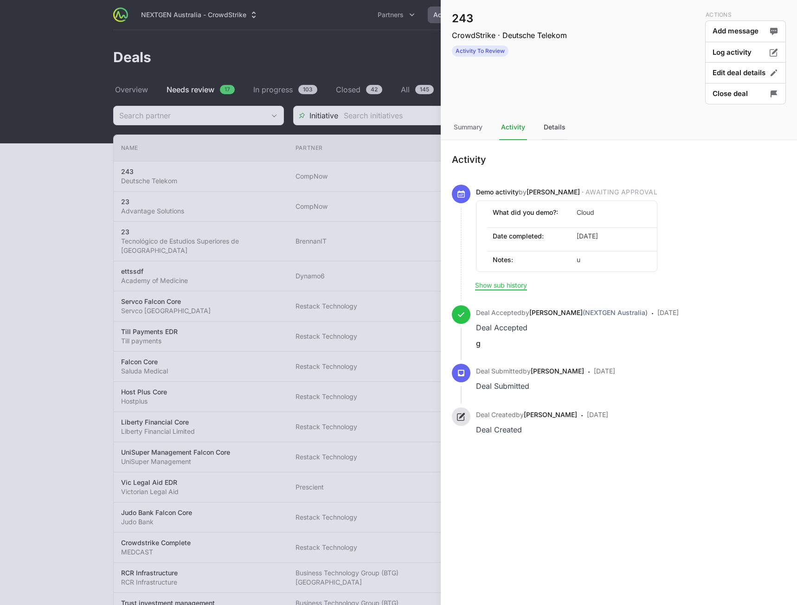
click at [553, 129] on div "Details" at bounding box center [555, 127] width 26 height 25
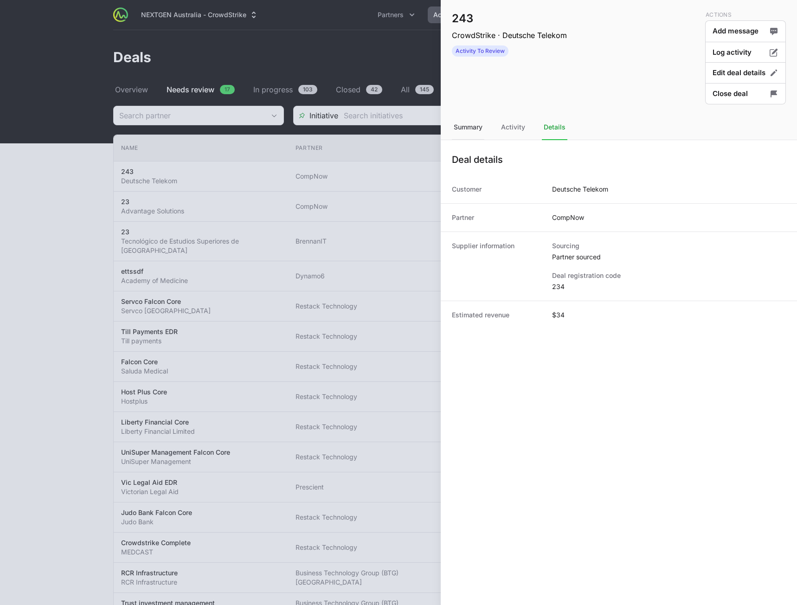
click at [472, 129] on div "Summary" at bounding box center [468, 127] width 32 height 25
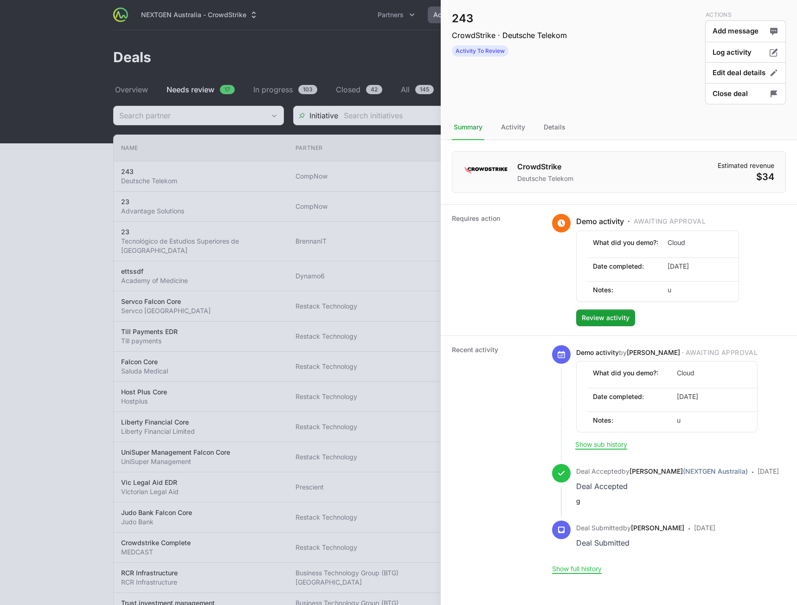
click at [323, 66] on div at bounding box center [398, 302] width 797 height 605
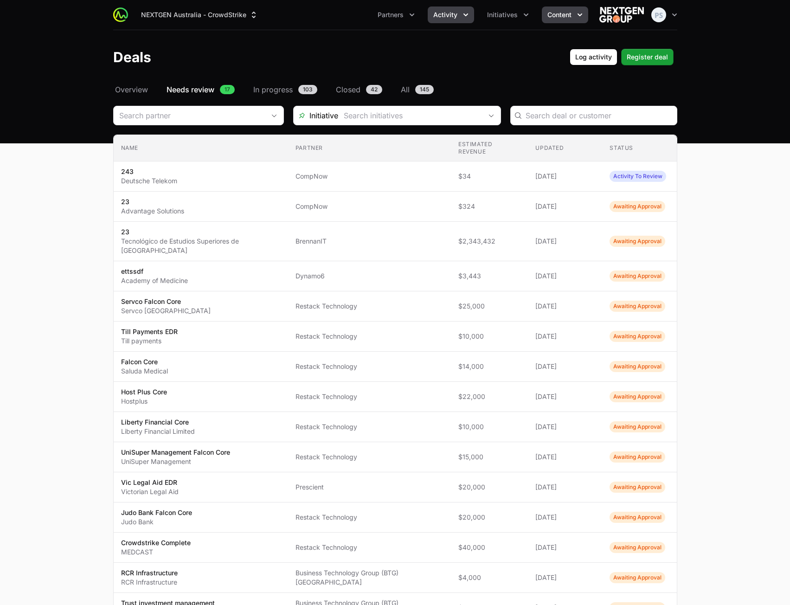
click at [572, 10] on button "Content" at bounding box center [565, 14] width 46 height 17
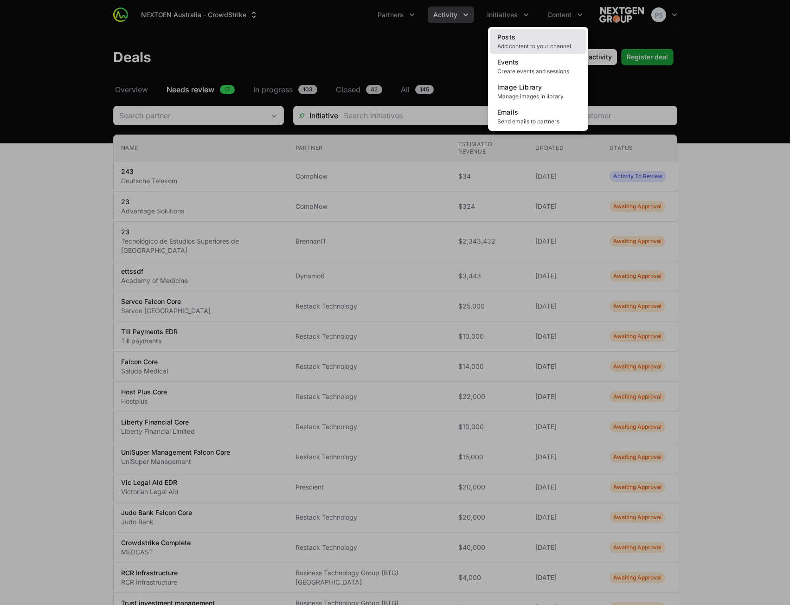
click at [545, 35] on link "Posts Add content to your channel" at bounding box center [538, 41] width 96 height 25
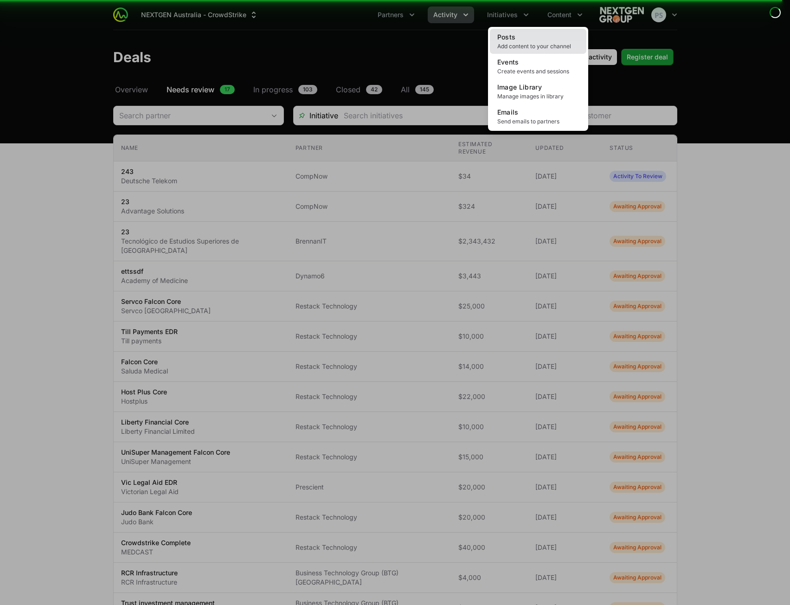
click at [516, 38] on link "Posts Add content to your channel" at bounding box center [538, 41] width 96 height 25
click at [312, 35] on div "Content menu" at bounding box center [395, 302] width 790 height 605
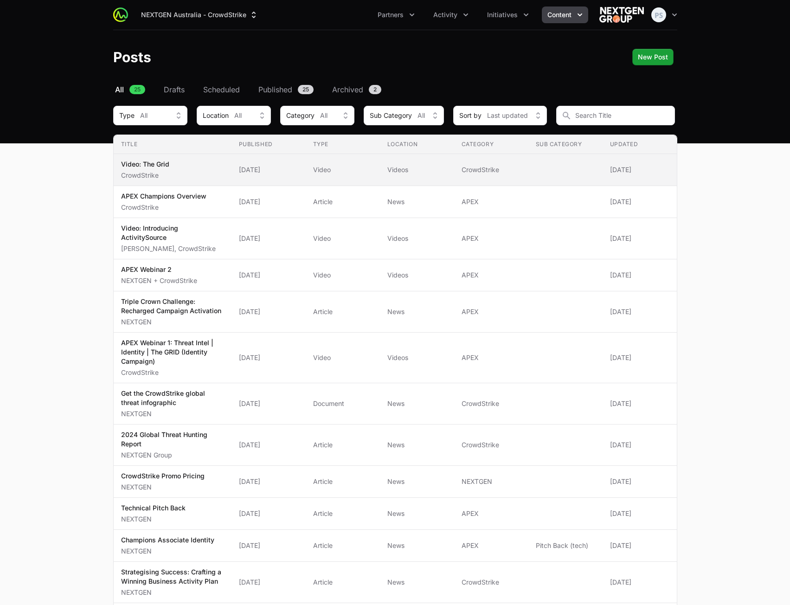
click at [214, 169] on span "Video: The Grid CrowdStrike" at bounding box center [172, 170] width 103 height 20
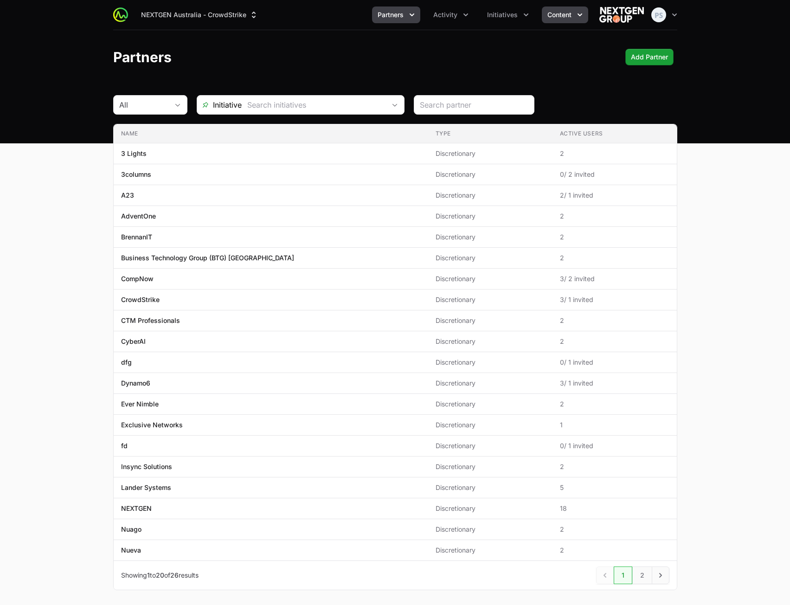
click at [557, 17] on span "Content" at bounding box center [559, 14] width 24 height 9
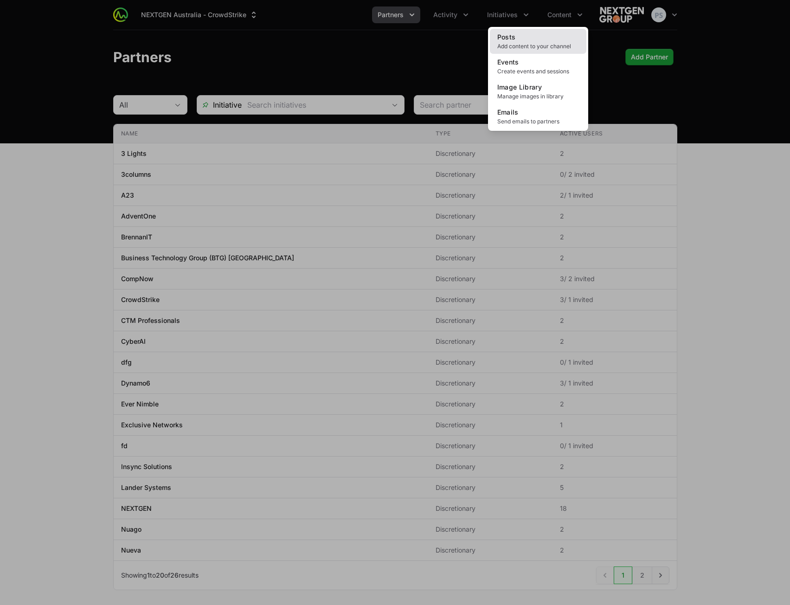
click at [541, 37] on link "Posts Add content to your channel" at bounding box center [538, 41] width 96 height 25
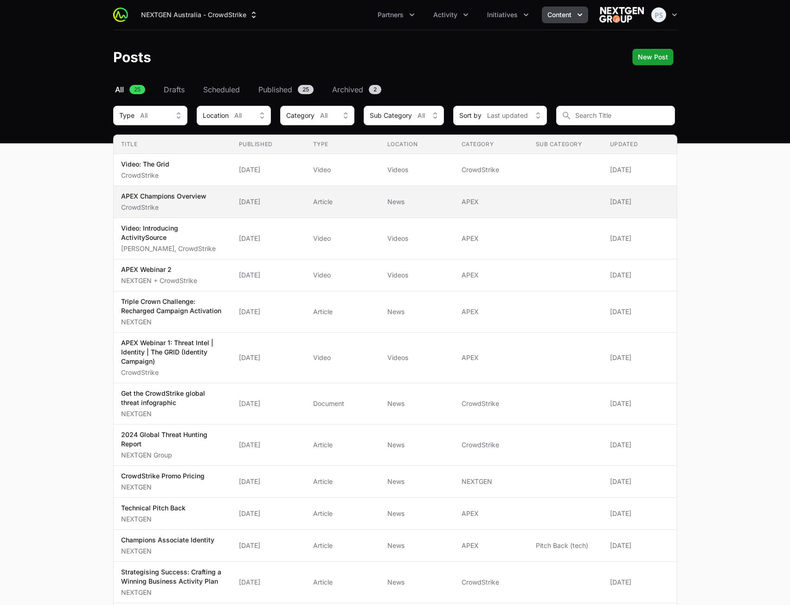
click at [305, 203] on td "Published 12 Mar 2025" at bounding box center [268, 202] width 74 height 32
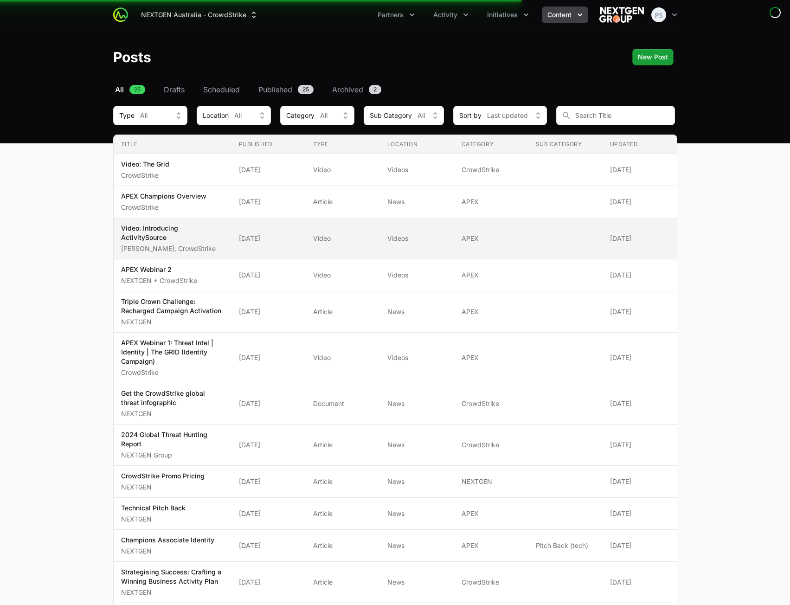
click at [333, 231] on td "Type Video" at bounding box center [343, 238] width 74 height 41
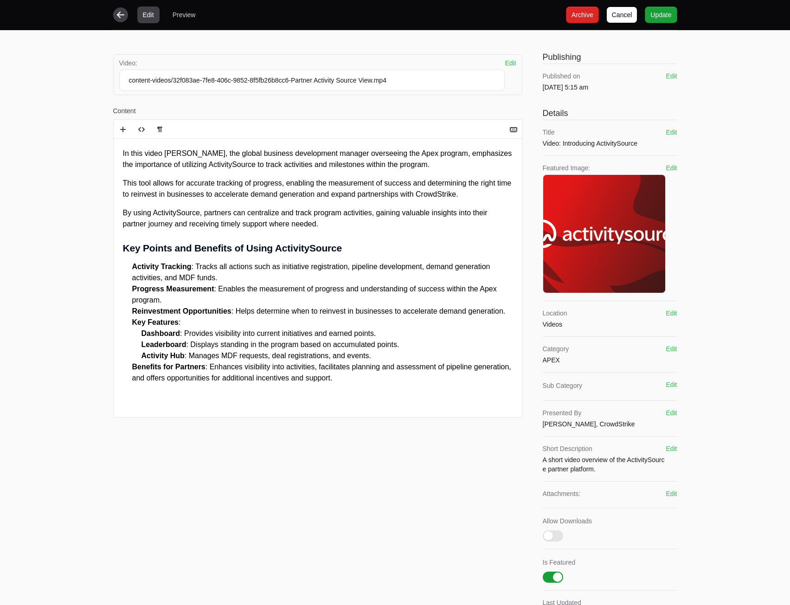
click at [122, 14] on icon "button" at bounding box center [120, 14] width 9 height 9
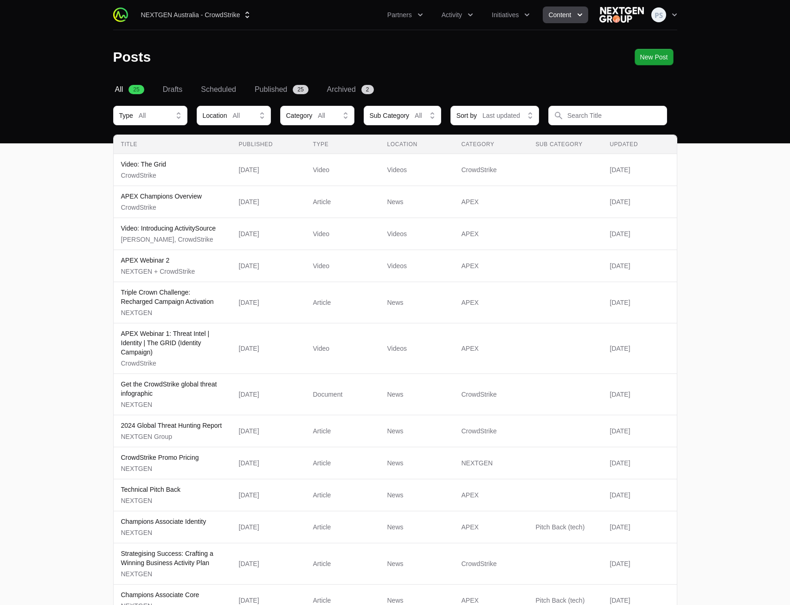
click at [555, 22] on button "Content" at bounding box center [565, 14] width 45 height 17
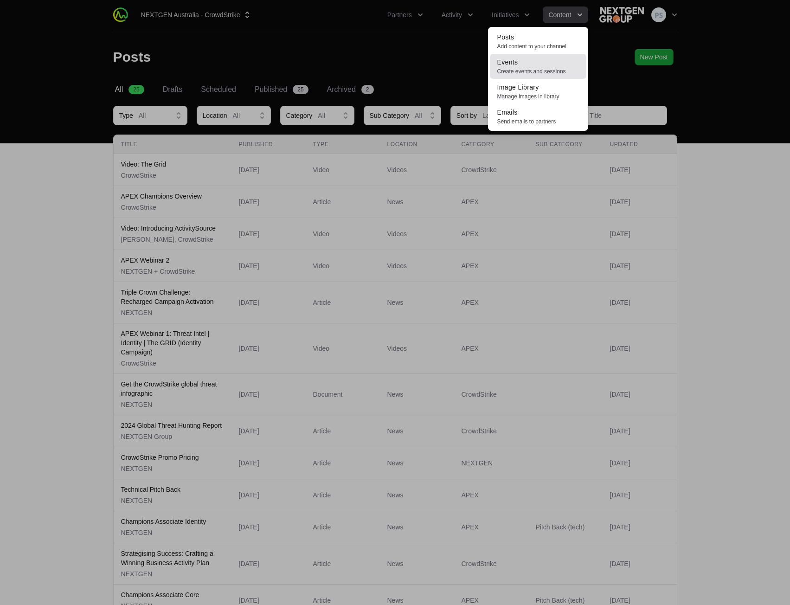
click at [532, 67] on link "Events Create events and sessions" at bounding box center [538, 66] width 96 height 25
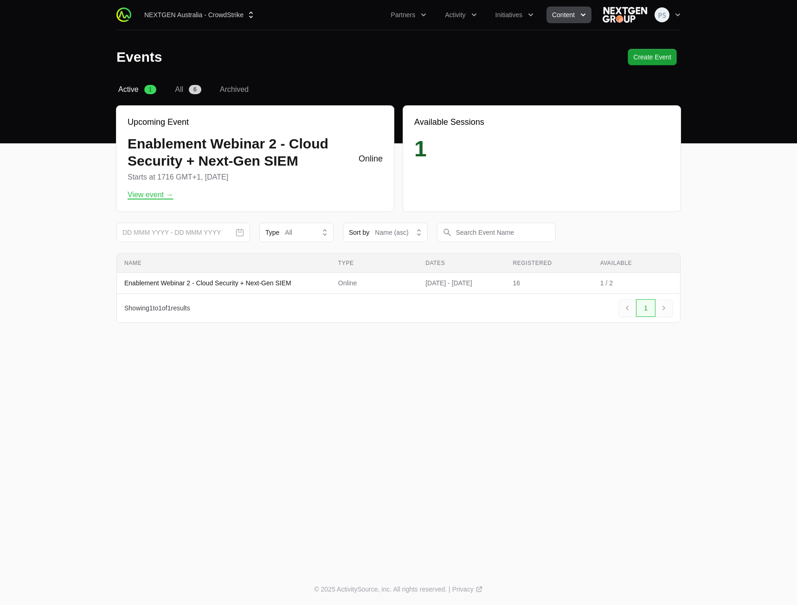
click at [242, 242] on span at bounding box center [240, 232] width 19 height 19
click at [242, 242] on input "text" at bounding box center [183, 232] width 134 height 19
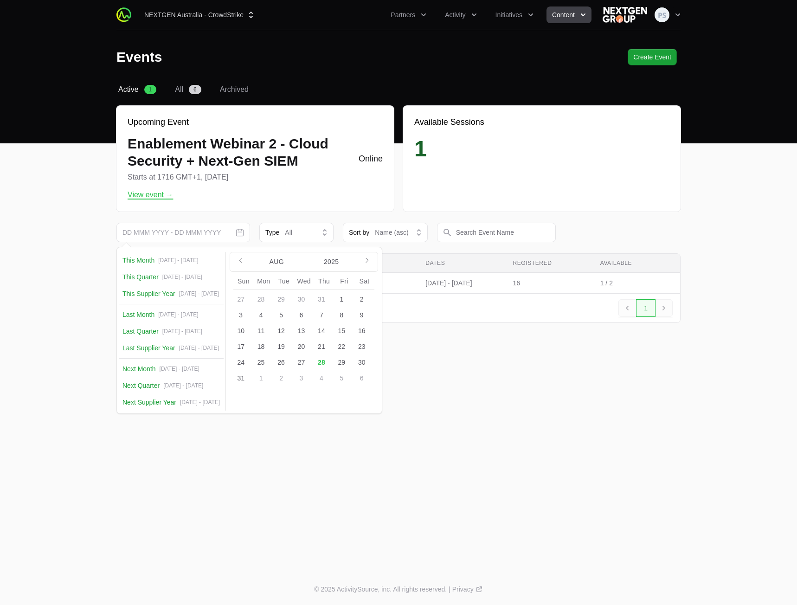
click at [239, 233] on icon "button" at bounding box center [239, 232] width 9 height 9
click at [395, 94] on nav "Active 1 All 6 Archived" at bounding box center [398, 89] width 564 height 11
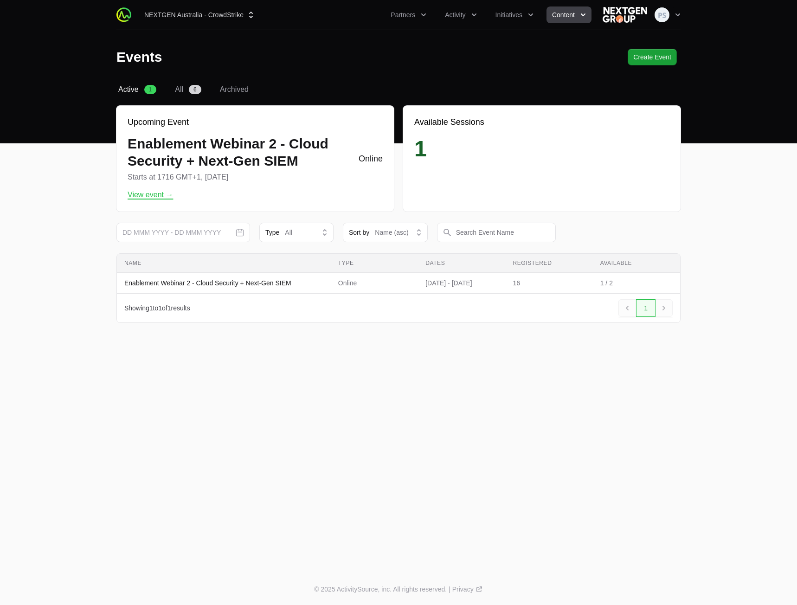
click at [169, 87] on nav "Active 1 All 6 Archived" at bounding box center [398, 89] width 564 height 11
click at [174, 89] on link "All 6" at bounding box center [188, 89] width 30 height 11
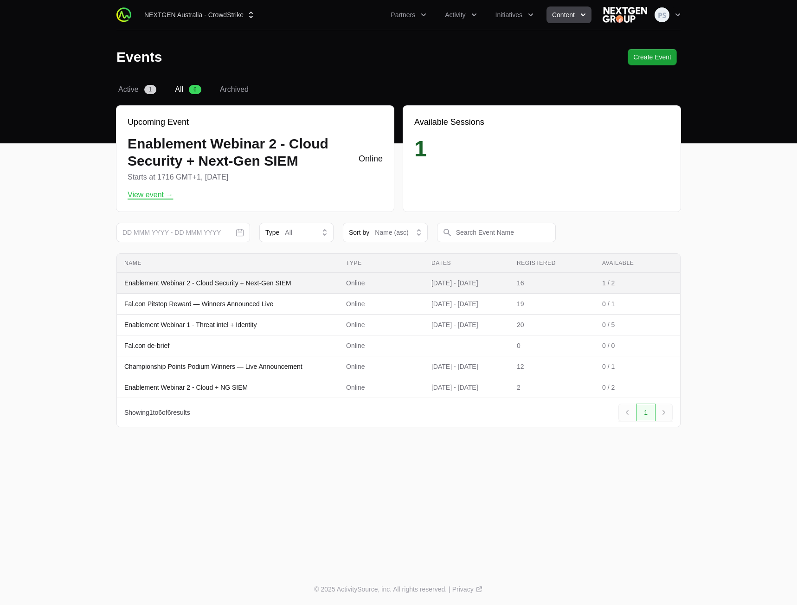
click at [186, 284] on p "Enablement Webinar 2 - Cloud Security + Next-Gen SIEM" at bounding box center [207, 282] width 167 height 9
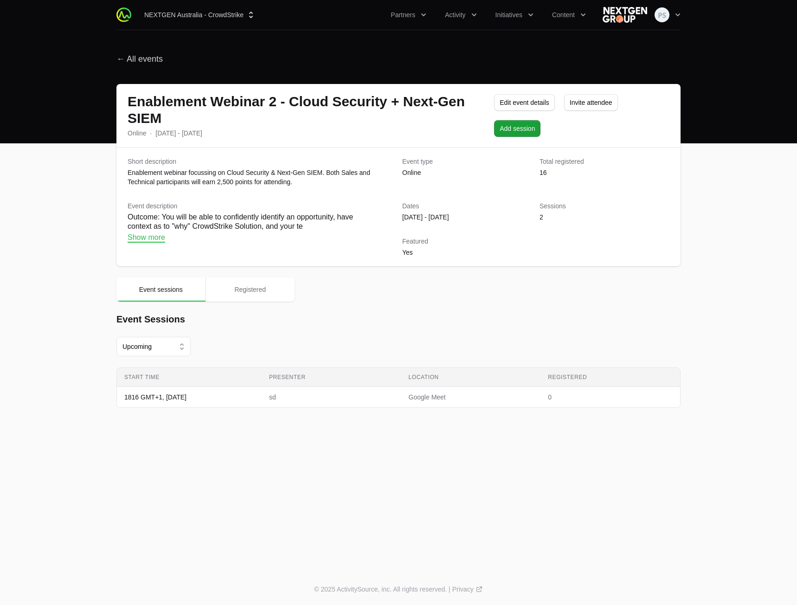
click at [172, 357] on div "Event Sessions Upcoming Start Time Presenter Location Registered Start Time 181…" at bounding box center [398, 360] width 564 height 95
click at [172, 350] on button "Upcoming" at bounding box center [153, 346] width 74 height 19
click at [277, 334] on div "Event Sessions Upcoming Upcoming Past All Start Time Presenter Location Registe…" at bounding box center [398, 360] width 564 height 95
click at [164, 353] on button "Upcoming" at bounding box center [153, 346] width 74 height 19
click at [522, 37] on header "← All events" at bounding box center [398, 57] width 797 height 54
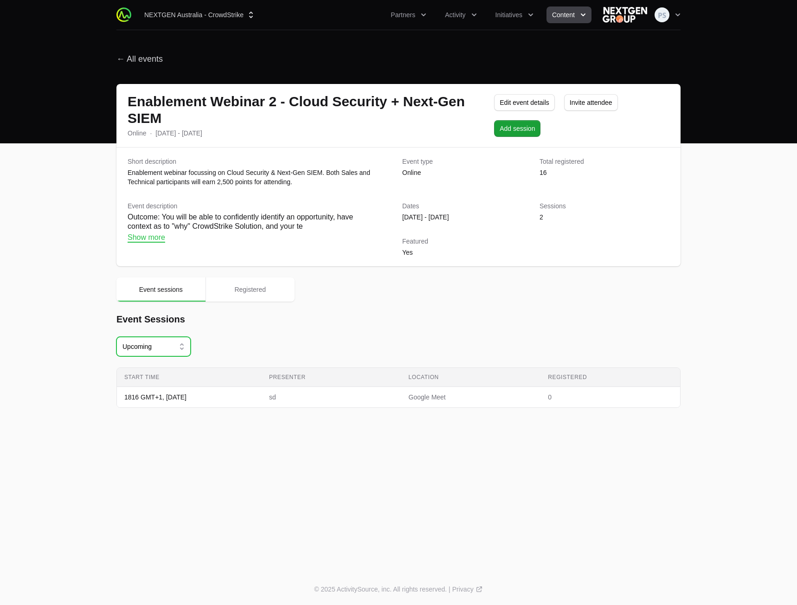
click at [566, 15] on span "Content" at bounding box center [563, 14] width 23 height 9
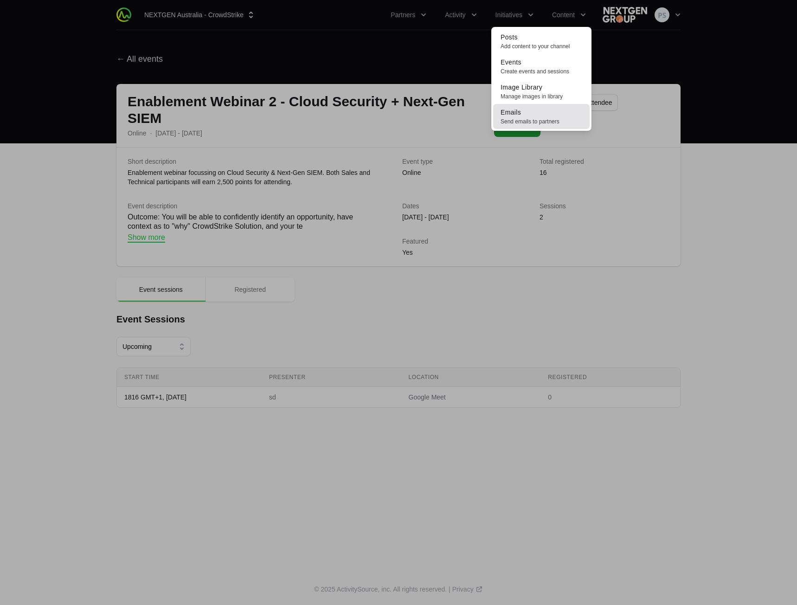
click at [534, 121] on span "Send emails to partners" at bounding box center [542, 121] width 82 height 7
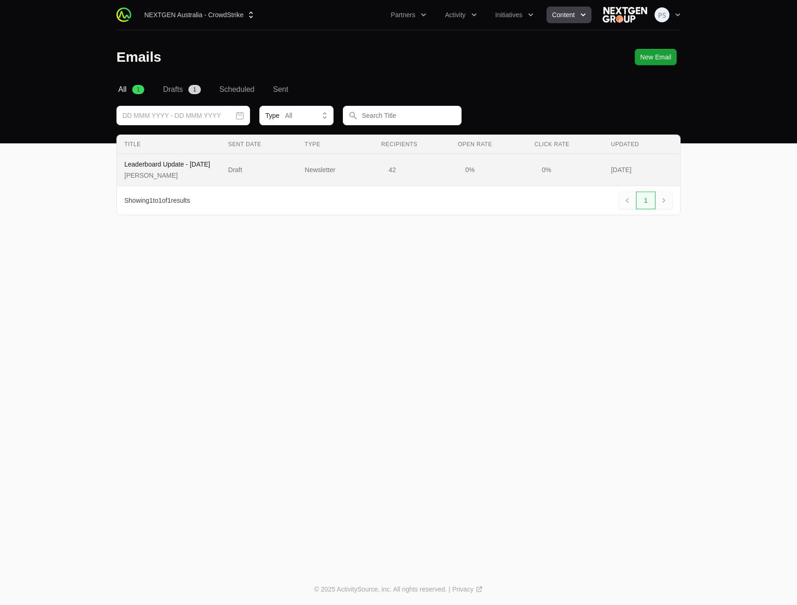
click at [202, 174] on p "[PERSON_NAME]" at bounding box center [167, 175] width 86 height 9
